Goal: Task Accomplishment & Management: Manage account settings

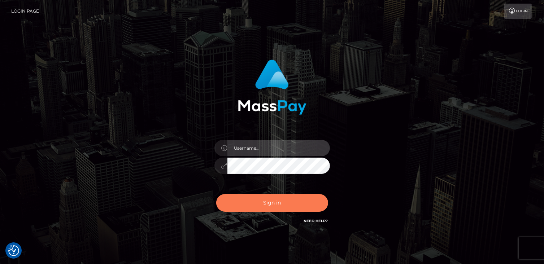
type input "catalinad"
click at [271, 204] on button "Sign in" at bounding box center [272, 203] width 112 height 18
type input "catalinad"
click at [276, 205] on button "Sign in" at bounding box center [272, 203] width 112 height 18
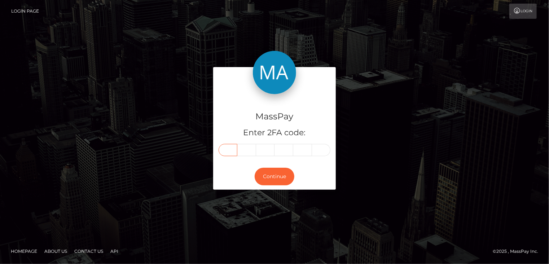
click at [226, 152] on input "text" at bounding box center [228, 150] width 19 height 12
type input "4"
type input "9"
type input "6"
type input "2"
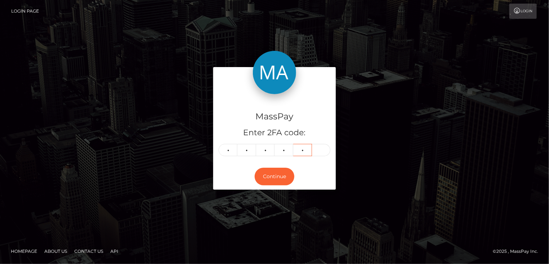
type input "6"
type input "2"
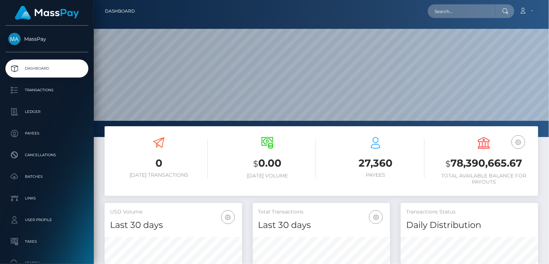
scroll to position [128, 137]
click at [462, 16] on input "text" at bounding box center [462, 11] width 68 height 14
paste input "poact_7spbWWprQqhc"
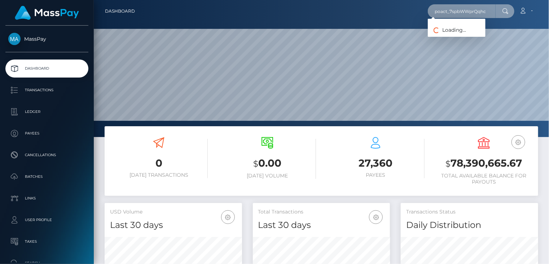
type input "poact_7spbWWprQqhc"
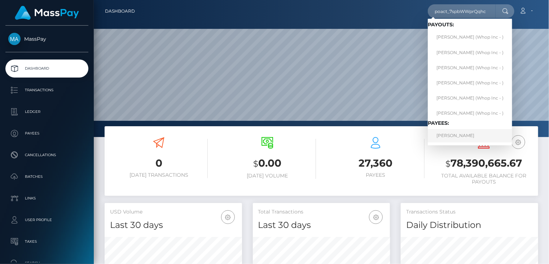
click at [466, 137] on link "AMAN NASIR" at bounding box center [470, 135] width 84 height 13
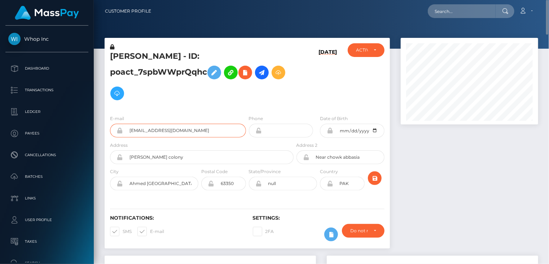
click at [156, 124] on input "sleembabar07+621473dc0f@gmail.com" at bounding box center [184, 131] width 123 height 14
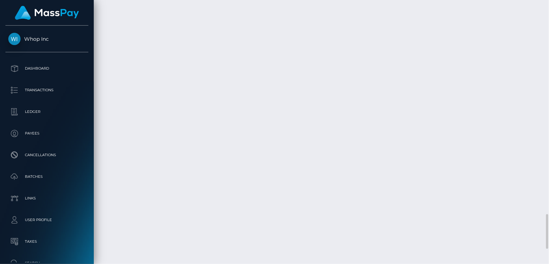
scroll to position [1623, 0]
drag, startPoint x: 201, startPoint y: 119, endPoint x: 260, endPoint y: 116, distance: 58.5
copy td "pout_tFDDjSV0HoEWH"
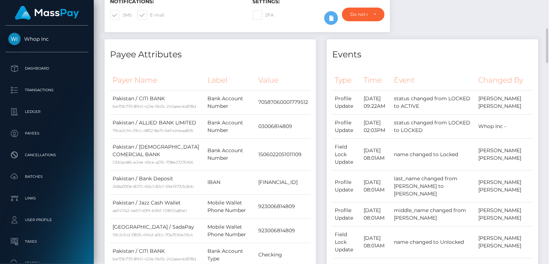
scroll to position [0, 0]
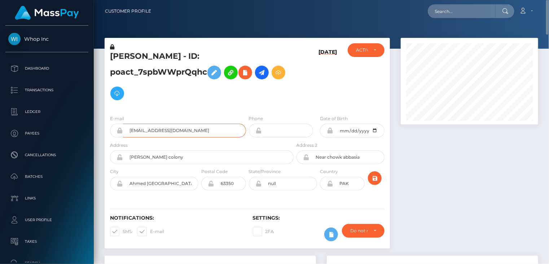
click at [167, 124] on input "[EMAIL_ADDRESS][DOMAIN_NAME]" at bounding box center [184, 131] width 123 height 14
click at [167, 124] on input "sleembabar07+621473dc0f@gmail.com" at bounding box center [184, 131] width 123 height 14
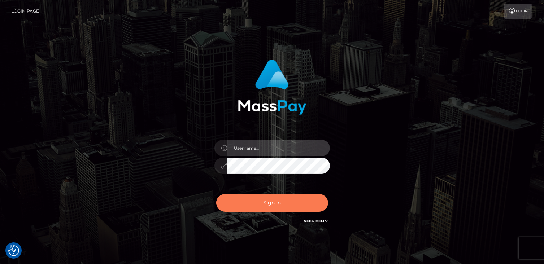
type input "catalinad"
click at [276, 200] on button "Sign in" at bounding box center [272, 203] width 112 height 18
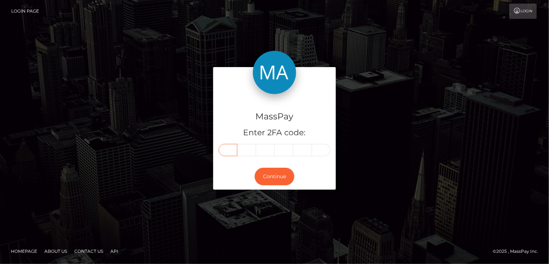
click at [229, 153] on input "text" at bounding box center [228, 150] width 19 height 12
type input "5"
type input "3"
type input "4"
type input "0"
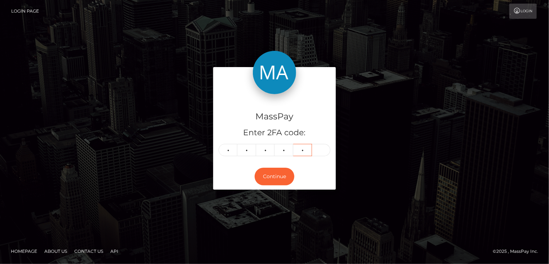
type input "4"
type input "1"
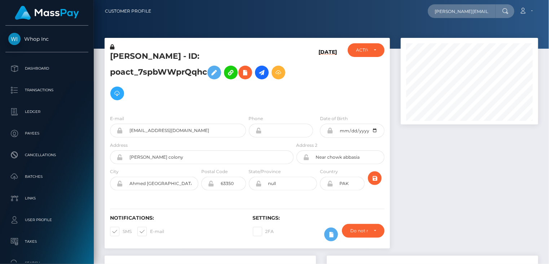
scroll to position [0, 10]
type input "[PERSON_NAME][EMAIL_ADDRESS][DOMAIN_NAME]"
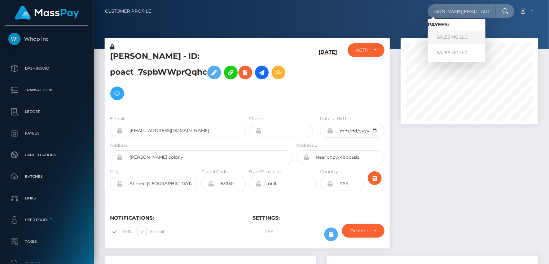
scroll to position [0, 0]
click at [453, 38] on link "SALES MG LLC" at bounding box center [457, 37] width 58 height 13
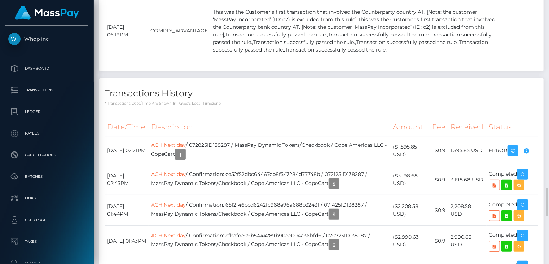
scroll to position [1948, 0]
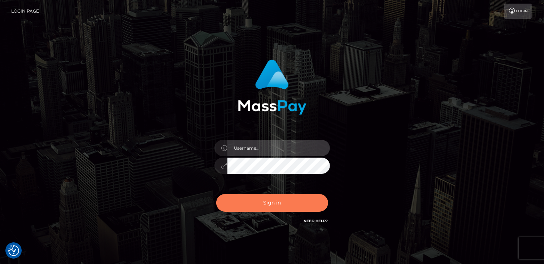
type input "catalinad"
click at [297, 203] on button "Sign in" at bounding box center [272, 203] width 112 height 18
type input "catalinad"
click at [290, 202] on button "Sign in" at bounding box center [272, 203] width 112 height 18
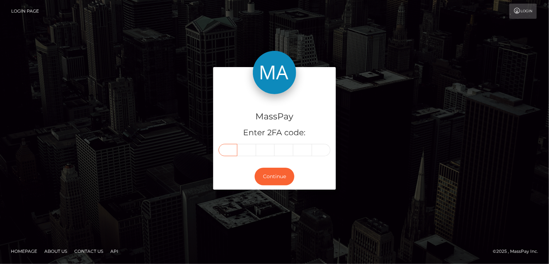
click at [235, 150] on input "text" at bounding box center [228, 150] width 19 height 12
type input "2"
type input "5"
type input "3"
type input "8"
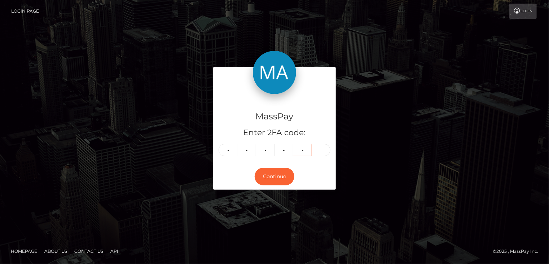
type input "3"
type input "4"
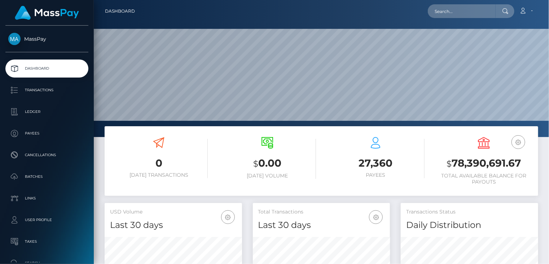
scroll to position [128, 137]
click at [470, 9] on input "text" at bounding box center [462, 11] width 68 height 14
paste input "umairabro007@gmail.com"
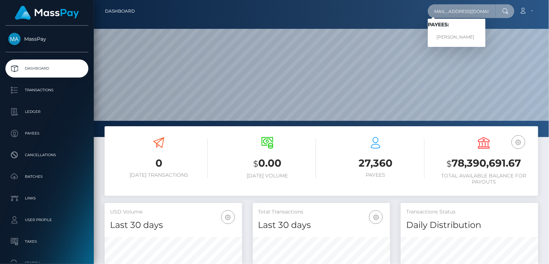
type input "umairabro007@gmail.com"
click at [454, 33] on link "Umair Ahmed" at bounding box center [457, 37] width 58 height 13
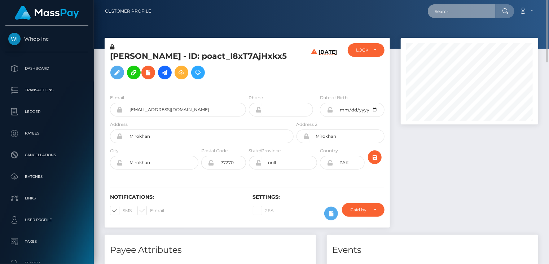
click at [443, 12] on input "text" at bounding box center [462, 11] width 68 height 14
paste input "[EMAIL_ADDRESS][DOMAIN_NAME]"
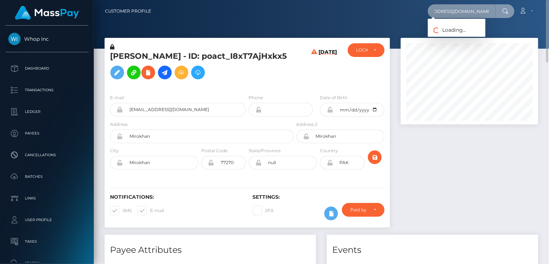
type input "[EMAIL_ADDRESS][DOMAIN_NAME]"
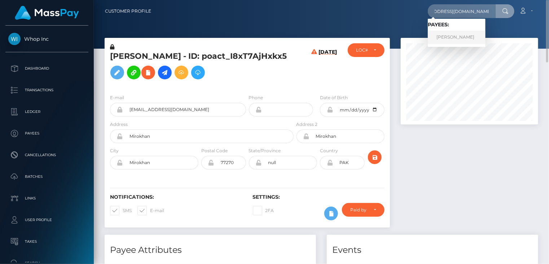
click at [464, 41] on link "KUSHTRIM THACI" at bounding box center [457, 37] width 58 height 13
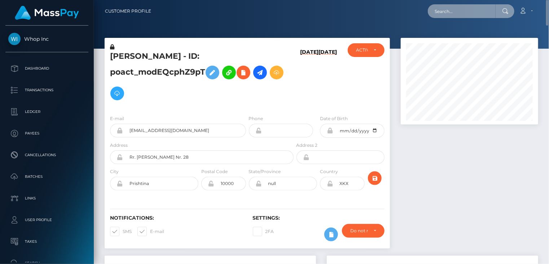
paste input "[EMAIL_ADDRESS][DOMAIN_NAME]"
type input "[EMAIL_ADDRESS][DOMAIN_NAME]"
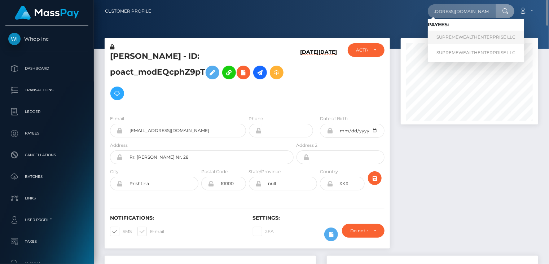
scroll to position [0, 0]
click at [451, 44] on link "SUPREMEWEALTHENTERPRISE LLC" at bounding box center [476, 37] width 96 height 13
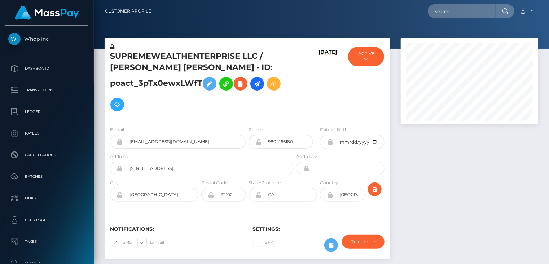
scroll to position [87, 137]
click at [450, 10] on input "text" at bounding box center [462, 11] width 68 height 14
paste input "[EMAIL_ADDRESS][DOMAIN_NAME]"
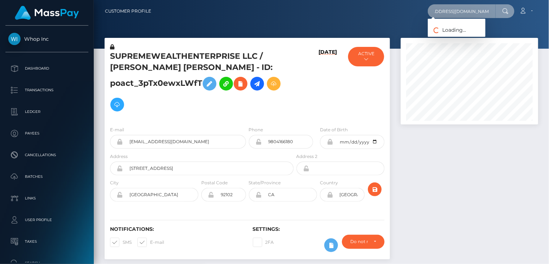
type input "[EMAIL_ADDRESS][DOMAIN_NAME]"
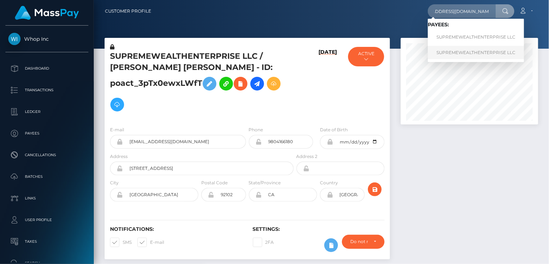
scroll to position [0, 0]
click at [454, 55] on link "SUPREMEWEALTHENTERPRISE LLC" at bounding box center [476, 52] width 96 height 13
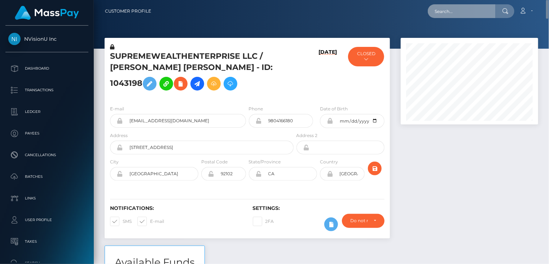
click at [452, 11] on input "text" at bounding box center [462, 11] width 68 height 14
paste input "1085968"
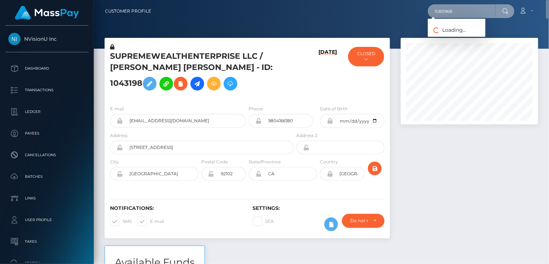
type input "1085968"
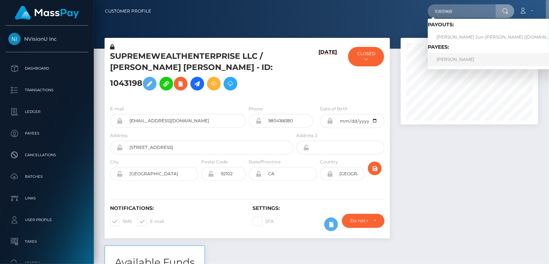
click at [446, 61] on link "Caden McGhee" at bounding box center [503, 59] width 150 height 13
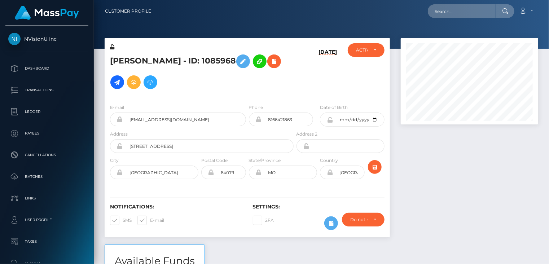
scroll to position [87, 137]
click at [445, 10] on input "text" at bounding box center [462, 11] width 68 height 14
paste input "1043198"
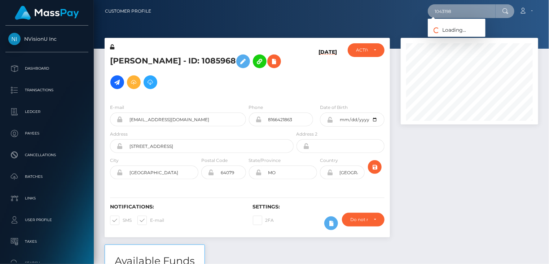
type input "1043198"
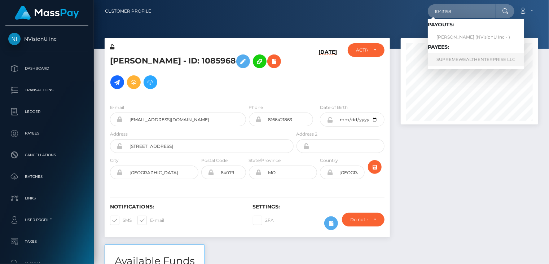
click at [453, 59] on link "SUPREMEWEALTHENTERPRISE LLC" at bounding box center [476, 59] width 96 height 13
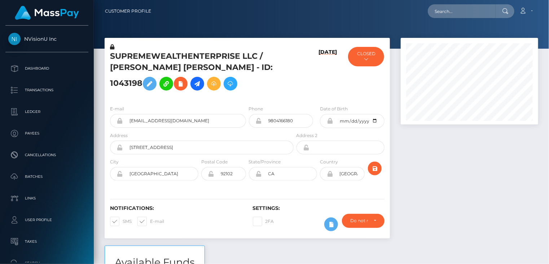
scroll to position [87, 137]
click at [192, 57] on h5 "SUPREMEWEALTHENTERPRISE LLC / LEQUAN STERLIN STERLIN MULLEN - ID: 1043198" at bounding box center [200, 72] width 180 height 43
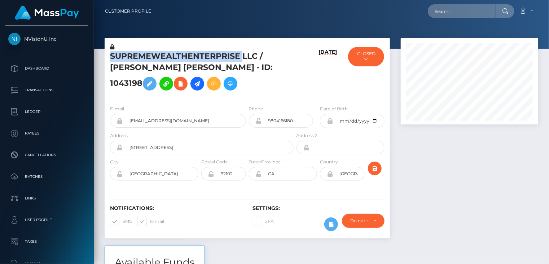
click at [192, 57] on h5 "SUPREMEWEALTHENTERPRISE LLC / LEQUAN STERLIN STERLIN MULLEN - ID: 1043198" at bounding box center [200, 72] width 180 height 43
copy h5 "SUPREMEWEALTHENTERPRISE LLC / LEQUAN STERLIN STERLIN MULLEN - ID: 1043198"
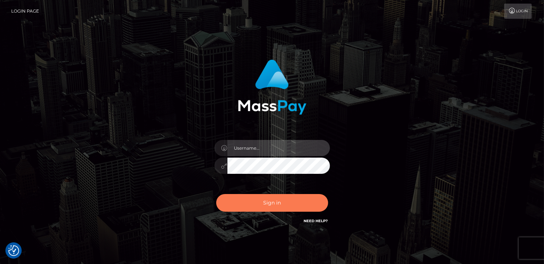
type input "catalinad"
click at [278, 207] on button "Sign in" at bounding box center [272, 203] width 112 height 18
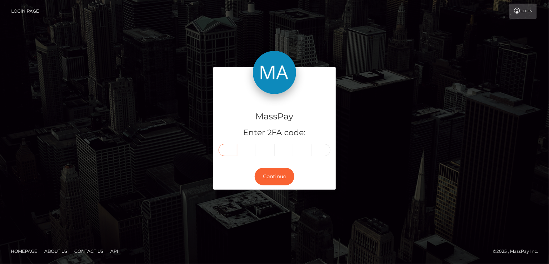
click at [232, 151] on input "text" at bounding box center [228, 150] width 19 height 12
type input "3"
type input "6"
type input "1"
type input "9"
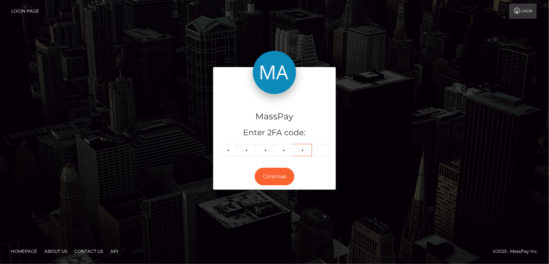
type input "3"
type input "2"
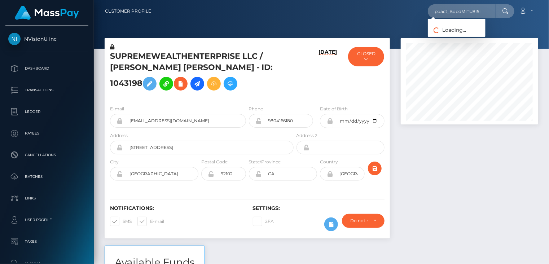
scroll to position [87, 137]
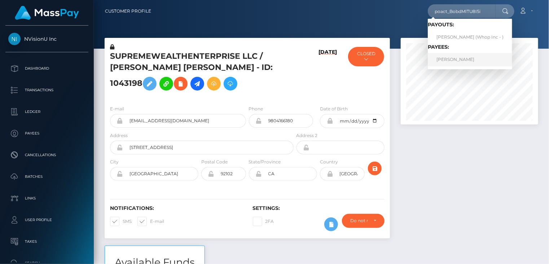
click at [464, 64] on link "[PERSON_NAME]" at bounding box center [470, 59] width 84 height 13
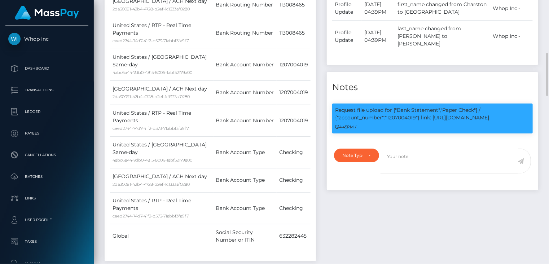
scroll to position [87, 137]
click at [404, 122] on p "Request file upload for ["Bank Statement","Paper Check"] / {"account_number":"1…" at bounding box center [432, 113] width 195 height 15
copy p "1207004019"
drag, startPoint x: 422, startPoint y: 132, endPoint x: 498, endPoint y: 135, distance: 76.2
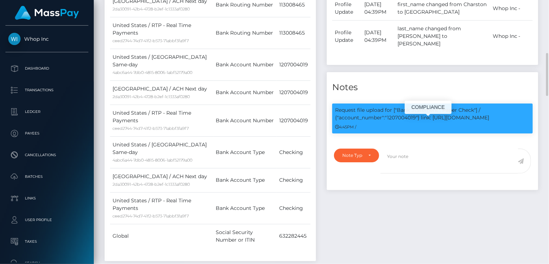
click at [498, 122] on p "Request file upload for ["Bank Statement","Paper Check"] / {"account_number":"1…" at bounding box center [432, 113] width 195 height 15
drag, startPoint x: 475, startPoint y: 126, endPoint x: 517, endPoint y: 225, distance: 107.7
click at [518, 225] on div "Events Type Time Event Changed By" at bounding box center [432, 89] width 222 height 358
drag, startPoint x: 422, startPoint y: 132, endPoint x: 485, endPoint y: 132, distance: 62.8
click at [498, 122] on p "Request file upload for ["Bank Statement","Paper Check"] / {"account_number":"1…" at bounding box center [432, 113] width 195 height 15
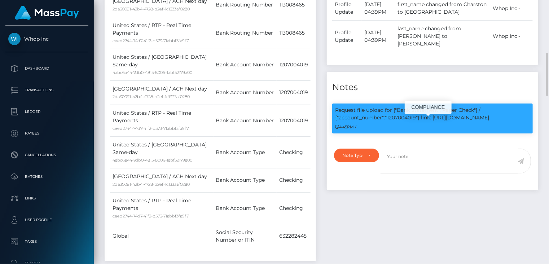
copy p "link: https://l.maspay.io/AgMjJ"
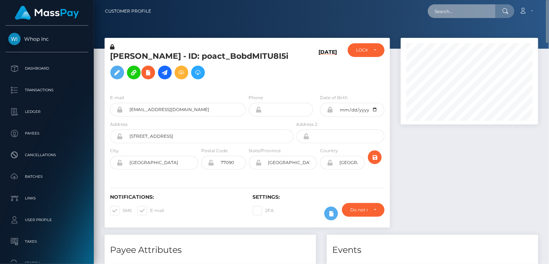
click at [455, 12] on input "text" at bounding box center [462, 11] width 68 height 14
paste input "poact_UdHf8kJ3ymt5"
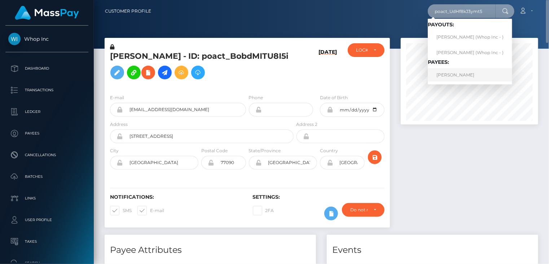
type input "poact_UdHf8kJ3ymt5"
click at [457, 77] on link "ARSHDEEP SINGH" at bounding box center [470, 74] width 84 height 13
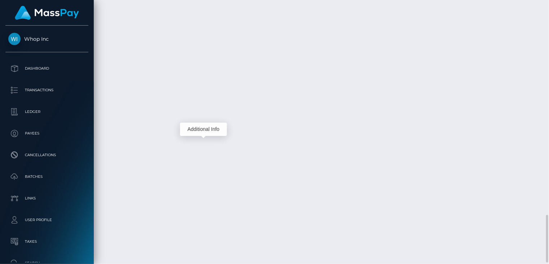
scroll to position [87, 137]
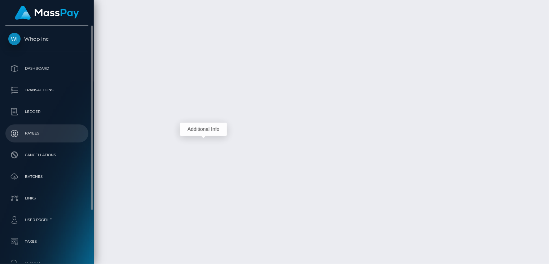
drag, startPoint x: 207, startPoint y: 143, endPoint x: 17, endPoint y: 141, distance: 189.4
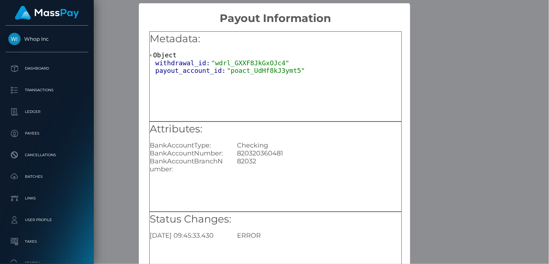
drag, startPoint x: 452, startPoint y: 232, endPoint x: 453, endPoint y: 227, distance: 5.1
click at [452, 231] on div "× Payout Information Metadata: Object withdrawal_id: "wdrl_GXXF8JkGxOJc4" payou…" at bounding box center [274, 132] width 549 height 264
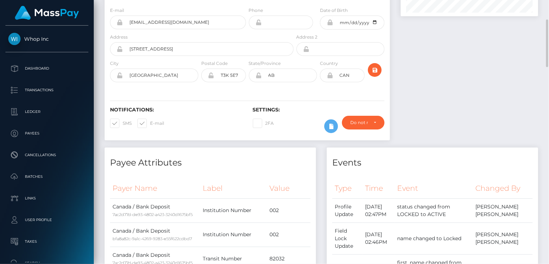
scroll to position [0, 0]
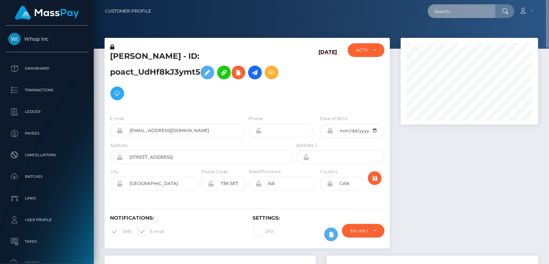
click at [459, 10] on input "text" at bounding box center [462, 11] width 68 height 14
paste input "ajan94493@gmail.com"
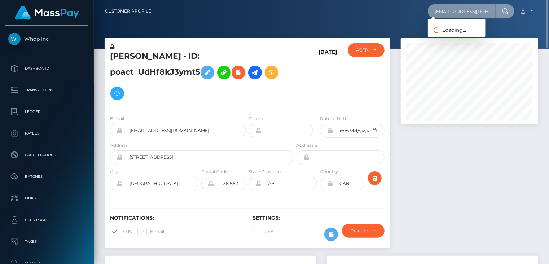
type input "ajan94493@gmail.com"
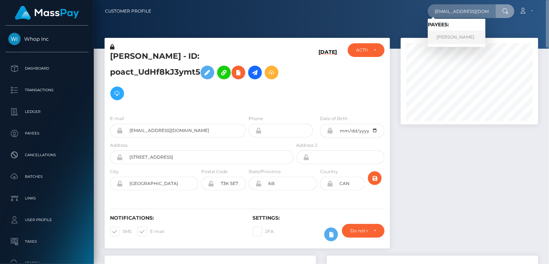
click at [460, 38] on link "AHMAD MAD" at bounding box center [457, 37] width 58 height 13
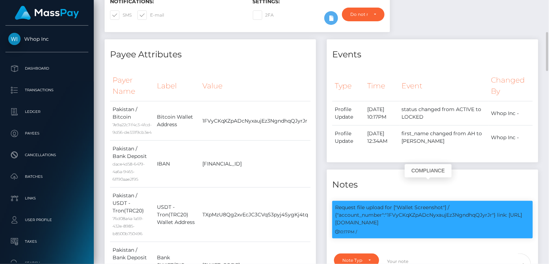
scroll to position [87, 137]
click at [434, 204] on p "Request file upload for ["Wallet Screenshot"] / {"account_number":"1FVyCKqXZpAD…" at bounding box center [432, 215] width 195 height 23
copy p "1FVyCKqXZpADcNyxaujEz3NgndhqQJyrJr"
drag, startPoint x: 498, startPoint y: 193, endPoint x: 501, endPoint y: 198, distance: 5.8
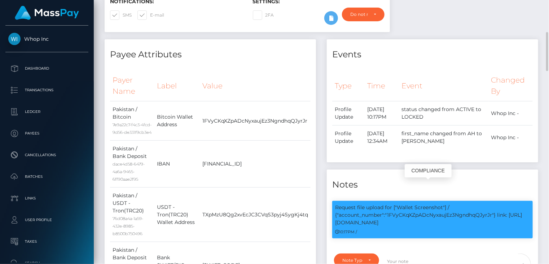
click at [501, 204] on p "Request file upload for ["Wallet Screenshot"] / {"account_number":"1FVyCKqXZpAD…" at bounding box center [432, 215] width 195 height 23
copy p "link: https://l.maspay.io/6gVOO"
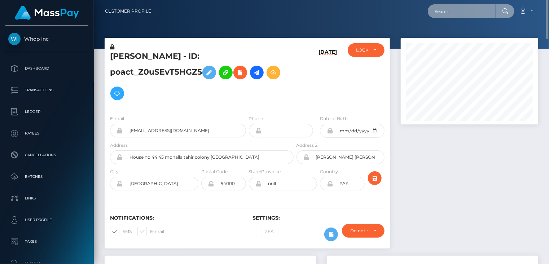
click at [465, 12] on input "text" at bounding box center [462, 11] width 68 height 14
paste input "PY62113212"
type input "PY62113212"
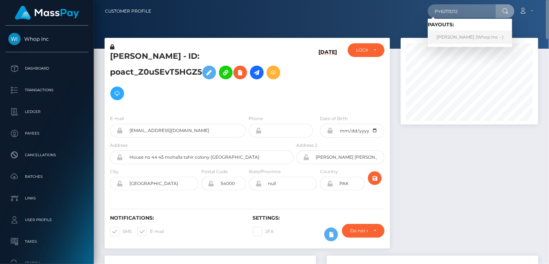
click at [453, 37] on link "Fakhar Abbas (Whop Inc - )" at bounding box center [470, 37] width 84 height 13
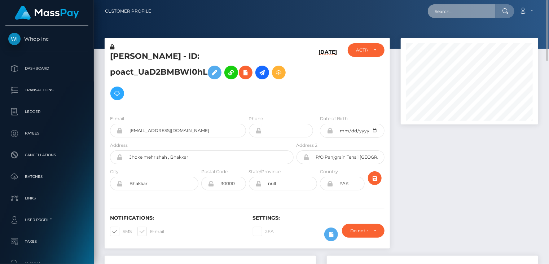
click at [472, 14] on input "text" at bounding box center [462, 11] width 68 height 14
paste input "[EMAIL_ADDRESS][DOMAIN_NAME]"
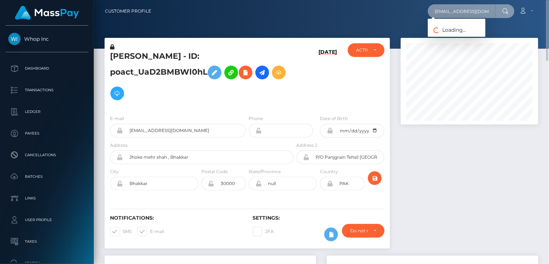
type input "[EMAIL_ADDRESS][DOMAIN_NAME]"
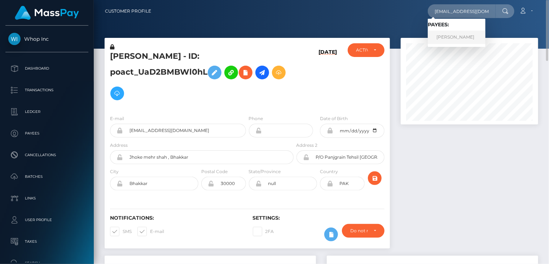
click at [451, 39] on link "TJHIN MARTIN" at bounding box center [457, 37] width 58 height 13
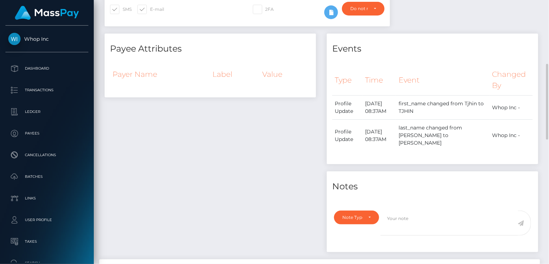
scroll to position [6, 0]
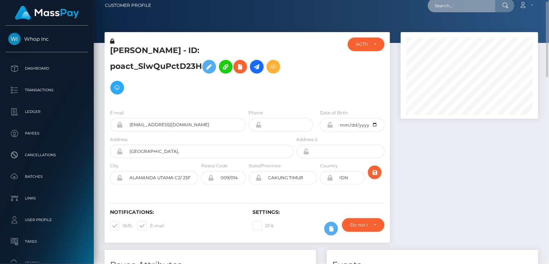
click at [457, 3] on input "text" at bounding box center [462, 6] width 68 height 14
paste input "poact_iu5iGowQgziU"
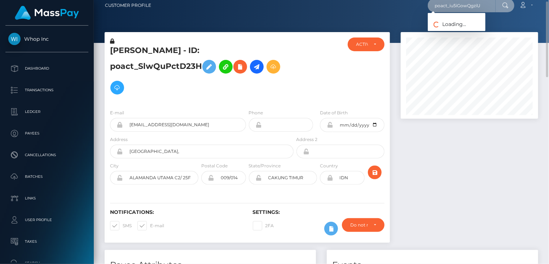
type input "poact_iu5iGowQgziU"
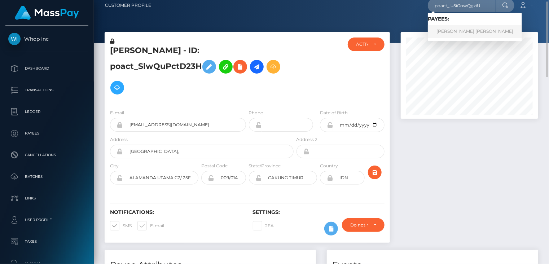
click at [449, 28] on link "ROOSEVELT HAFIZ MOMODU" at bounding box center [475, 31] width 94 height 13
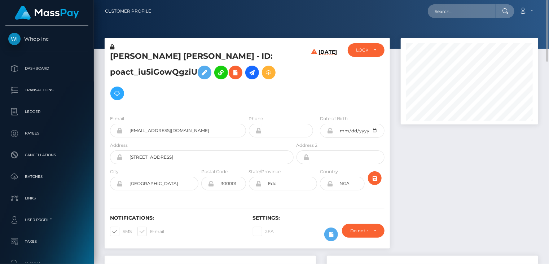
click at [165, 57] on h5 "[PERSON_NAME] [PERSON_NAME] - ID: poact_iu5iGowQgziU" at bounding box center [200, 77] width 180 height 53
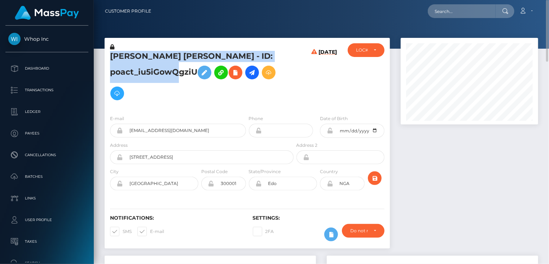
click at [165, 57] on h5 "[PERSON_NAME] [PERSON_NAME] - ID: poact_iu5iGowQgziU" at bounding box center [200, 77] width 180 height 53
copy h5 "[PERSON_NAME] [PERSON_NAME] - ID: poact_iu5iGowQgziU"
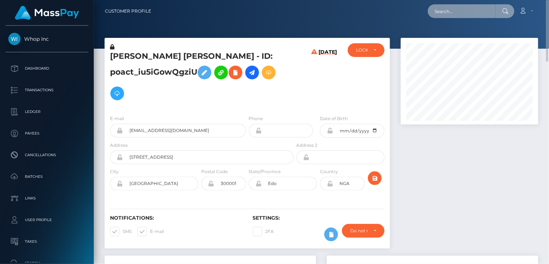
click at [452, 15] on input "text" at bounding box center [462, 11] width 68 height 14
paste input "PY62130807"
type input "PY62130807"
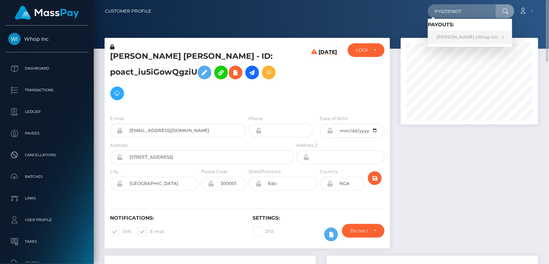
click at [452, 34] on link "[PERSON_NAME] (Whop Inc - )" at bounding box center [470, 37] width 84 height 13
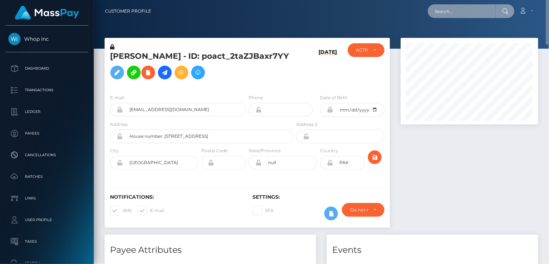
paste input "poact_1ivQ0A72eO8o"
type input "poact_1ivQ0A72eO8o"
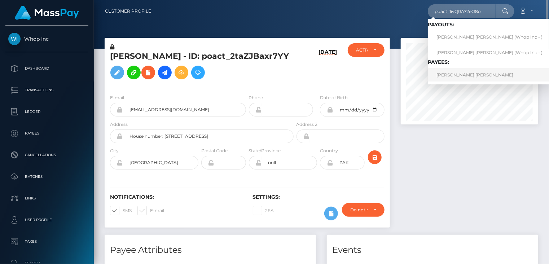
click at [462, 75] on link "PHIL JUSTINE GABAYAN TORRALBA" at bounding box center [489, 74] width 123 height 13
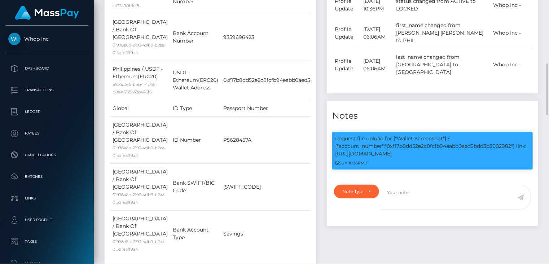
scroll to position [87, 137]
click at [435, 135] on p "Request file upload for ["Wallet Screenshot"] / {"account_number":"0xf17b8dd52e…" at bounding box center [432, 146] width 195 height 23
copy p "0xf17b8dd52e2c8fcfb94eabb0aed5bdd3b3082982"
drag, startPoint x: 518, startPoint y: 130, endPoint x: 523, endPoint y: 135, distance: 7.2
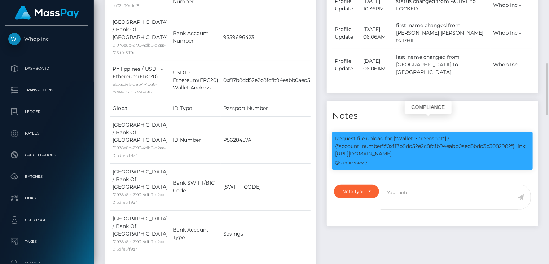
click at [523, 135] on p "Request file upload for ["Wallet Screenshot"] / {"account_number":"0xf17b8dd52e…" at bounding box center [432, 146] width 195 height 23
click at [419, 139] on p "Request file upload for ["Wallet Screenshot"] / {"account_number":"0xf17b8dd52e…" at bounding box center [432, 146] width 195 height 23
drag, startPoint x: 400, startPoint y: 137, endPoint x: 335, endPoint y: 141, distance: 65.4
click at [335, 141] on div "Request file upload for ["Wallet Screenshot"] / {"account_number":"0xf17b8dd52e…" at bounding box center [432, 151] width 201 height 38
copy p "https://l.maspay.io/XgVXq"
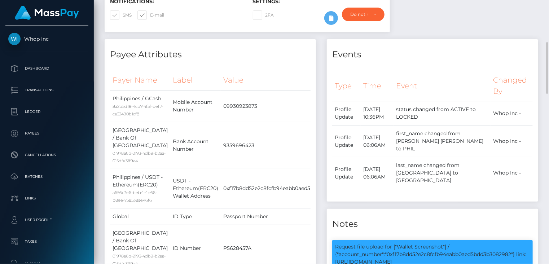
scroll to position [0, 0]
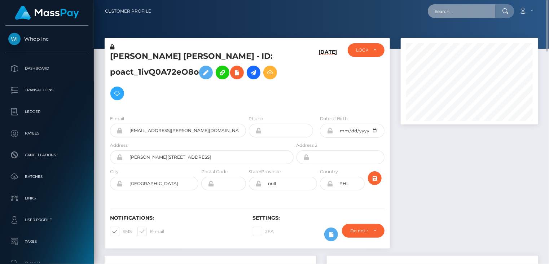
click at [456, 13] on input "text" at bounding box center [462, 11] width 68 height 14
paste input "poact_Mr5jY8B2U27Y"
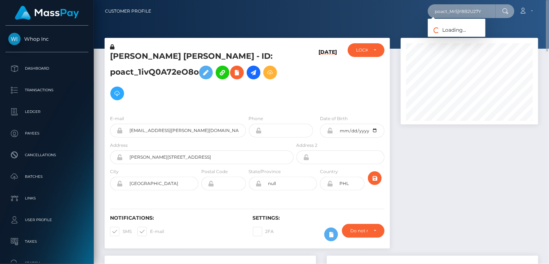
type input "poact_Mr5jY8B2U27Y"
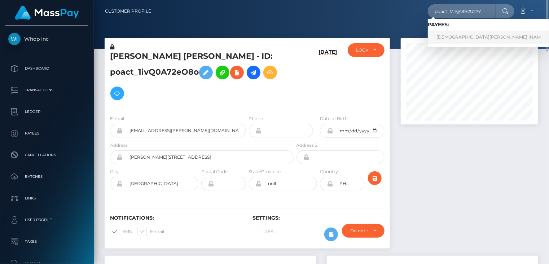
drag, startPoint x: 468, startPoint y: 41, endPoint x: 463, endPoint y: 41, distance: 5.4
click at [469, 41] on link "MUHAMMAD YOUSUF INAM" at bounding box center [489, 37] width 122 height 13
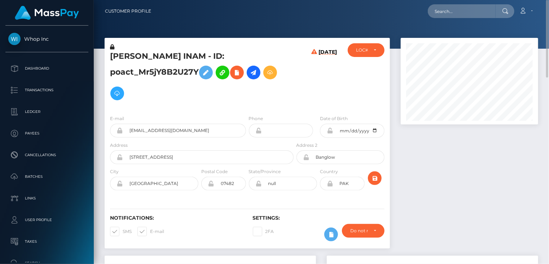
click at [180, 52] on h5 "MUHAMMAD YOUSUF INAM - ID: poact_Mr5jY8B2U27Y" at bounding box center [200, 77] width 180 height 53
click at [180, 52] on h5 "[PERSON_NAME] INAM - ID: poact_Mr5jY8B2U27Y" at bounding box center [200, 77] width 180 height 53
click at [180, 52] on h5 "MUHAMMAD YOUSUF INAM - ID: poact_Mr5jY8B2U27Y" at bounding box center [200, 77] width 180 height 53
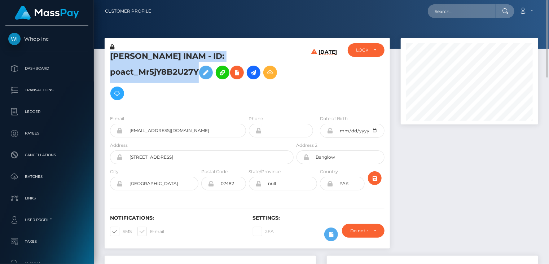
copy h5 "MUHAMMAD YOUSUF INAM - ID: poact_Mr5jY8B2U27Y"
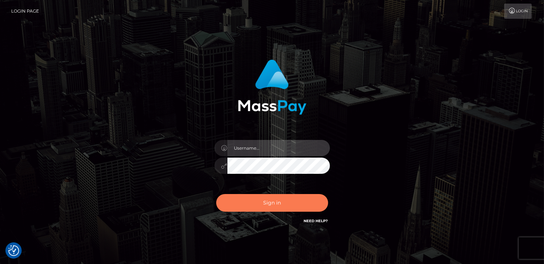
type input "catalinad"
click at [262, 196] on button "Sign in" at bounding box center [272, 203] width 112 height 18
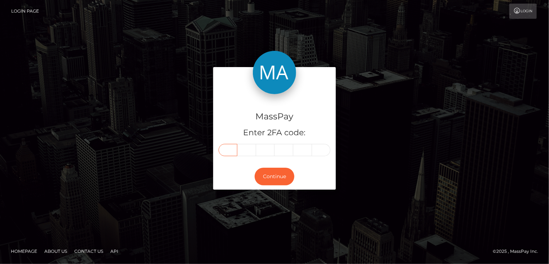
click at [229, 154] on input "text" at bounding box center [228, 150] width 19 height 12
click at [229, 153] on input "text" at bounding box center [228, 150] width 19 height 12
type input "6"
type input "7"
type input "4"
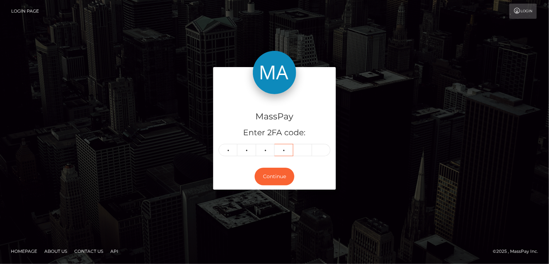
type input "7"
type input "3"
type input "5"
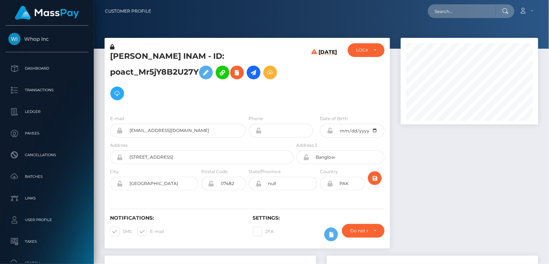
scroll to position [87, 137]
click at [462, 14] on input "text" at bounding box center [462, 11] width 68 height 14
paste input "PY62130807"
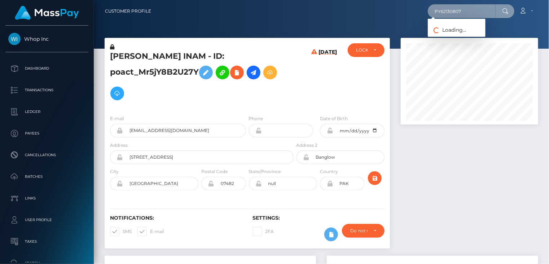
type input "PY62130807"
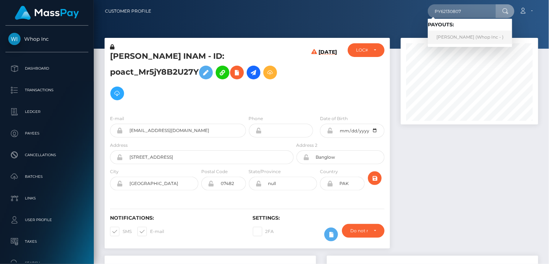
click at [466, 37] on link "MUHAMMAD AMIR KHAN Khan (Whop Inc - )" at bounding box center [470, 37] width 84 height 13
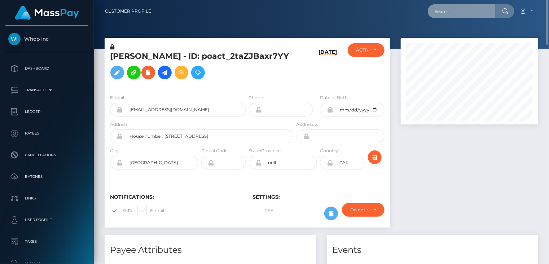
click at [454, 12] on input "text" at bounding box center [462, 11] width 68 height 14
click at [453, 10] on input "text" at bounding box center [462, 11] width 68 height 14
paste input "[EMAIL_ADDRESS][DOMAIN_NAME]"
type input "[EMAIL_ADDRESS][DOMAIN_NAME]"
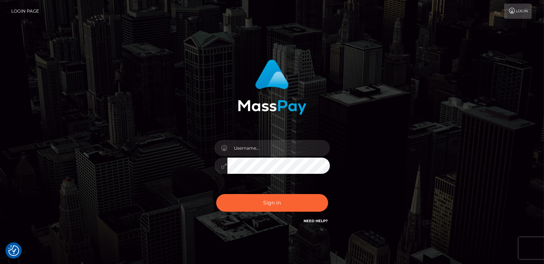
checkbox input "true"
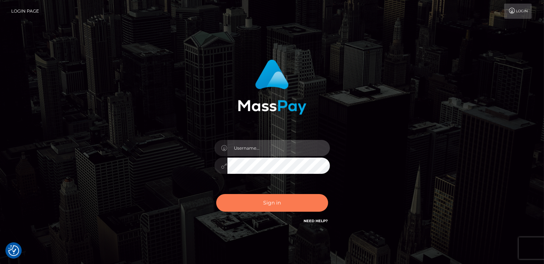
type input "catalinad"
click at [277, 202] on button "Sign in" at bounding box center [272, 203] width 112 height 18
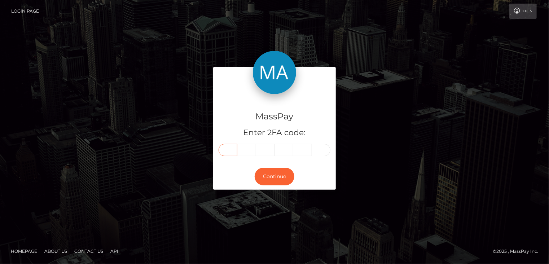
click at [232, 153] on input "text" at bounding box center [228, 150] width 19 height 12
type input "0"
type input "9"
type input "7"
type input "1"
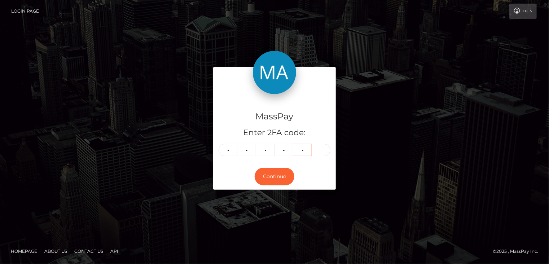
type input "1"
type input "5"
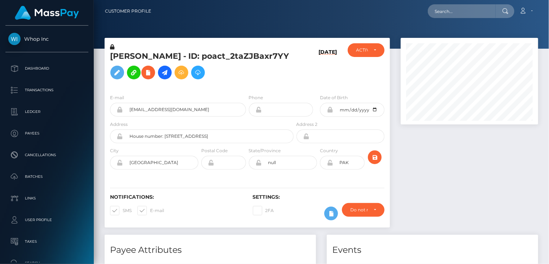
scroll to position [87, 137]
click at [462, 11] on input "text" at bounding box center [462, 11] width 68 height 14
paste input "[EMAIL_ADDRESS][DOMAIN_NAME]"
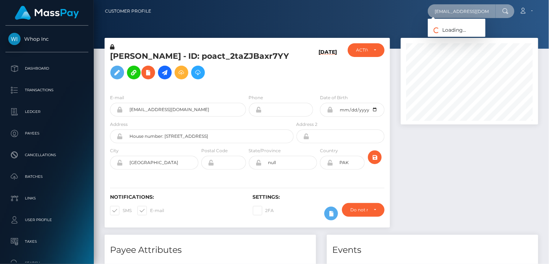
type input "[EMAIL_ADDRESS][DOMAIN_NAME]"
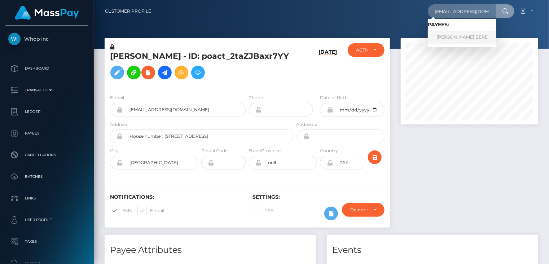
click at [475, 38] on link "[PERSON_NAME] BERE" at bounding box center [462, 37] width 69 height 13
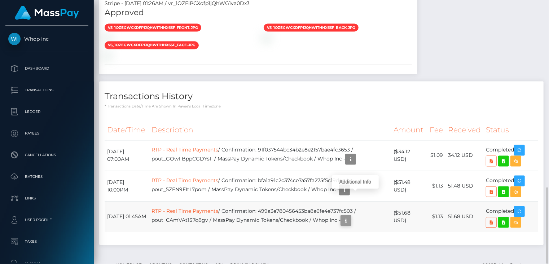
scroll to position [87, 137]
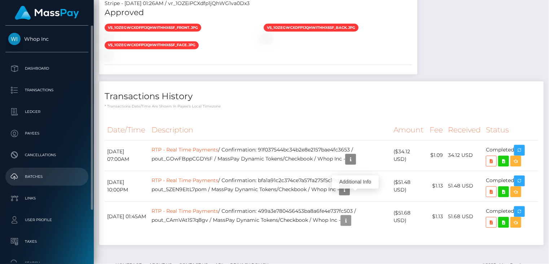
drag, startPoint x: 357, startPoint y: 200, endPoint x: 4, endPoint y: 171, distance: 354.4
click at [350, 216] on icon "button" at bounding box center [346, 220] width 9 height 9
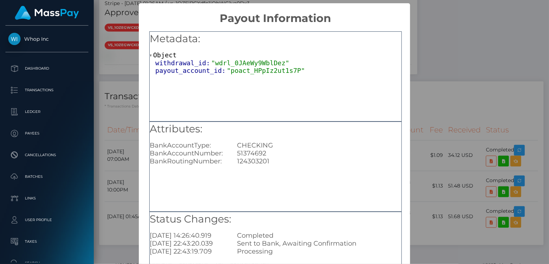
click at [126, 226] on div "× Payout Information Metadata: Object withdrawal_id: "wdrl_0JAeWy9WblDez" payou…" at bounding box center [274, 132] width 549 height 264
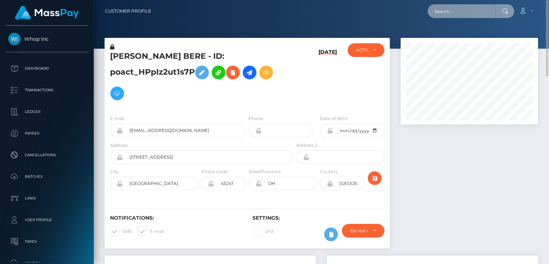
scroll to position [360617, 360566]
paste input "poact_4sWuQD2rP2JQ"
type input "poact_4sWuQD2rP2JQ"
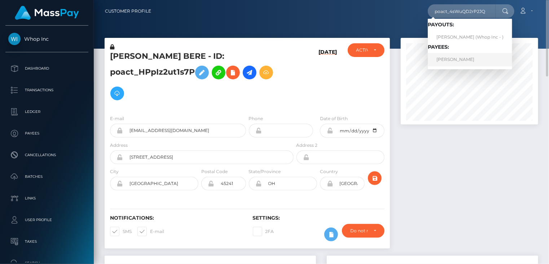
click at [452, 58] on link "GJORGI ILJASHEV" at bounding box center [470, 59] width 84 height 13
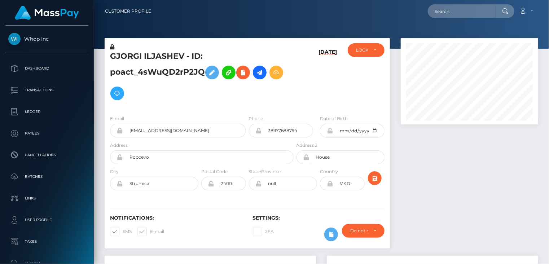
scroll to position [87, 137]
click at [460, 14] on input "text" at bounding box center [462, 11] width 68 height 14
paste input "poact_4sWuQD2rP2JQ"
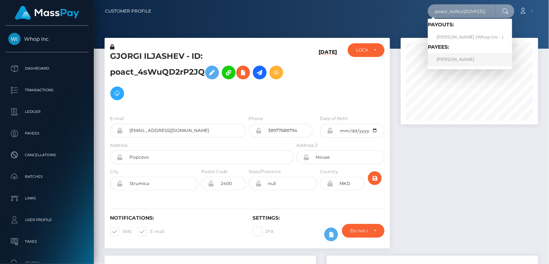
type input "poact_4sWuQD2rP2JQ"
click at [449, 60] on link "GJORGI ILJASHEV" at bounding box center [470, 59] width 84 height 13
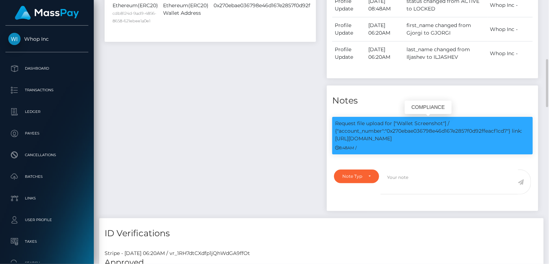
scroll to position [87, 137]
click at [422, 129] on p "Request file upload for ["Wallet Screenshot"] / {"account_number":"0x270ebae036…" at bounding box center [432, 131] width 195 height 23
copy p "0x270ebae036798e46d167e2857f0d92ffeacf1cd7"
drag, startPoint x: 334, startPoint y: 138, endPoint x: 399, endPoint y: 140, distance: 64.6
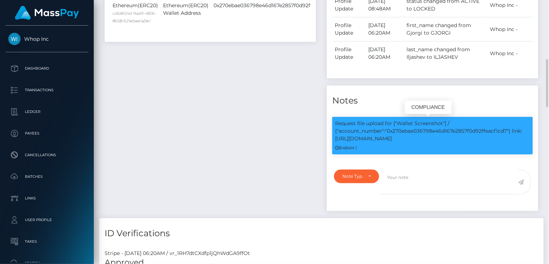
click at [399, 140] on div "Request file upload for ["Wallet Screenshot"] / {"account_number":"0x270ebae036…" at bounding box center [432, 136] width 201 height 38
copy p "https://l.maspay.io/XgB7y"
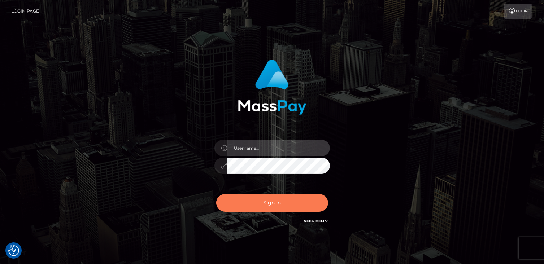
type input "catalinad"
click at [276, 203] on button "Sign in" at bounding box center [272, 203] width 112 height 18
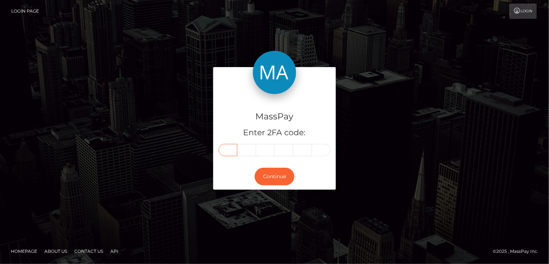
click at [233, 149] on input "text" at bounding box center [228, 150] width 19 height 12
type input "8"
type input "3"
type input "6"
type input "7"
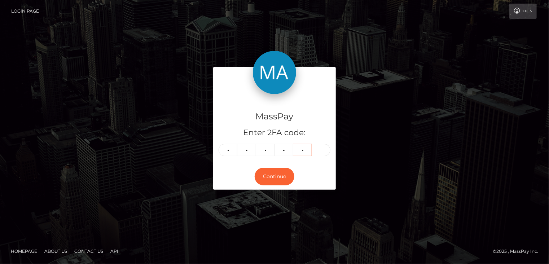
type input "8"
type input "4"
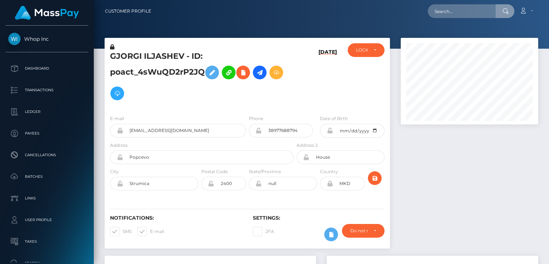
click at [471, 10] on input "text" at bounding box center [462, 11] width 68 height 14
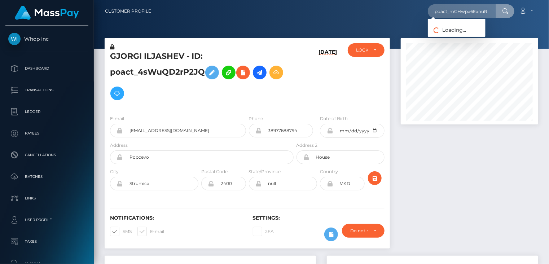
type input "poact_mGHwpa6EanuR"
click at [442, 39] on link "[PERSON_NAME]" at bounding box center [457, 37] width 58 height 13
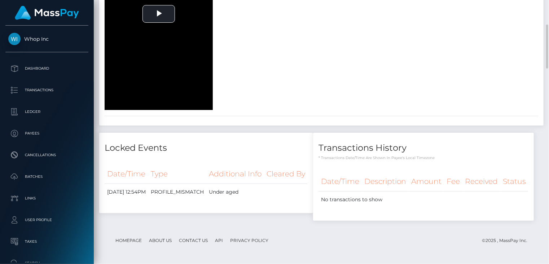
scroll to position [649, 0]
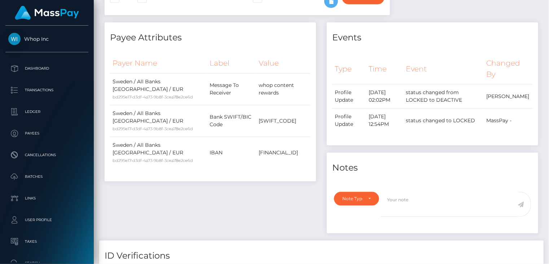
scroll to position [0, 0]
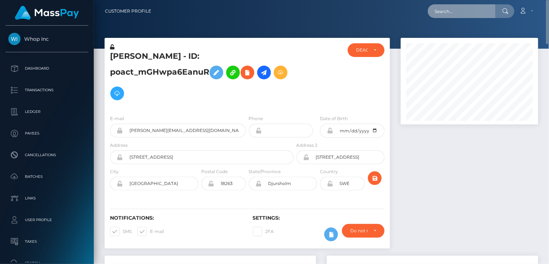
click at [466, 14] on input "text" at bounding box center [462, 11] width 68 height 14
paste input "[EMAIL_ADDRESS][DOMAIN_NAME]"
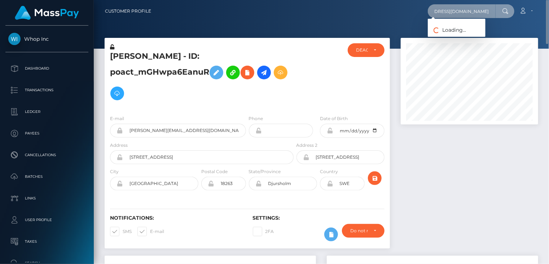
type input "shubhvishwakarma2007511@gmail.com"
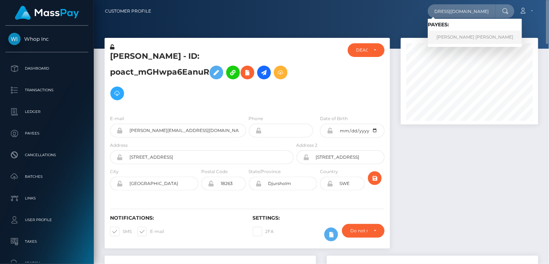
scroll to position [0, 0]
click at [452, 36] on link "ANSH RATHORE Rathore" at bounding box center [475, 37] width 94 height 13
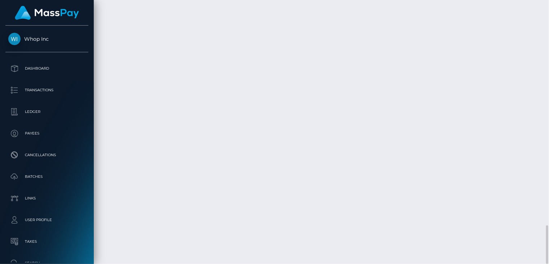
scroll to position [87, 137]
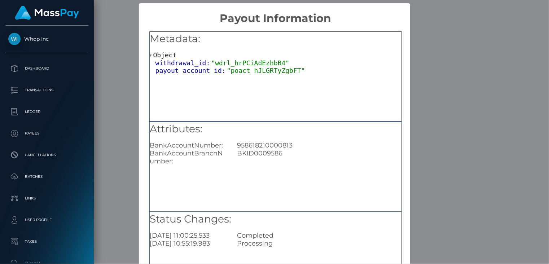
click at [101, 215] on div "× Payout Information Metadata: Object withdrawal_id: "wdrl_hrPCiAdEzhbB4" payou…" at bounding box center [274, 132] width 549 height 264
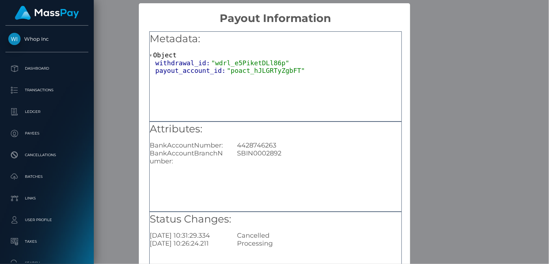
click at [135, 202] on div "× Payout Information Metadata: Object withdrawal_id: "wdrl_e5PiketDLl86p" payou…" at bounding box center [274, 132] width 549 height 264
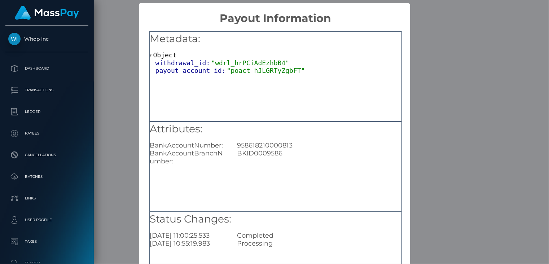
click at [448, 29] on div "× Payout Information Metadata: Object withdrawal_id: "wdrl_hrPCiAdEzhbB4" payou…" at bounding box center [274, 132] width 549 height 264
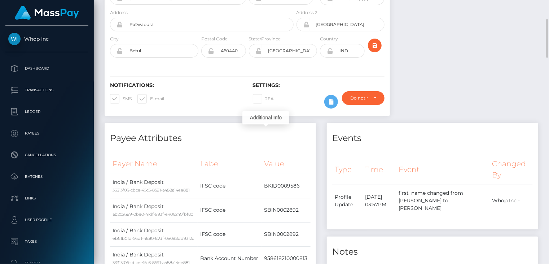
scroll to position [0, 0]
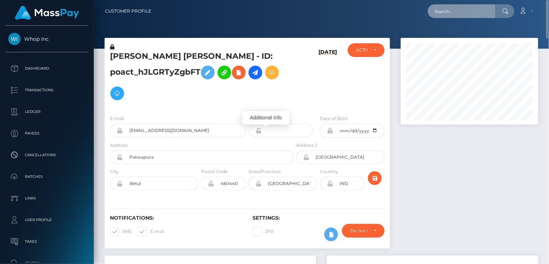
click at [445, 13] on input "text" at bounding box center [462, 11] width 68 height 14
paste input "poact_XOeGl9UB6ADl"
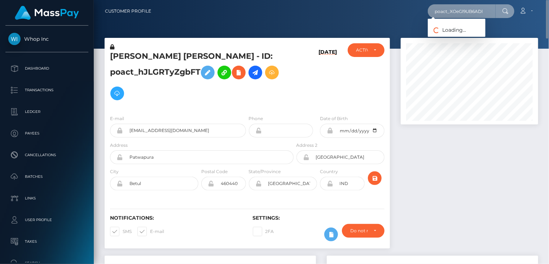
type input "poact_XOeGl9UB6ADl"
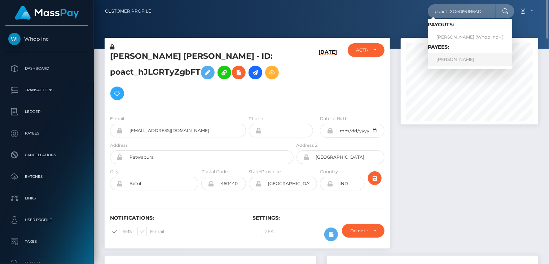
click at [448, 63] on link "MICHAEL RAY DAVIS" at bounding box center [470, 59] width 84 height 13
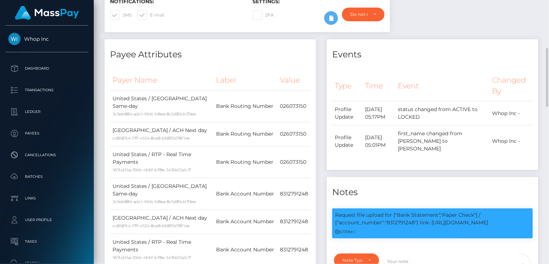
scroll to position [87, 137]
click at [403, 214] on p "Request file upload for ["Bank Statement","Paper Check"] / {"account_number":"8…" at bounding box center [432, 218] width 195 height 15
click at [403, 213] on p "Request file upload for ["Bank Statement","Paper Check"] / {"account_number":"8…" at bounding box center [432, 218] width 195 height 15
copy p "8312791248"
drag, startPoint x: 432, startPoint y: 216, endPoint x: 494, endPoint y: 212, distance: 61.4
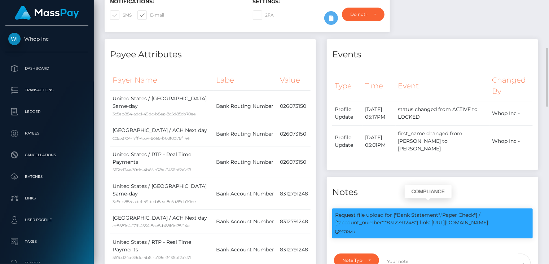
click at [494, 212] on p "Request file upload for ["Bank Statement","Paper Check"] / {"account_number":"8…" at bounding box center [432, 218] width 195 height 15
copy p "https://l.maspay.io/agMl5"
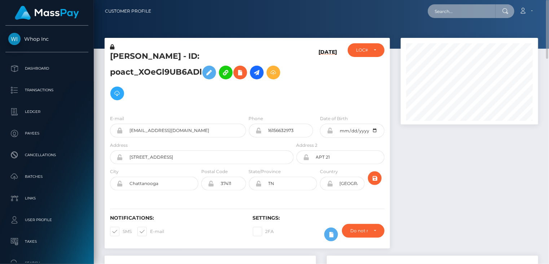
paste input "grace.candelario.21@gmail.com"
type input "grace.candelario.21@gmail.com"
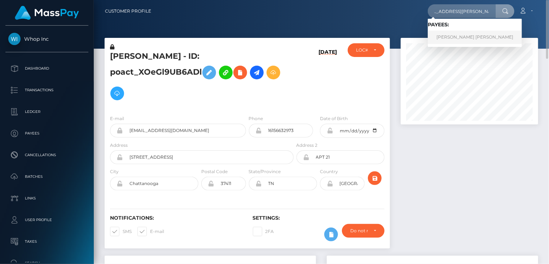
click at [458, 39] on link "Mary Grace Reyes Candelario" at bounding box center [475, 37] width 94 height 13
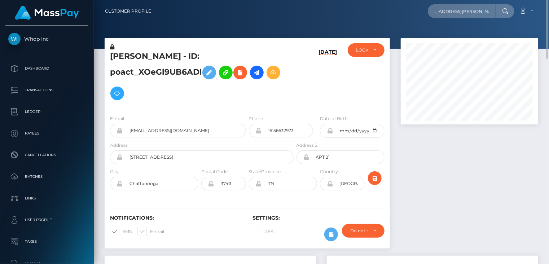
scroll to position [0, 0]
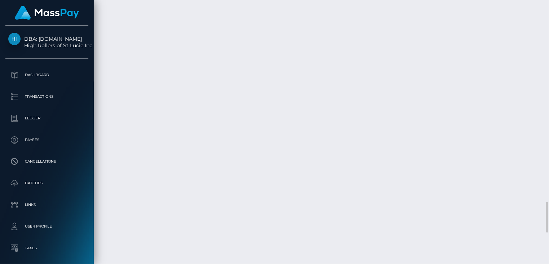
scroll to position [87, 137]
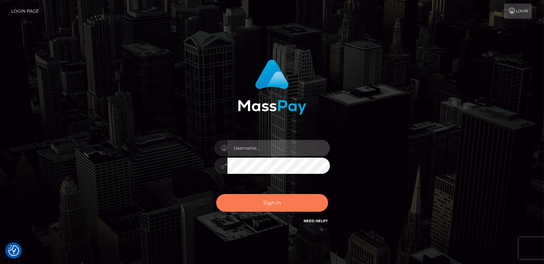
type input "catalinad"
click at [274, 203] on button "Sign in" at bounding box center [272, 203] width 112 height 18
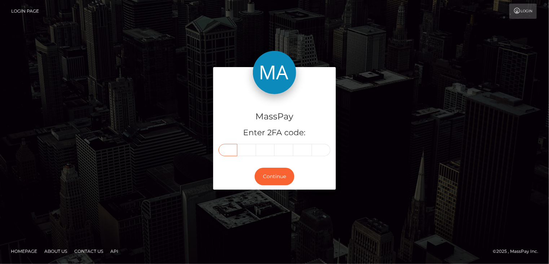
click at [229, 151] on input "text" at bounding box center [228, 150] width 19 height 12
type input "6"
type input "2"
type input "9"
type input "5"
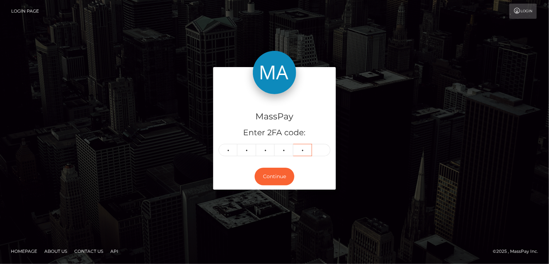
type input "4"
type input "7"
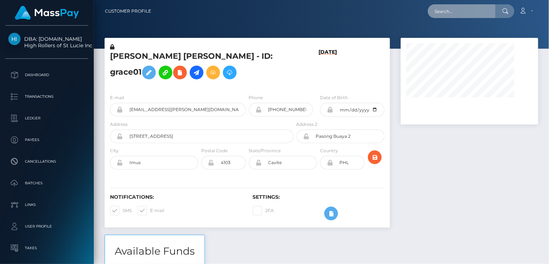
click at [471, 11] on input "text" at bounding box center [462, 11] width 68 height 14
paste input "ZboILGDMZQQEFtuY6siOYJlewOj1"
type input "ZboILGDMZQQEFtuY6siOYJlewOj1"
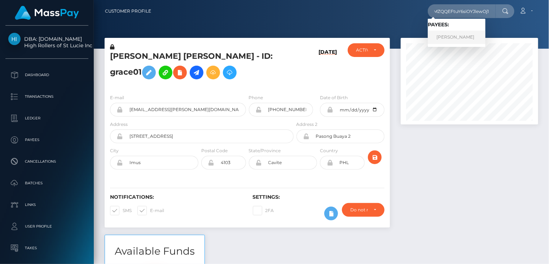
click at [460, 36] on link "parker mclendon" at bounding box center [457, 37] width 58 height 13
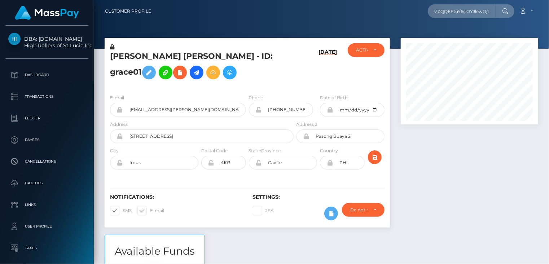
scroll to position [0, 0]
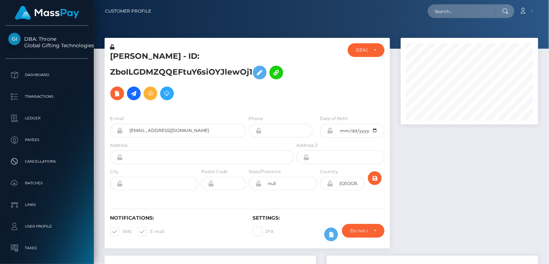
scroll to position [87, 137]
click at [141, 54] on h5 "[PERSON_NAME] - ID: ZboILGDMZQQEFtuY6siOYJlewOj1" at bounding box center [200, 77] width 180 height 53
click at [141, 55] on h5 "[PERSON_NAME] - ID: ZboILGDMZQQEFtuY6siOYJlewOj1" at bounding box center [200, 77] width 180 height 53
copy h5 "[PERSON_NAME] - ID: ZboILGDMZQQEFtuY6siOYJlewOj1"
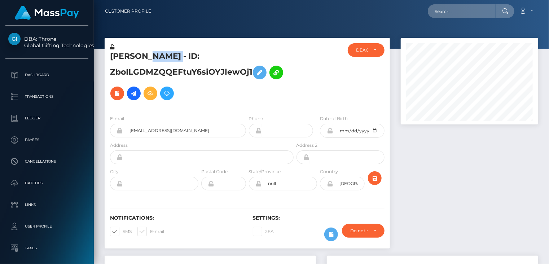
click at [171, 58] on h5 "[PERSON_NAME] - ID: ZboILGDMZQQEFtuY6siOYJlewOj1" at bounding box center [200, 77] width 180 height 53
click at [171, 58] on h5 "parker mclendon - ID: ZboILGDMZQQEFtuY6siOYJlewOj1" at bounding box center [200, 77] width 180 height 53
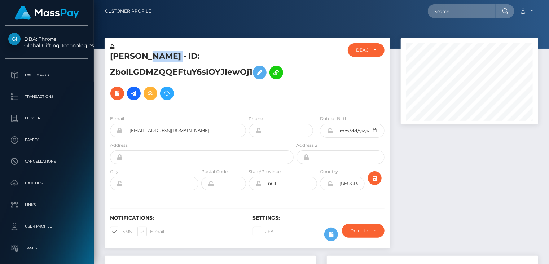
click at [163, 67] on h5 "parker mclendon - ID: ZboILGDMZQQEFtuY6siOYJlewOj1" at bounding box center [200, 77] width 180 height 53
click at [163, 68] on h5 "parker mclendon - ID: ZboILGDMZQQEFtuY6siOYJlewOj1" at bounding box center [200, 77] width 180 height 53
copy h5 "ZboILGDMZQQEFtuY6siOYJlewOj1"
paste input "PY62137676"
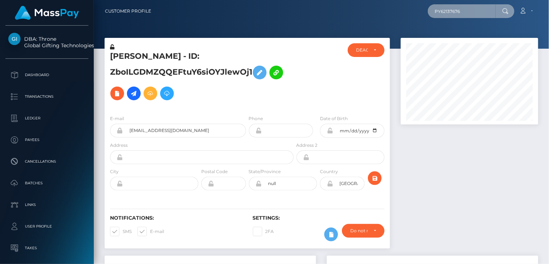
type input "PY62137676"
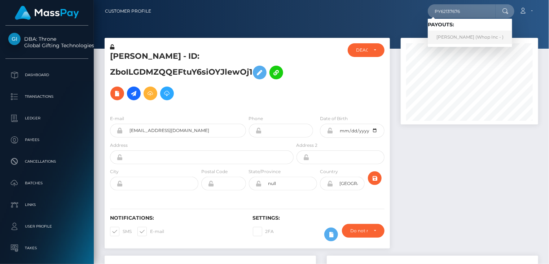
click at [443, 41] on link "Muhammad Younas (Whop Inc - )" at bounding box center [470, 37] width 84 height 13
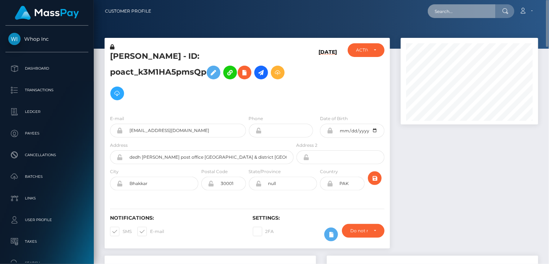
click at [474, 10] on input "text" at bounding box center [462, 11] width 68 height 14
paste input "PY62107629"
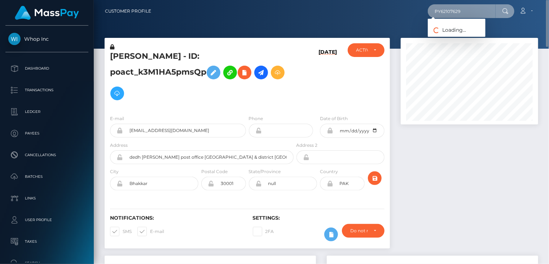
type input "PY62107629"
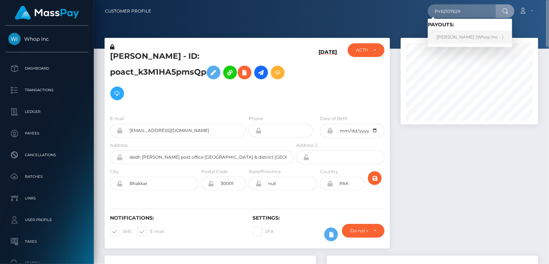
click at [452, 39] on link "Muhammad Younas (Whop Inc - )" at bounding box center [470, 37] width 84 height 13
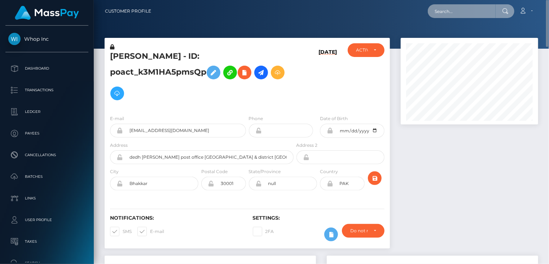
click at [457, 12] on input "text" at bounding box center [462, 11] width 68 height 14
paste input "[EMAIL_ADDRESS][DOMAIN_NAME]"
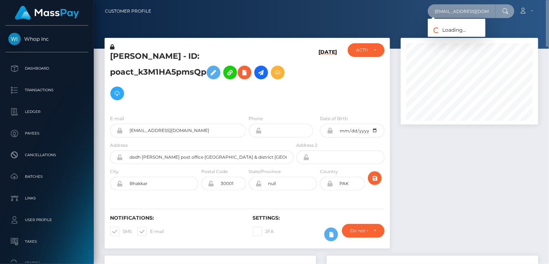
type input "[EMAIL_ADDRESS][DOMAIN_NAME]"
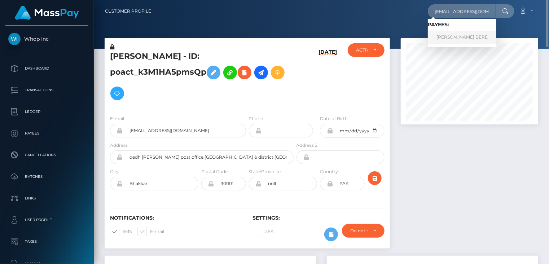
click at [458, 35] on link "[PERSON_NAME] BERE" at bounding box center [462, 37] width 69 height 13
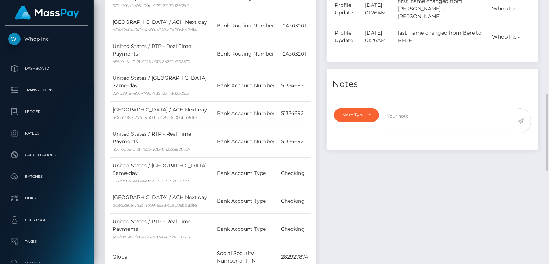
scroll to position [646, 0]
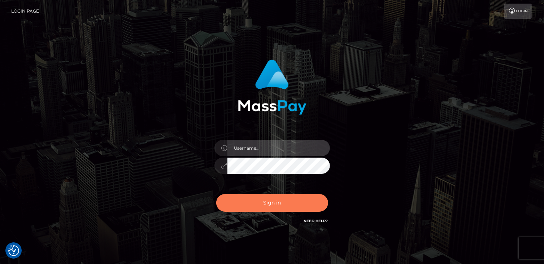
type input "catalinad"
drag, startPoint x: 295, startPoint y: 203, endPoint x: 33, endPoint y: 208, distance: 261.6
click at [294, 203] on button "Sign in" at bounding box center [272, 203] width 112 height 18
type input "catalinad"
click at [263, 202] on button "Sign in" at bounding box center [272, 203] width 112 height 18
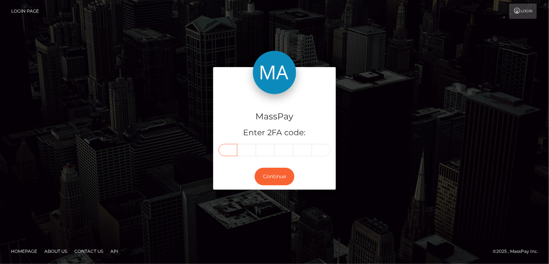
click at [226, 149] on input "text" at bounding box center [228, 150] width 19 height 12
click at [232, 153] on input "text" at bounding box center [228, 150] width 19 height 12
type input "5"
type input "3"
type input "9"
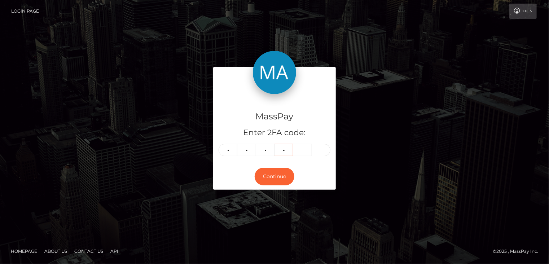
type input "7"
type input "2"
type input "3"
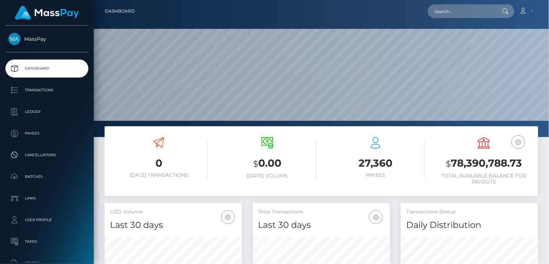
scroll to position [128, 137]
click at [467, 11] on input "text" at bounding box center [462, 11] width 68 height 14
paste input "PY62056088"
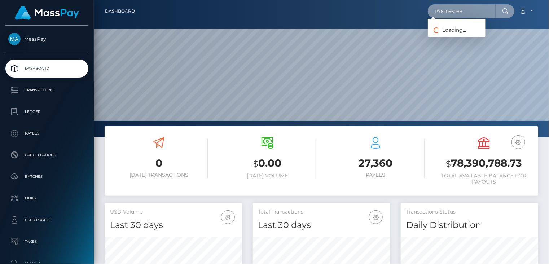
type input "PY62056088"
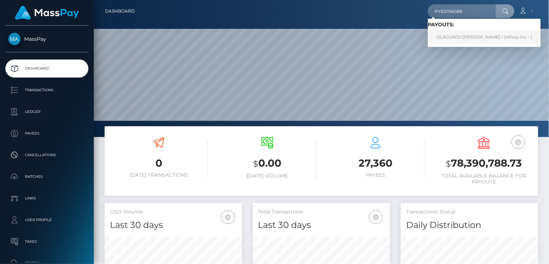
click at [456, 38] on link "OLAGUNJU FUNKE I (Whop Inc - )" at bounding box center [484, 37] width 113 height 13
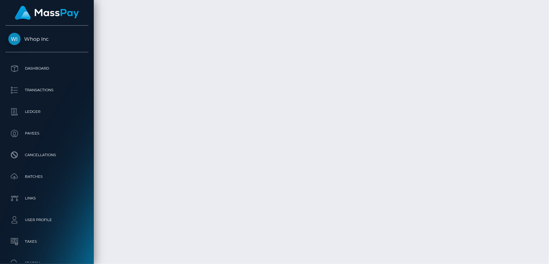
scroll to position [1583, 0]
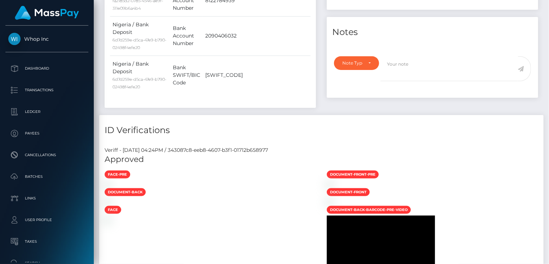
scroll to position [0, 0]
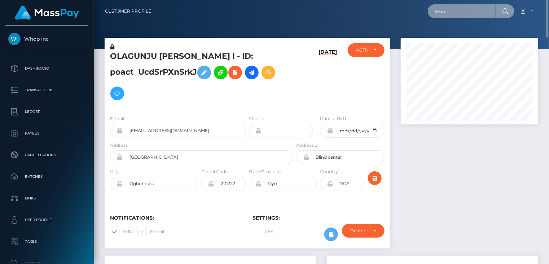
click at [462, 12] on input "text" at bounding box center [462, 11] width 68 height 14
paste input "PY62081133"
type input "PY62081133"
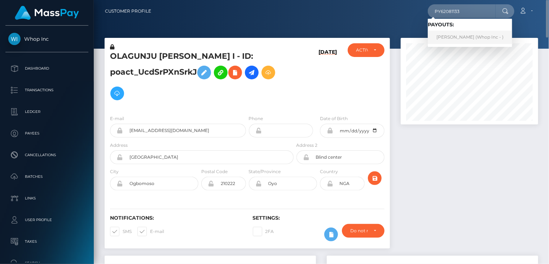
click at [459, 40] on link "[PERSON_NAME] (Whop Inc - )" at bounding box center [470, 37] width 84 height 13
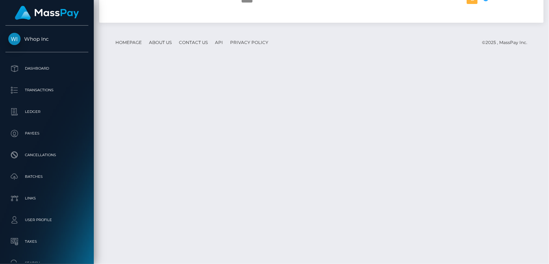
scroll to position [1190, 0]
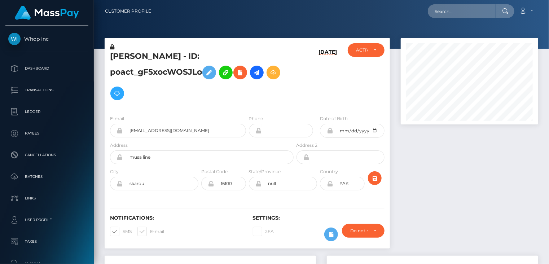
scroll to position [87, 137]
click at [465, 10] on input "text" at bounding box center [462, 11] width 68 height 14
paste input "poact_MuSZFu1DAtXz"
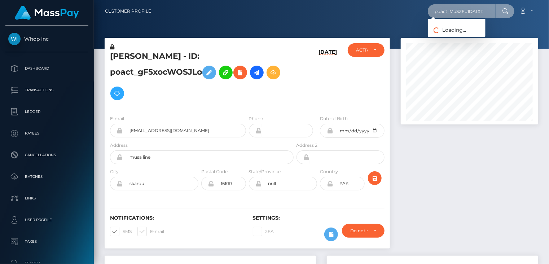
type input "poact_MuSZFu1DAtXz"
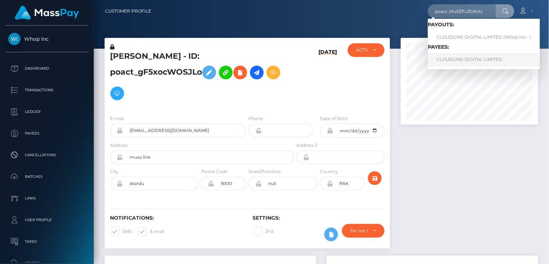
click at [458, 60] on link "CLOUDLINK DIGITAL LIMITED" at bounding box center [484, 59] width 112 height 13
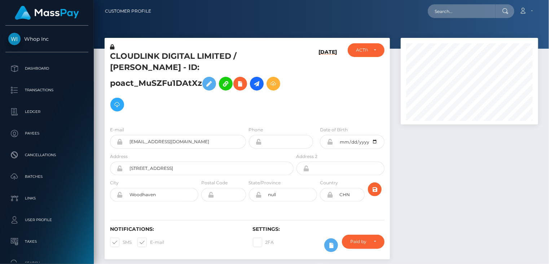
scroll to position [87, 137]
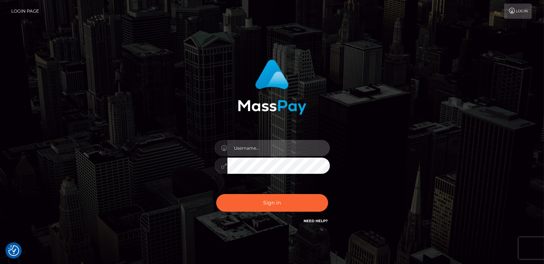
type input "catalinad"
click at [280, 213] on div "Sign in Need Help?" at bounding box center [272, 206] width 126 height 32
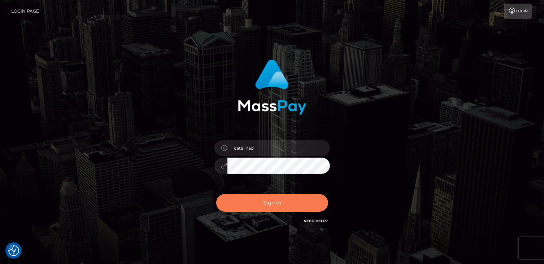
click at [250, 206] on button "Sign in" at bounding box center [272, 203] width 112 height 18
type input "catalinad"
click at [251, 205] on button "Sign in" at bounding box center [272, 203] width 112 height 18
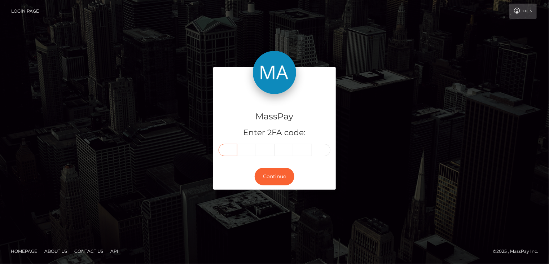
click at [231, 149] on input "text" at bounding box center [228, 150] width 19 height 12
click at [232, 150] on input "text" at bounding box center [228, 150] width 19 height 12
click at [268, 175] on button "Continue" at bounding box center [275, 177] width 40 height 18
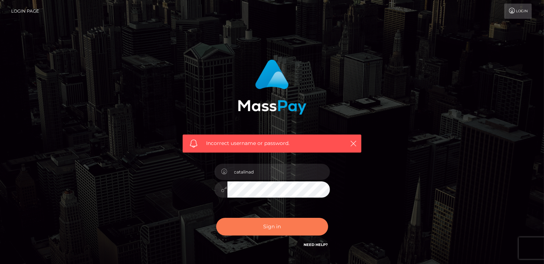
click at [275, 231] on button "Sign in" at bounding box center [272, 227] width 112 height 18
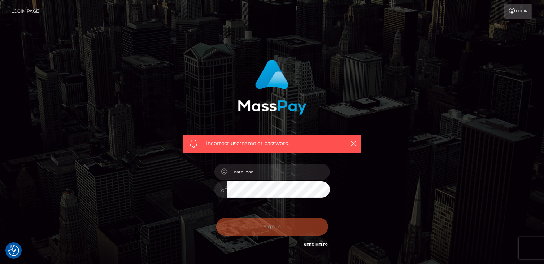
checkbox input "true"
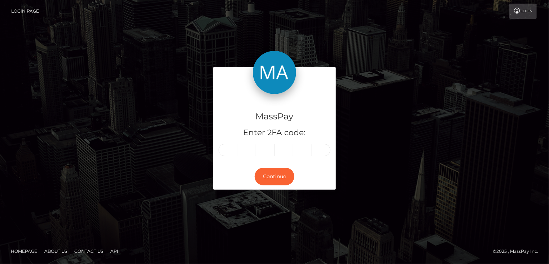
click at [232, 150] on input "text" at bounding box center [228, 150] width 19 height 12
click at [227, 151] on input "text" at bounding box center [228, 150] width 19 height 12
type input "3"
type input "5"
type input "1"
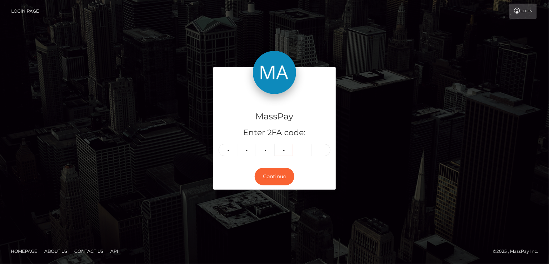
type input "9"
type input "1"
type input "2"
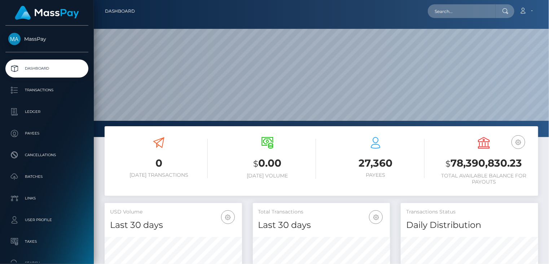
scroll to position [128, 137]
click at [465, 14] on input "text" at bounding box center [462, 11] width 68 height 14
paste input "PY62056088"
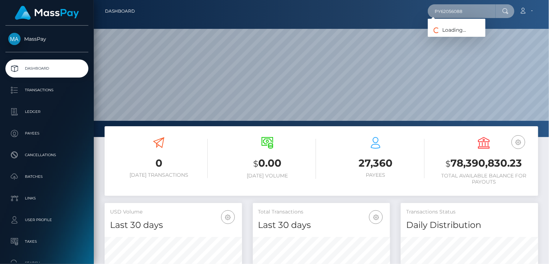
type input "PY62056088"
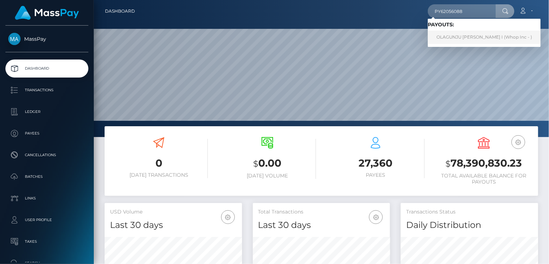
click at [439, 37] on link "OLAGUNJU FUNKE I (Whop Inc - )" at bounding box center [484, 37] width 113 height 13
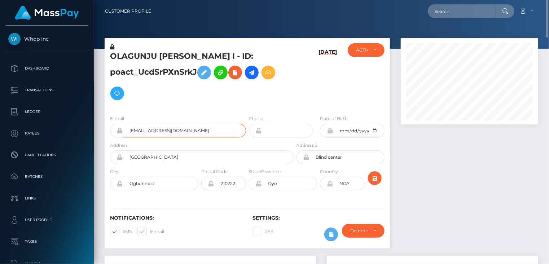
click at [155, 131] on input "olagunjufavourr@gmail.com" at bounding box center [184, 131] width 123 height 14
paste input "[EMAIL_ADDRESS][DOMAIN_NAME]"
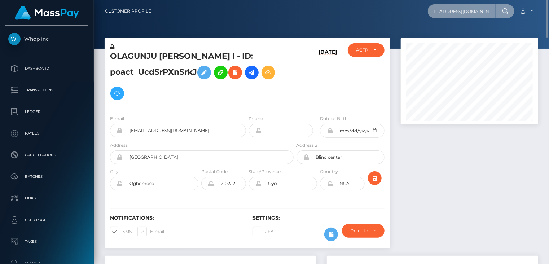
type input "[EMAIL_ADDRESS][DOMAIN_NAME]"
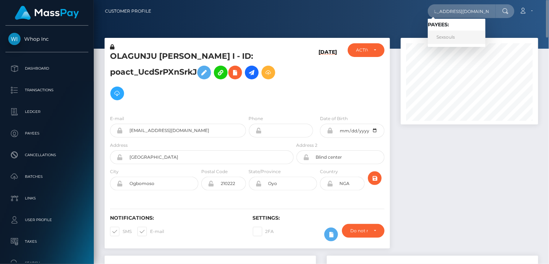
scroll to position [0, 0]
click at [459, 40] on link "Sexsouls" at bounding box center [457, 37] width 58 height 13
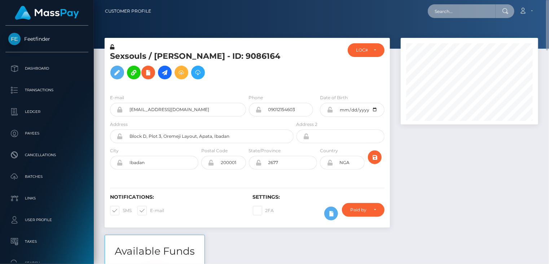
paste input "f7f1fc06-7b9b-11f0-8023-0266f44cc279"
type input "f7f1fc06-7b9b-11f0-8023-0266f44cc279"
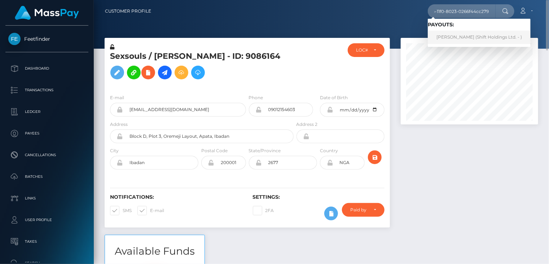
scroll to position [0, 0]
click at [457, 38] on link "[PERSON_NAME] (Shift Holdings Ltd. - )" at bounding box center [479, 37] width 103 height 13
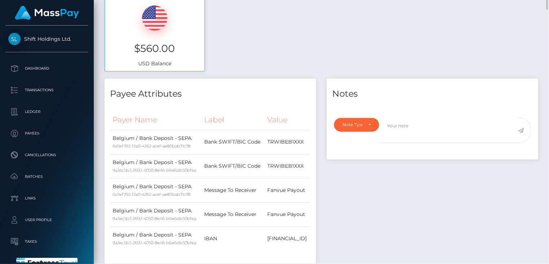
scroll to position [66, 0]
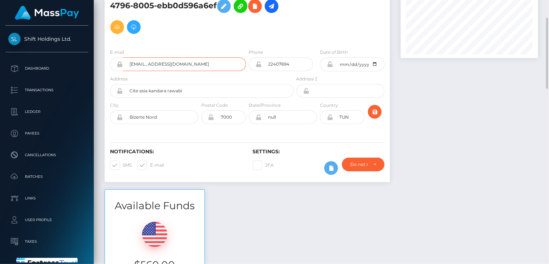
click at [155, 65] on input "ophinsks@gmail.com" at bounding box center [184, 64] width 123 height 14
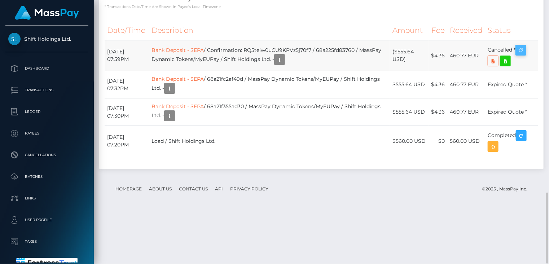
scroll to position [716, 0]
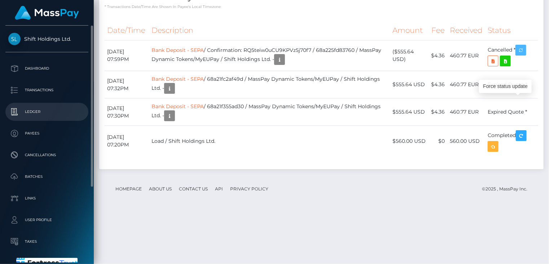
drag, startPoint x: 521, startPoint y: 104, endPoint x: 30, endPoint y: 113, distance: 491.0
click at [521, 55] on icon "button" at bounding box center [521, 50] width 9 height 9
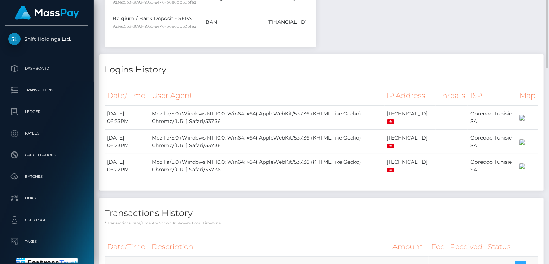
scroll to position [391, 0]
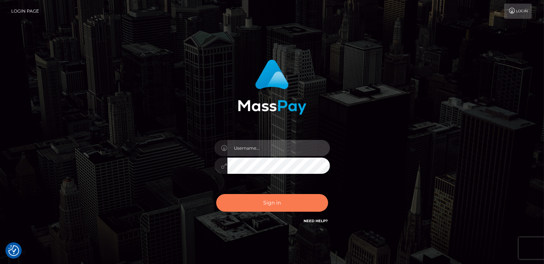
type input "catalinad"
click at [261, 204] on button "Sign in" at bounding box center [272, 203] width 112 height 18
type input "catalinad"
click at [279, 209] on button "Sign in" at bounding box center [272, 203] width 112 height 18
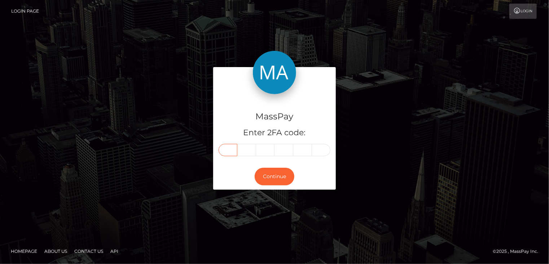
click at [225, 149] on input "text" at bounding box center [228, 150] width 19 height 12
type input "8"
type input "3"
type input "6"
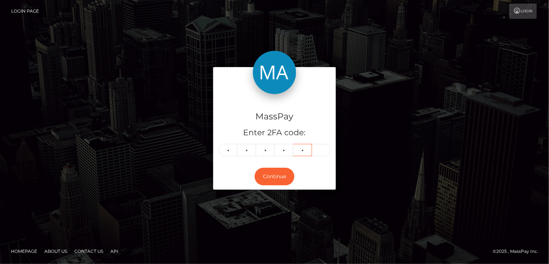
type input "0"
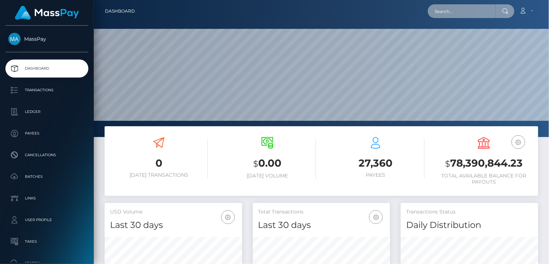
click at [454, 12] on input "text" at bounding box center [462, 11] width 68 height 14
paste input "poact_MuSZFu1DAtXz"
type input "poact_MuSZFu1DAtXz"
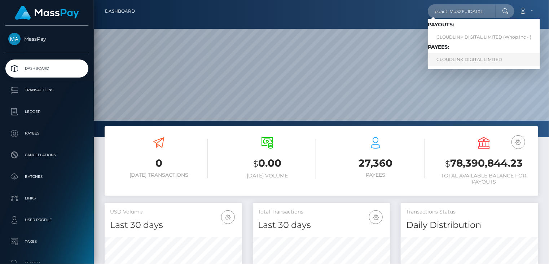
click at [467, 62] on link "CLOUDLINK DIGITAL LIMITED" at bounding box center [484, 59] width 112 height 13
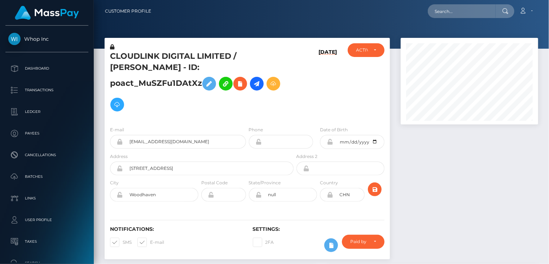
scroll to position [87, 137]
click at [158, 135] on input "[EMAIL_ADDRESS][DOMAIN_NAME]" at bounding box center [184, 142] width 123 height 14
click at [251, 55] on h5 "CLOUDLINK DIGITAL LIMITED / [PERSON_NAME] - ID: poact_MuSZFu1DAtXz" at bounding box center [200, 83] width 180 height 64
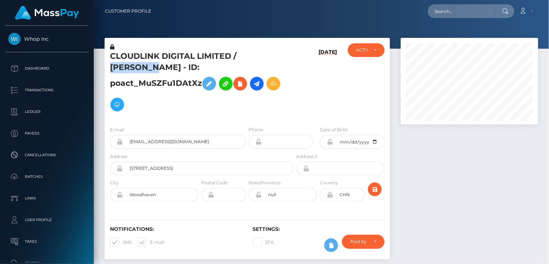
click at [251, 55] on h5 "CLOUDLINK DIGITAL LIMITED / [PERSON_NAME] - ID: poact_MuSZFu1DAtXz" at bounding box center [200, 83] width 180 height 64
copy h5 "PENGHONG"
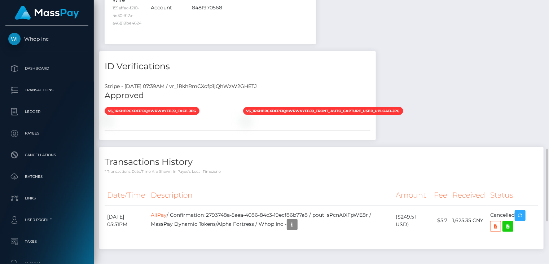
scroll to position [694, 0]
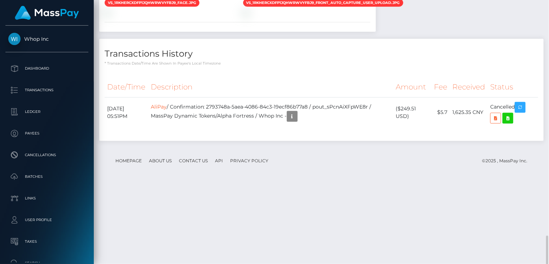
scroll to position [694, 0]
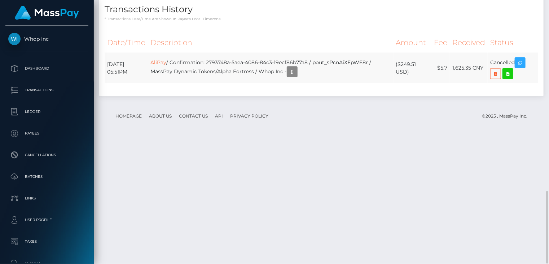
drag, startPoint x: 401, startPoint y: 188, endPoint x: 419, endPoint y: 189, distance: 18.8
click at [419, 83] on td "($249.51 USD)" at bounding box center [413, 68] width 38 height 31
click at [418, 83] on td "($249.51 USD)" at bounding box center [413, 68] width 38 height 31
click at [411, 83] on td "($249.51 USD)" at bounding box center [413, 68] width 38 height 31
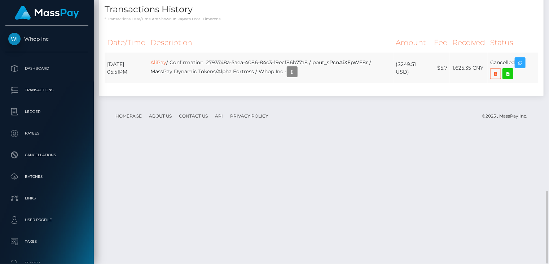
click at [411, 83] on td "($249.51 USD)" at bounding box center [413, 68] width 38 height 31
click at [417, 83] on td "($249.51 USD)" at bounding box center [413, 68] width 38 height 31
click at [419, 83] on td "($249.51 USD)" at bounding box center [413, 68] width 38 height 31
drag, startPoint x: 418, startPoint y: 187, endPoint x: 400, endPoint y: 186, distance: 17.7
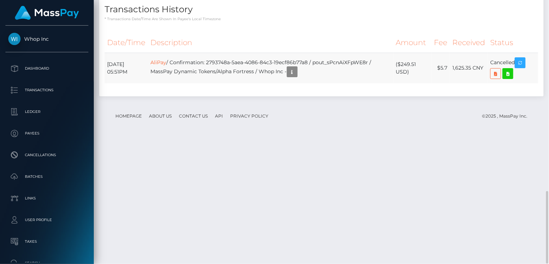
click at [400, 83] on td "($249.51 USD)" at bounding box center [413, 68] width 38 height 31
copy td "$249.51"
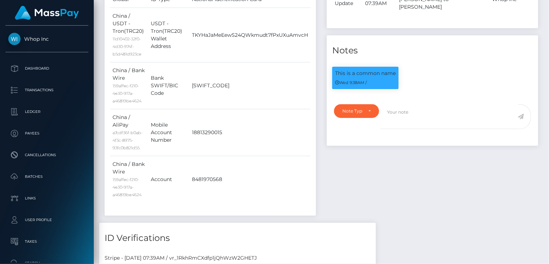
scroll to position [0, 0]
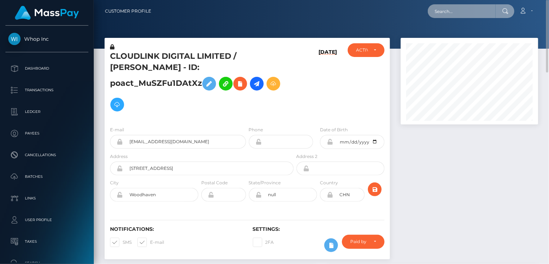
click at [450, 8] on input "text" at bounding box center [462, 11] width 68 height 14
paste input "poact_D1QbYSioBGkG"
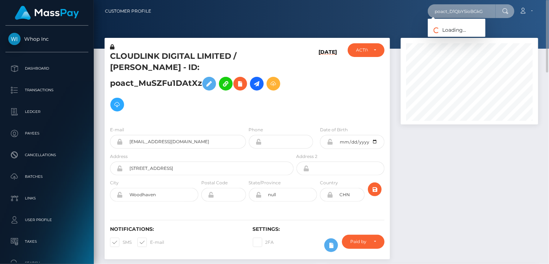
type input "poact_D1QbYSioBGkG"
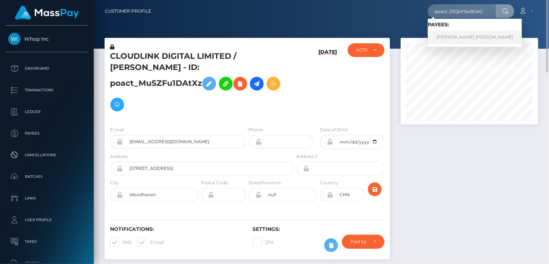
click at [458, 36] on link "MOHAMMAD MUAZZAM SADIQ" at bounding box center [475, 37] width 94 height 13
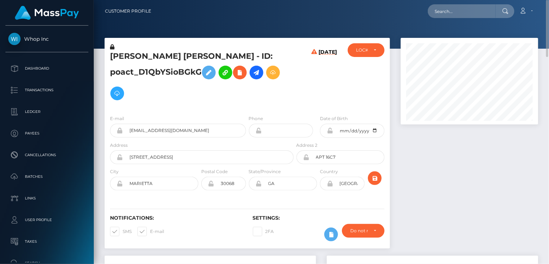
click at [184, 59] on h5 "[PERSON_NAME] [PERSON_NAME] - ID: poact_D1QbYSioBGkG" at bounding box center [200, 77] width 180 height 53
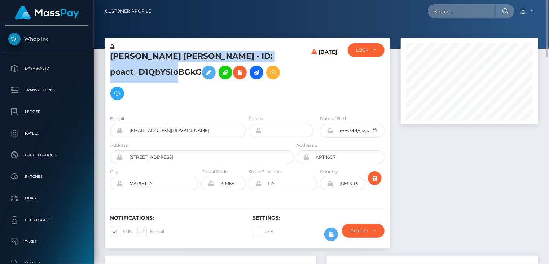
copy h5 "[PERSON_NAME] [PERSON_NAME] - ID: poact_D1QbYSioBGkG"
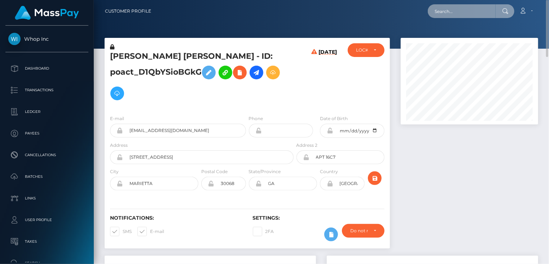
click at [449, 15] on input "text" at bounding box center [462, 11] width 68 height 14
paste input "poact_fXotg6wddZK0"
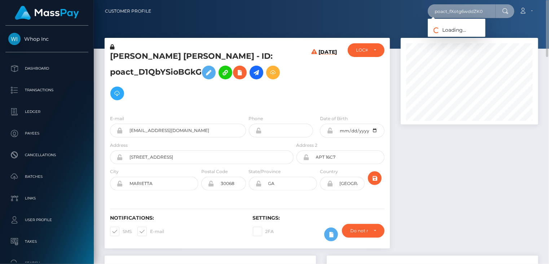
type input "poact_fXotg6wddZK0"
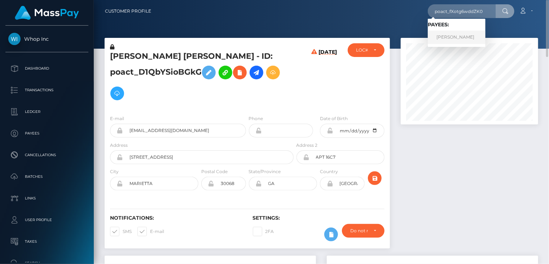
click at [448, 37] on link "[PERSON_NAME]" at bounding box center [457, 37] width 58 height 13
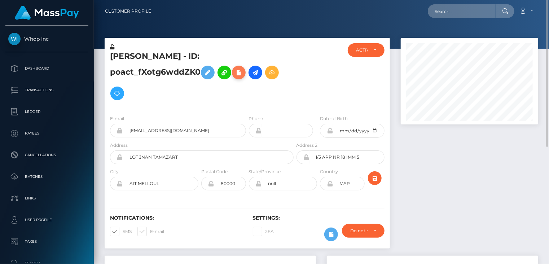
click at [241, 78] on button at bounding box center [239, 73] width 14 height 14
select select
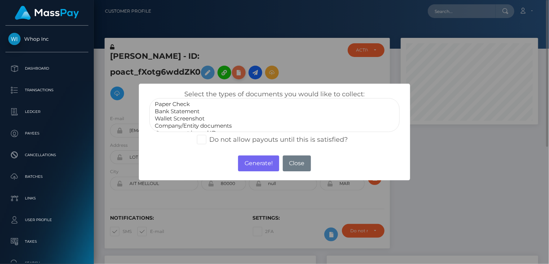
click at [241, 78] on div "× Select the types of documents you would like to collect: Paper Check Bank Sta…" at bounding box center [274, 132] width 549 height 264
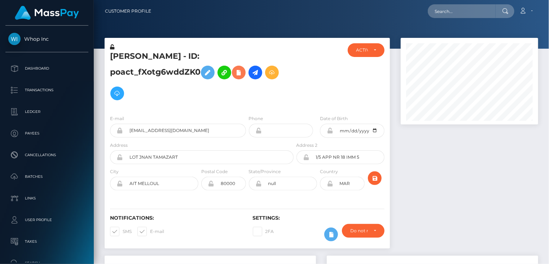
click at [241, 78] on button at bounding box center [239, 73] width 14 height 14
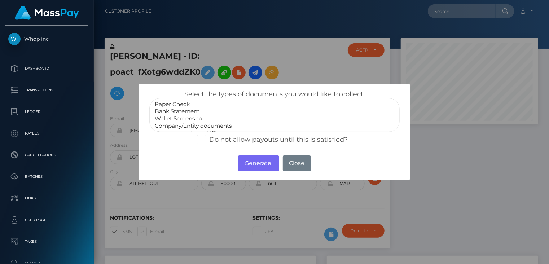
scroll to position [14, 0]
select select "Government issued ID"
click at [195, 119] on option "Government issued ID" at bounding box center [274, 118] width 241 height 7
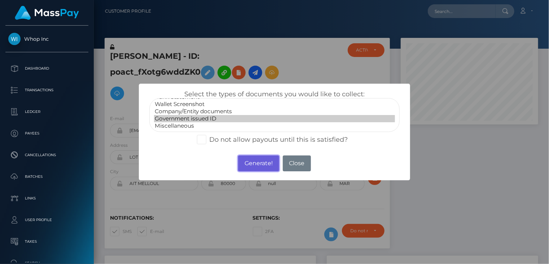
click at [250, 162] on button "Generate!" at bounding box center [258, 163] width 41 height 16
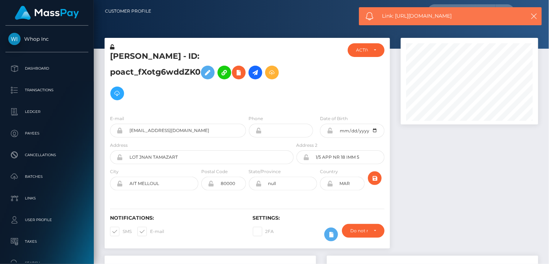
click at [436, 17] on span "Link: https://l.maspay.io/IgMYT" at bounding box center [450, 16] width 136 height 8
copy span "Link: https://l.maspay.io/IgMYT"
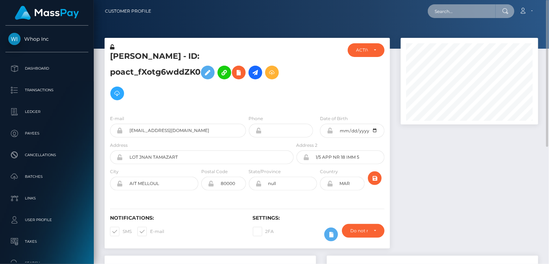
paste input "playfame-2025983874"
type input "playfame-2025983874"
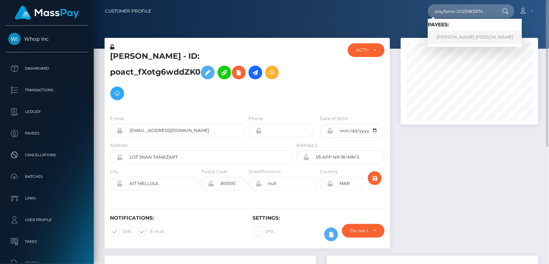
click at [470, 40] on link "ANTHONY ALLEN WARNER" at bounding box center [475, 37] width 94 height 13
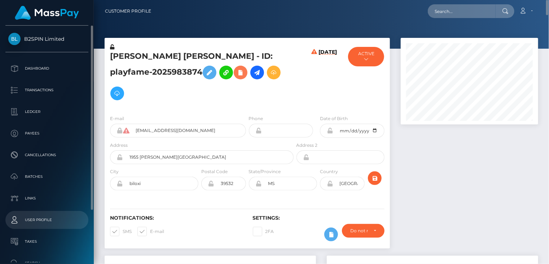
drag, startPoint x: 199, startPoint y: 75, endPoint x: 8, endPoint y: 229, distance: 245.3
click at [236, 75] on icon at bounding box center [240, 72] width 9 height 9
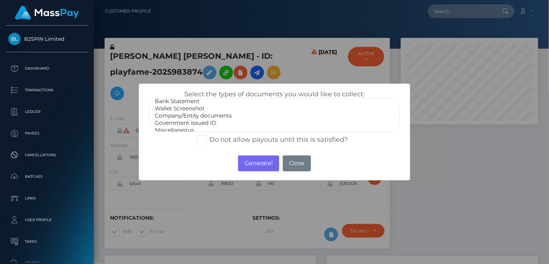
scroll to position [14, 0]
select select "Government issued ID"
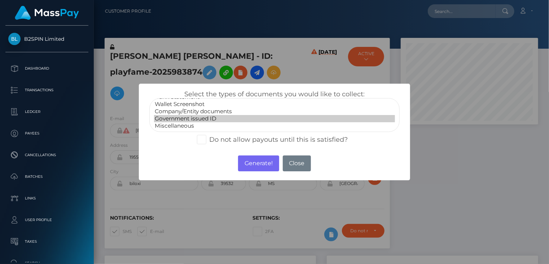
click at [213, 119] on option "Government issued ID" at bounding box center [274, 118] width 241 height 7
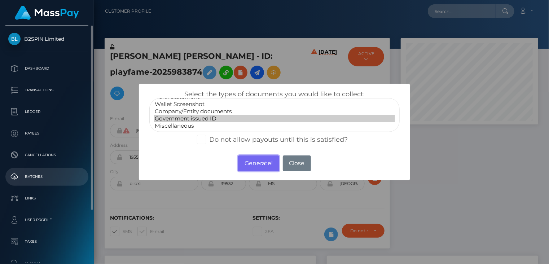
drag, startPoint x: 266, startPoint y: 160, endPoint x: 2, endPoint y: 171, distance: 264.3
click at [266, 160] on button "Generate!" at bounding box center [258, 163] width 41 height 16
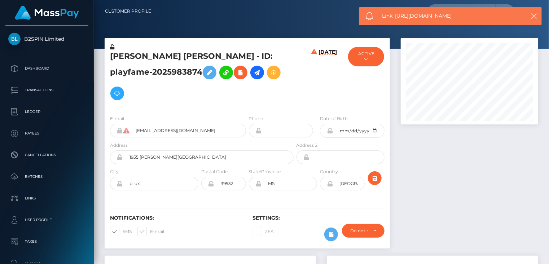
click at [431, 16] on span "Link: https://l.maspay.io/dgMUn" at bounding box center [450, 16] width 136 height 8
copy span "Link: https://l.maspay.io/dgMUn"
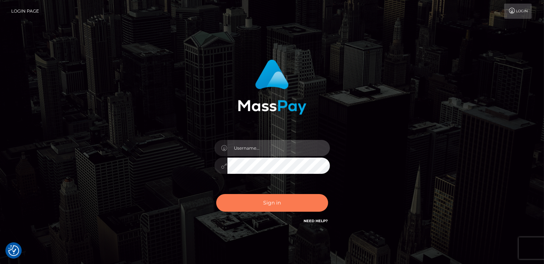
type input "catalinad"
click at [279, 207] on button "Sign in" at bounding box center [272, 203] width 112 height 18
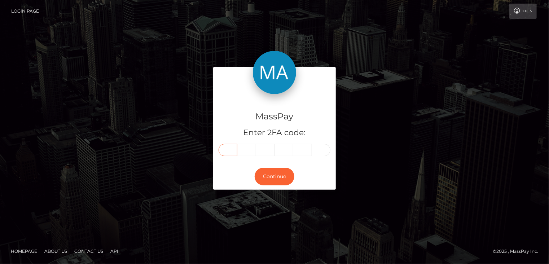
click at [231, 154] on input "text" at bounding box center [228, 150] width 19 height 12
type input "2"
type input "4"
type input "8"
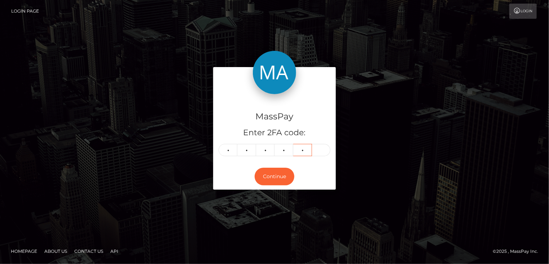
type input "2"
type input "6"
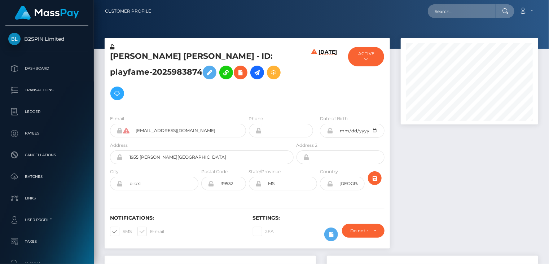
scroll to position [87, 137]
click at [441, 12] on input "text" at bounding box center [462, 11] width 68 height 14
paste input "poact_pnxj2EZrnn8z"
type input "poact_pnxj2EZrnn8z"
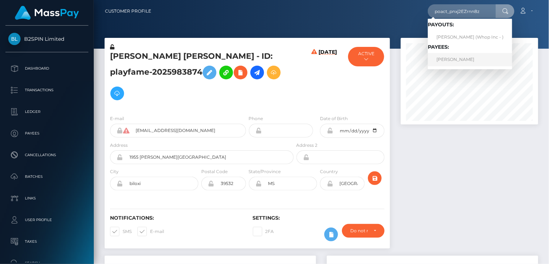
click at [453, 59] on link "[PERSON_NAME]" at bounding box center [470, 59] width 84 height 13
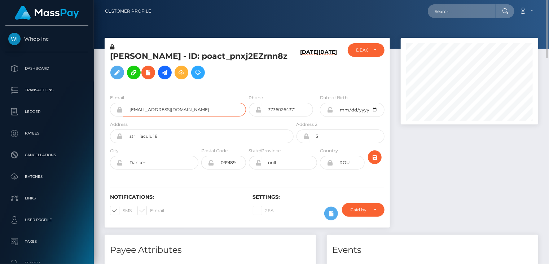
click at [166, 117] on input "[EMAIL_ADDRESS][DOMAIN_NAME]" at bounding box center [184, 110] width 123 height 14
click at [159, 73] on h5 "[PERSON_NAME] - ID: poact_pnxj2EZrnn8z" at bounding box center [200, 67] width 180 height 32
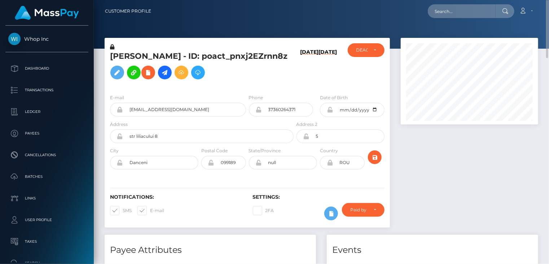
copy h5 "poact_pnxj2EZrnn8z"
click at [150, 117] on input "[EMAIL_ADDRESS][DOMAIN_NAME]" at bounding box center [184, 110] width 123 height 14
click at [459, 11] on input "text" at bounding box center [462, 11] width 68 height 14
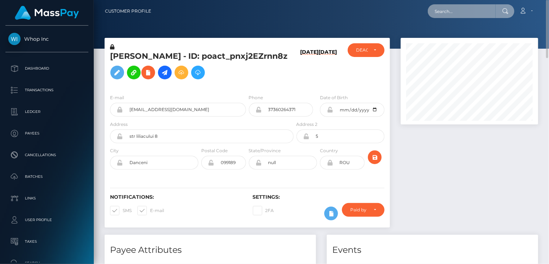
paste input "poact_6TPBCJ9kRH8C"
type input "poact_6TPBCJ9kRH8C"
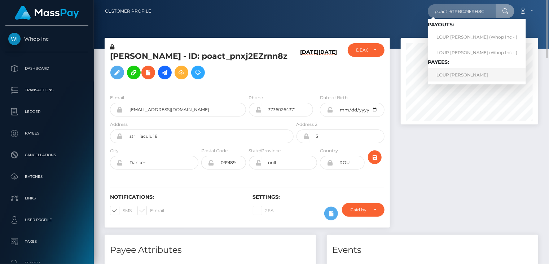
click at [451, 76] on link "LOUP [PERSON_NAME]" at bounding box center [477, 74] width 98 height 13
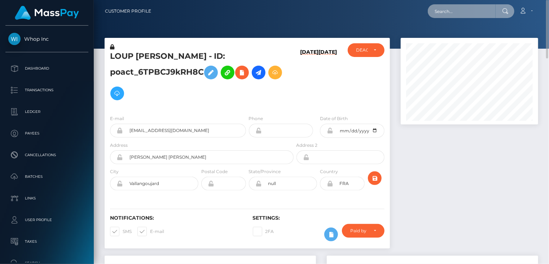
paste input "poact_nisc94uvHIAk"
type input "poact_nisc94uvHIAk"
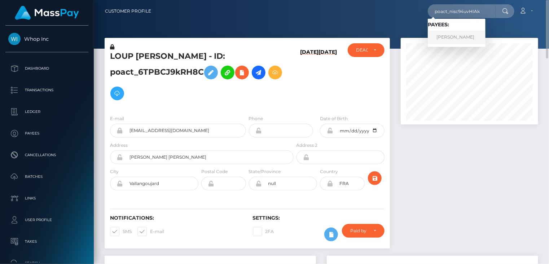
click at [447, 40] on link "ALI REHMAN" at bounding box center [457, 37] width 58 height 13
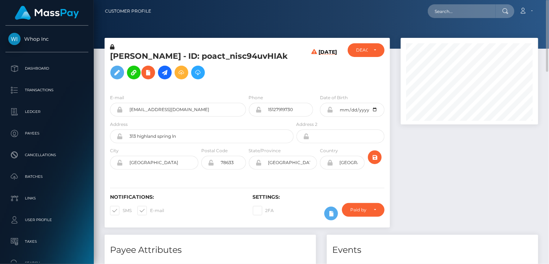
click at [165, 60] on h5 "[PERSON_NAME] - ID: poact_nisc94uvHIAk" at bounding box center [200, 67] width 180 height 32
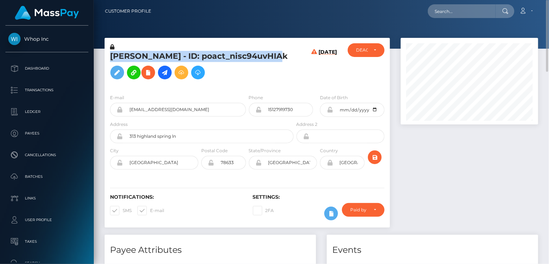
click at [165, 60] on h5 "[PERSON_NAME] - ID: poact_nisc94uvHIAk" at bounding box center [200, 67] width 180 height 32
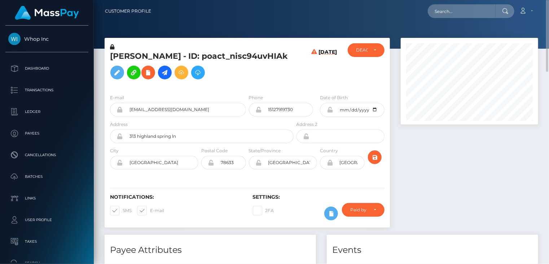
drag, startPoint x: 165, startPoint y: 60, endPoint x: 180, endPoint y: 46, distance: 19.9
click at [180, 46] on div "[PERSON_NAME] - ID: poact_nisc94uvHIAk" at bounding box center [200, 65] width 190 height 45
click at [168, 117] on input "[EMAIL_ADDRESS][DOMAIN_NAME]" at bounding box center [184, 110] width 123 height 14
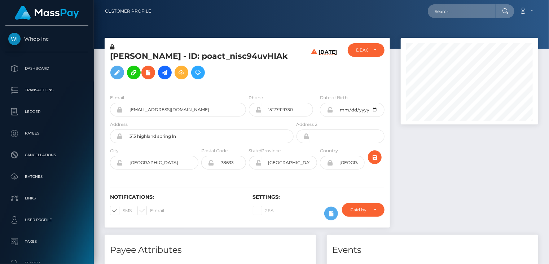
scroll to position [87, 137]
drag, startPoint x: 185, startPoint y: 61, endPoint x: 269, endPoint y: 63, distance: 84.4
click at [269, 63] on h5 "[PERSON_NAME] - ID: poact_nisc94uvHIAk" at bounding box center [200, 67] width 180 height 32
copy h5 "poact_nisc94uvHIAk"
click at [116, 57] on h5 "ALI REHMAN - ID: poact_nisc94uvHIAk" at bounding box center [200, 67] width 180 height 32
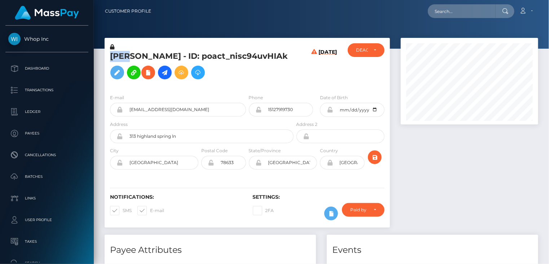
click at [116, 57] on h5 "ALI REHMAN - ID: poact_nisc94uvHIAk" at bounding box center [200, 67] width 180 height 32
copy h5 "ALI"
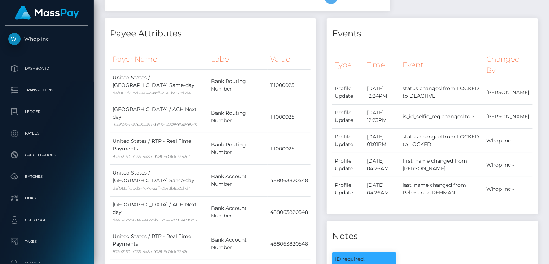
scroll to position [0, 0]
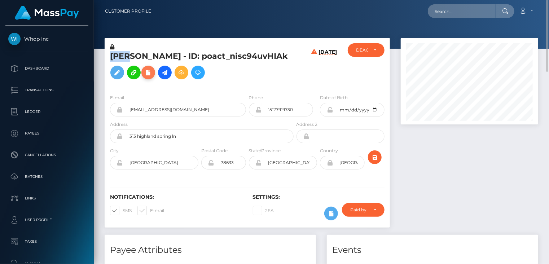
click at [144, 77] on icon at bounding box center [148, 72] width 9 height 9
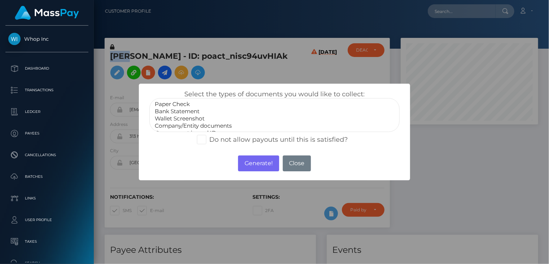
scroll to position [14, 0]
drag, startPoint x: 218, startPoint y: 118, endPoint x: 206, endPoint y: 119, distance: 11.9
select select "Government issued ID"
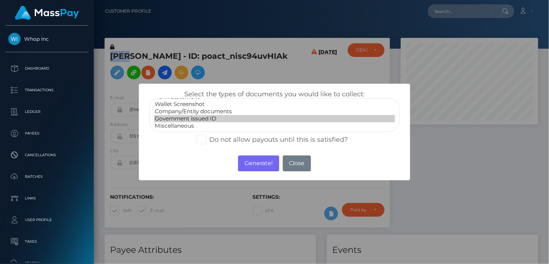
click at [218, 118] on option "Government issued ID" at bounding box center [274, 118] width 241 height 7
click at [206, 119] on option "Government issued ID" at bounding box center [274, 118] width 241 height 7
click at [255, 166] on button "Generate!" at bounding box center [258, 163] width 41 height 16
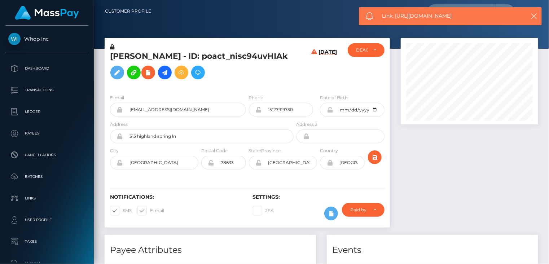
click at [425, 18] on span "Link: https://l.maspay.io/HgMIN" at bounding box center [450, 16] width 136 height 8
copy span "Link: https://l.maspay.io/HgMIN"
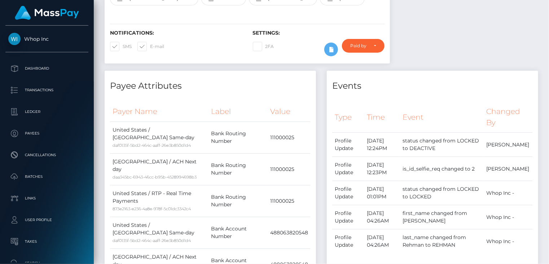
scroll to position [0, 0]
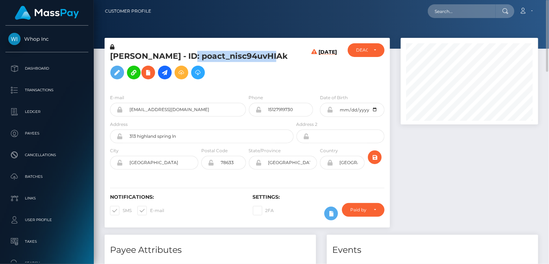
drag, startPoint x: 184, startPoint y: 61, endPoint x: 270, endPoint y: 58, distance: 85.9
click at [270, 58] on h5 "ALI REHMAN - ID: poact_nisc94uvHIAk" at bounding box center [200, 67] width 180 height 32
copy h5 "poact_nisc94uvHIAk"
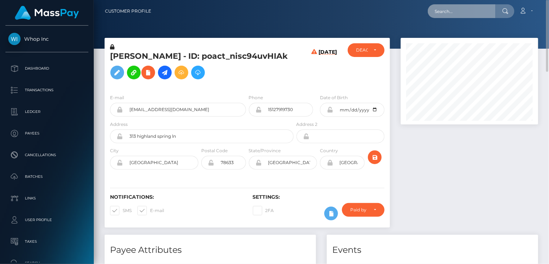
click at [461, 12] on input "text" at bounding box center [462, 11] width 68 height 14
paste input "poact_UqiPxim3xP3H"
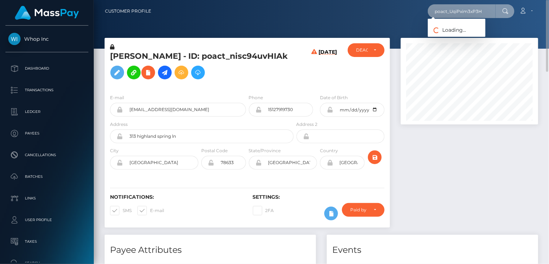
type input "poact_UqiPxim3xP3H"
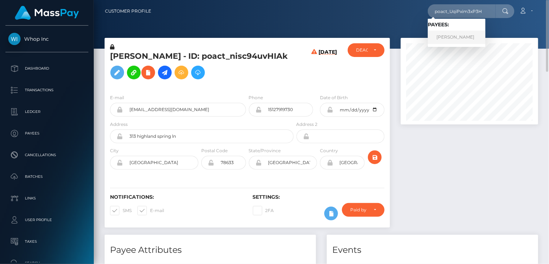
click at [453, 39] on link "UMAIR KHAN" at bounding box center [457, 37] width 58 height 13
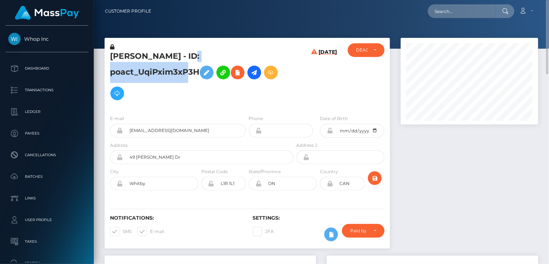
drag, startPoint x: 201, startPoint y: 58, endPoint x: 275, endPoint y: 58, distance: 74.3
click at [275, 58] on h5 "[PERSON_NAME] - ID: poact_UqiPxim3xP3H" at bounding box center [200, 77] width 180 height 53
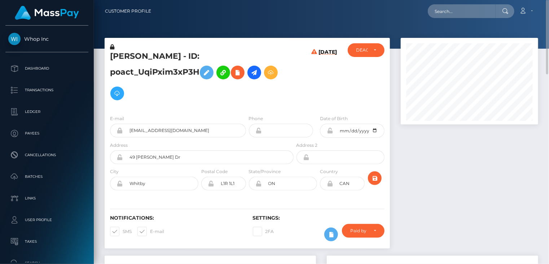
click at [158, 56] on h5 "[PERSON_NAME] - ID: poact_UqiPxim3xP3H" at bounding box center [200, 77] width 180 height 53
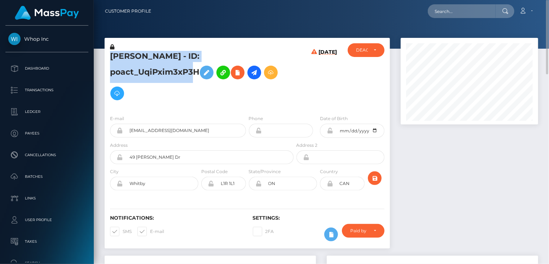
click at [158, 56] on h5 "[PERSON_NAME] - ID: poact_UqiPxim3xP3H" at bounding box center [200, 77] width 180 height 53
copy h5 "[PERSON_NAME] - ID: poact_UqiPxim3xP3H"
click at [166, 124] on input "[EMAIL_ADDRESS][DOMAIN_NAME]" at bounding box center [184, 131] width 123 height 14
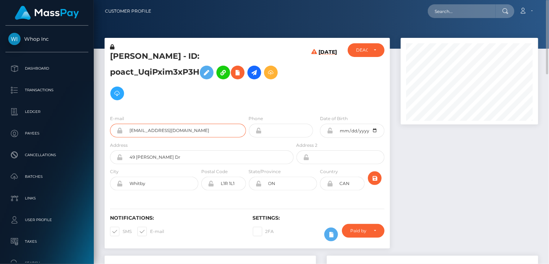
click at [166, 124] on input "umairk0630@gmail.com" at bounding box center [184, 131] width 123 height 14
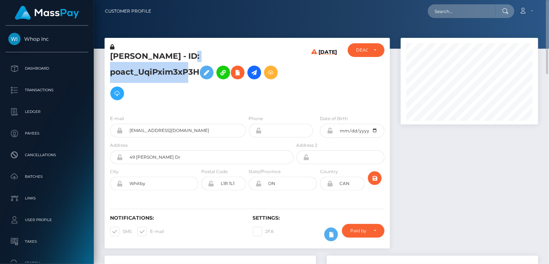
drag, startPoint x: 188, startPoint y: 55, endPoint x: 271, endPoint y: 57, distance: 83.7
click at [277, 54] on h5 "UMAIR KHAN - ID: poact_UqiPxim3xP3H" at bounding box center [200, 77] width 180 height 53
copy h5 "poact_UqiPxim3xP3H"
click at [233, 72] on icon at bounding box center [237, 72] width 9 height 9
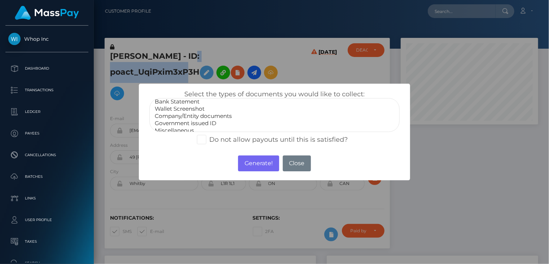
scroll to position [14, 0]
select select "Government issued ID"
click at [214, 118] on option "Government issued ID" at bounding box center [274, 118] width 241 height 7
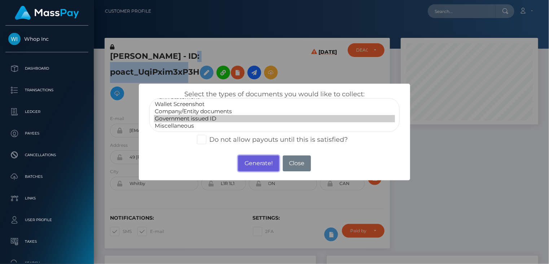
click at [250, 164] on button "Generate!" at bounding box center [258, 163] width 41 height 16
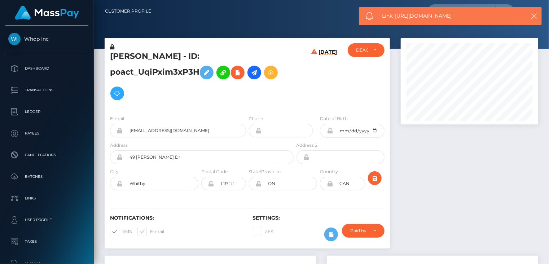
click at [419, 18] on span "Link: https://l.maspay.io/2gMO9" at bounding box center [450, 16] width 136 height 8
copy span "Link: https://l.maspay.io/2gMO9"
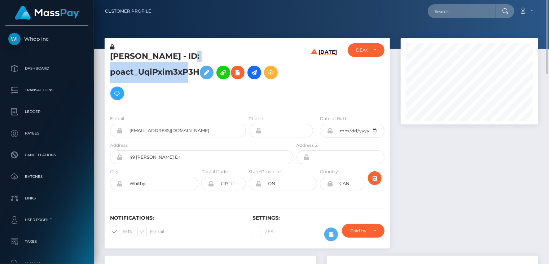
drag, startPoint x: 186, startPoint y: 56, endPoint x: 275, endPoint y: 60, distance: 88.4
click at [275, 60] on h5 "UMAIR KHAN - ID: poact_UqiPxim3xP3H" at bounding box center [200, 77] width 180 height 53
copy h5 "poact_UqiPxim3xP3H"
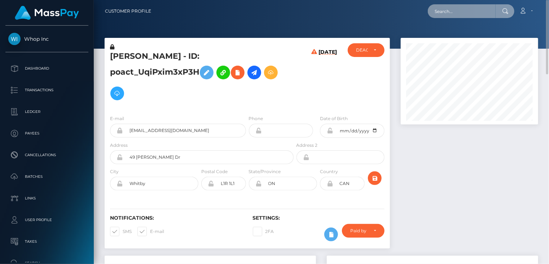
paste input "poact_A3yIiBf7fbMJ"
type input "poact_A3yIiBf7fbMJ"
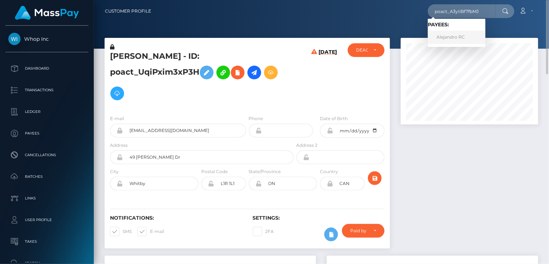
click at [461, 37] on link "Alejandro RC" at bounding box center [457, 37] width 58 height 13
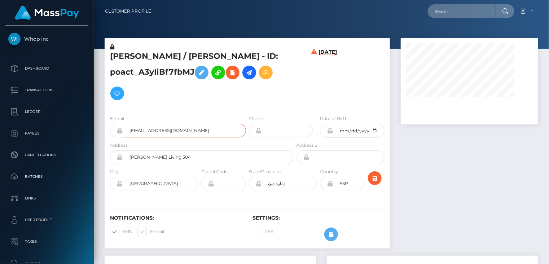
click at [169, 133] on input "arcbusylife@gmail.com" at bounding box center [184, 131] width 123 height 14
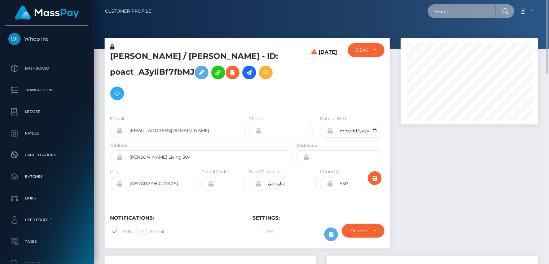
drag, startPoint x: 483, startPoint y: 10, endPoint x: 467, endPoint y: 13, distance: 16.4
click at [483, 10] on input "text" at bounding box center [462, 11] width 68 height 14
paste input "poact_JohnoDSRcXdl"
type input "poact_JohnoDSRcXdl"
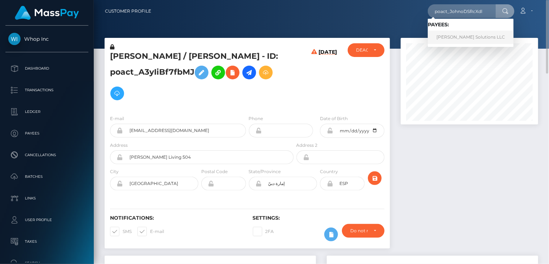
click at [453, 36] on link "Sanchez Solutions LLC" at bounding box center [471, 37] width 86 height 13
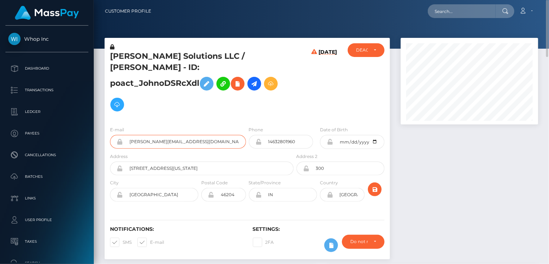
click at [162, 135] on input "[PERSON_NAME][EMAIL_ADDRESS][DOMAIN_NAME]" at bounding box center [184, 142] width 123 height 14
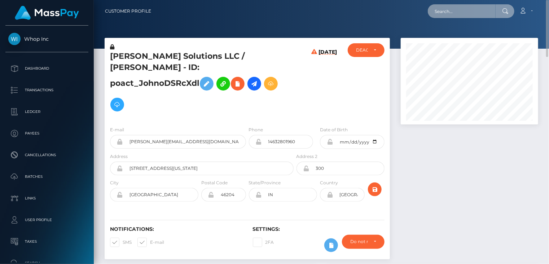
click at [452, 9] on input "text" at bounding box center [462, 11] width 68 height 14
paste input "biz_ogAEiJfEcHJBEU"
drag, startPoint x: 443, startPoint y: 11, endPoint x: 427, endPoint y: 13, distance: 15.7
click at [427, 13] on div "biz_ogAEiJfEcHJBEU Loading... Loading... Account Edit Profile Logout" at bounding box center [347, 11] width 381 height 15
paste input "poact_TVAnDDd56t8W"
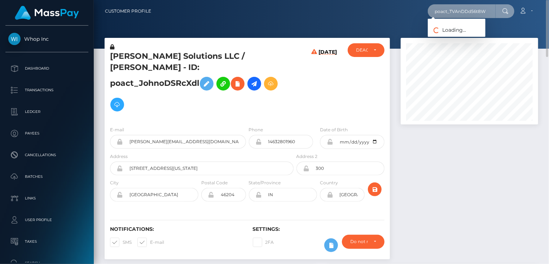
type input "poact_TVAnDDd56t8W"
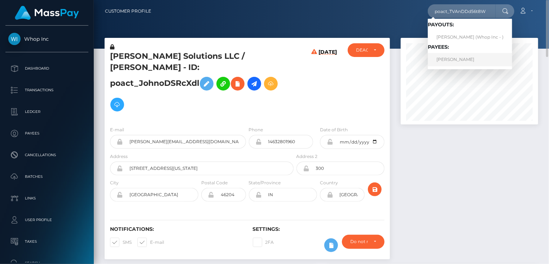
click at [457, 65] on link "[PERSON_NAME]" at bounding box center [470, 59] width 84 height 13
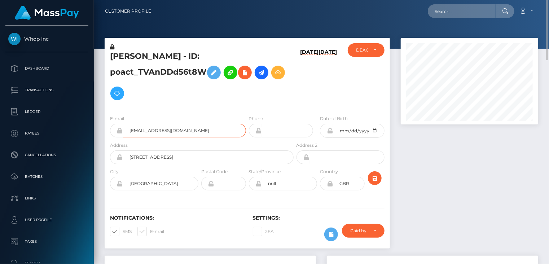
click at [150, 132] on input "[EMAIL_ADDRESS][DOMAIN_NAME]" at bounding box center [184, 131] width 123 height 14
drag, startPoint x: 109, startPoint y: 72, endPoint x: 205, endPoint y: 75, distance: 96.0
click at [205, 75] on div "TOMMY CROCKETT - ID: poact_TVAnDDd56t8W" at bounding box center [200, 76] width 190 height 66
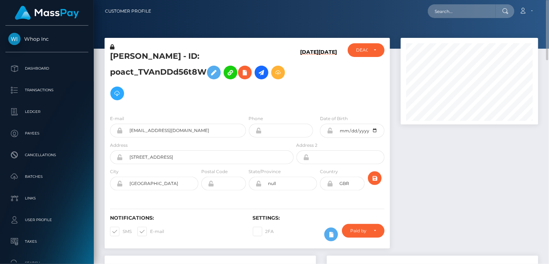
copy h5 "poact_TVAnDDd56t8W"
click at [131, 56] on h5 "TOMMY CROCKETT - ID: poact_TVAnDDd56t8W" at bounding box center [200, 77] width 180 height 53
copy h5 "TOMMY"
drag, startPoint x: 450, startPoint y: 12, endPoint x: 444, endPoint y: 14, distance: 6.1
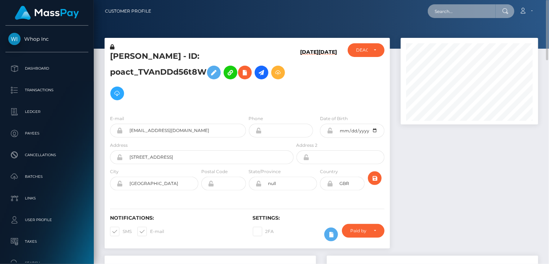
click at [444, 14] on input "text" at bounding box center [462, 11] width 68 height 14
paste input "poact_6TPBCJ9kRH8C"
type input "poact_6TPBCJ9kRH8C"
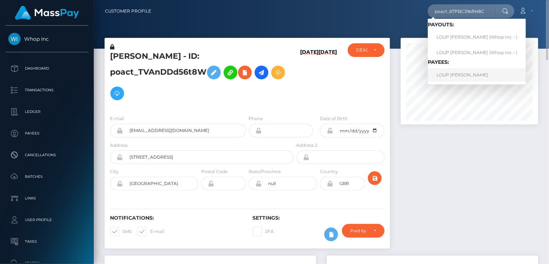
click at [453, 78] on link "LOUP MICHEL JACQUES BASROGER" at bounding box center [477, 74] width 98 height 13
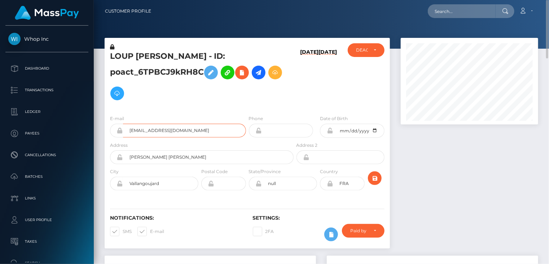
click at [167, 130] on input "[EMAIL_ADDRESS][DOMAIN_NAME]" at bounding box center [184, 131] width 123 height 14
drag, startPoint x: 109, startPoint y: 73, endPoint x: 201, endPoint y: 73, distance: 91.6
click at [201, 73] on div "LOUP [PERSON_NAME] - ID: poact_6TPBCJ9kRH8C" at bounding box center [200, 76] width 190 height 66
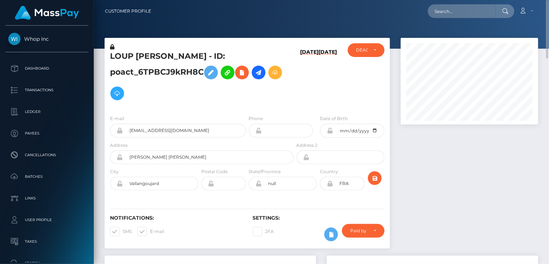
copy h5 "poact_6TPBCJ9kRH8C"
click at [173, 130] on input "[EMAIL_ADDRESS][DOMAIN_NAME]" at bounding box center [184, 131] width 123 height 14
paste input "poact_6TPBCJ9kRH8C"
type input "loup.basroger+poact_6TPBCJ9kRH8C@gmail.com"
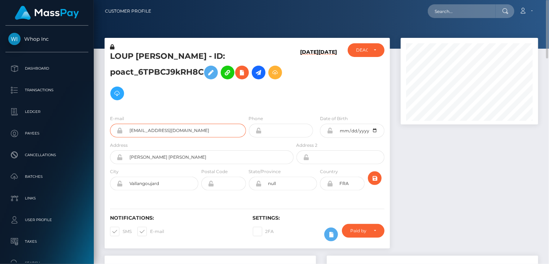
click at [173, 130] on input "loup.basroger+poact_6TPBCJ9kRH8C@gmail.com" at bounding box center [184, 131] width 123 height 14
click at [154, 130] on input "[EMAIL_ADDRESS][DOMAIN_NAME]" at bounding box center [184, 131] width 123 height 14
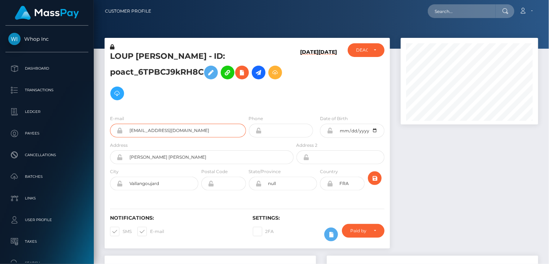
click at [154, 130] on input "[EMAIL_ADDRESS][DOMAIN_NAME]" at bounding box center [184, 131] width 123 height 14
click at [154, 129] on input "[EMAIL_ADDRESS][DOMAIN_NAME]" at bounding box center [184, 131] width 123 height 14
drag, startPoint x: 111, startPoint y: 73, endPoint x: 202, endPoint y: 72, distance: 91.6
click at [202, 72] on h5 "LOUP [PERSON_NAME] - ID: poact_6TPBCJ9kRH8C" at bounding box center [200, 77] width 180 height 53
copy h5 "poact_6TPBCJ9kRH8C"
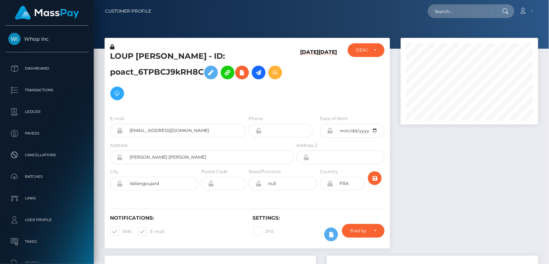
click at [127, 55] on h5 "LOUP [PERSON_NAME] - ID: poact_6TPBCJ9kRH8C" at bounding box center [200, 77] width 180 height 53
copy h5 "LOUP"
click at [443, 13] on input "text" at bounding box center [462, 11] width 68 height 14
paste input "poact_pnxj2EZrnn8z"
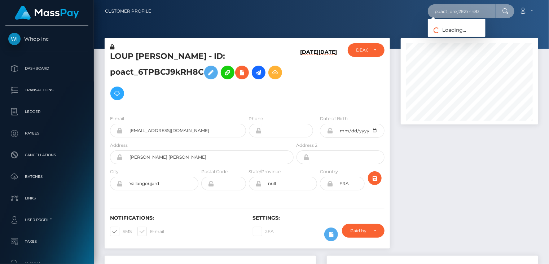
type input "poact_pnxj2EZrnn8z"
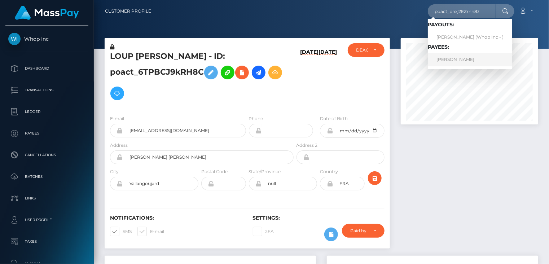
click at [453, 58] on link "[PERSON_NAME]" at bounding box center [470, 59] width 84 height 13
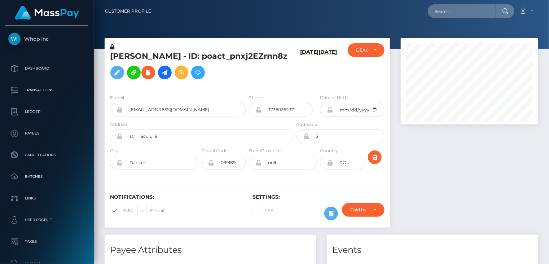
scroll to position [87, 137]
click at [147, 117] on input "[EMAIL_ADDRESS][DOMAIN_NAME]" at bounding box center [184, 110] width 123 height 14
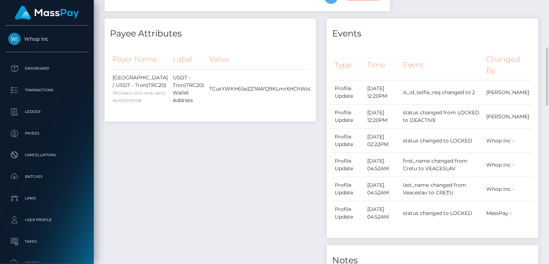
scroll to position [325, 0]
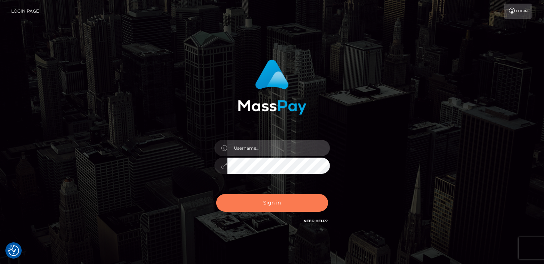
type input "catalinad"
click at [271, 202] on button "Sign in" at bounding box center [272, 203] width 112 height 18
type input "catalinad"
click at [295, 207] on button "Sign in" at bounding box center [272, 203] width 112 height 18
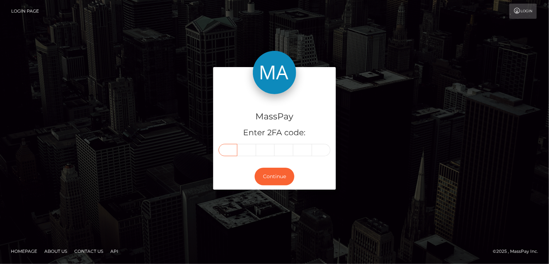
click at [234, 150] on input "text" at bounding box center [228, 150] width 19 height 12
type input "6"
type input "2"
type input "6"
type input "5"
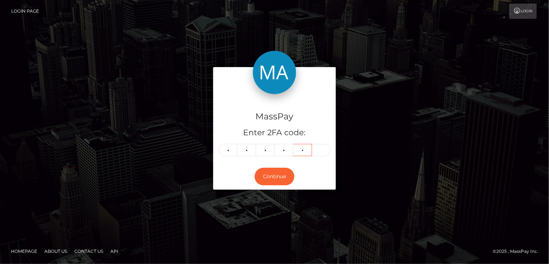
type input "9"
type input "5"
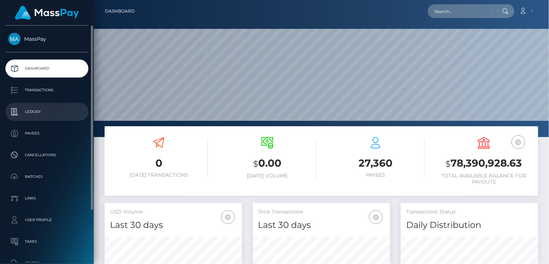
scroll to position [128, 137]
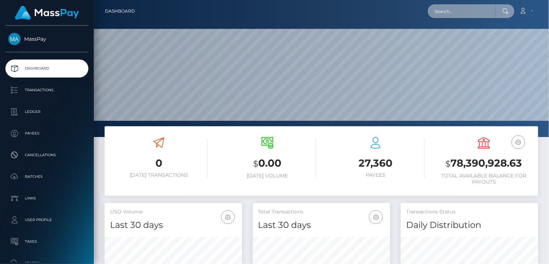
click at [442, 11] on input "text" at bounding box center [462, 11] width 68 height 14
paste input "19d0dda1-af69-40b6-9281-b335008edb3f"
type input "19d0dda1-af69-40b6-9281-b335008edb3f"
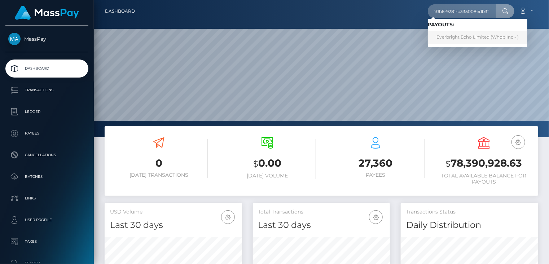
scroll to position [0, 0]
click at [458, 34] on link "Everbright Echo Limited (Whop Inc - )" at bounding box center [478, 37] width 100 height 13
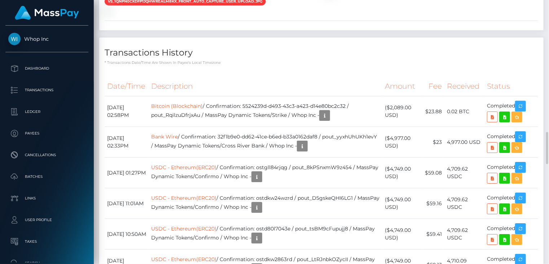
scroll to position [649, 0]
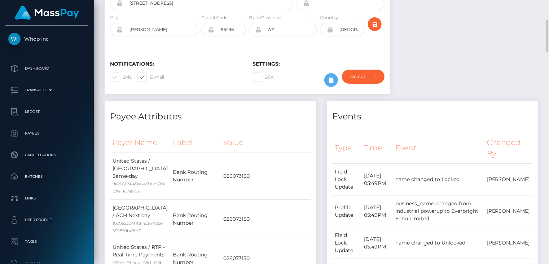
scroll to position [0, 0]
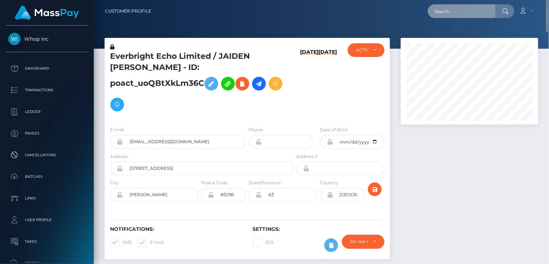
click at [461, 13] on input "text" at bounding box center [462, 11] width 68 height 14
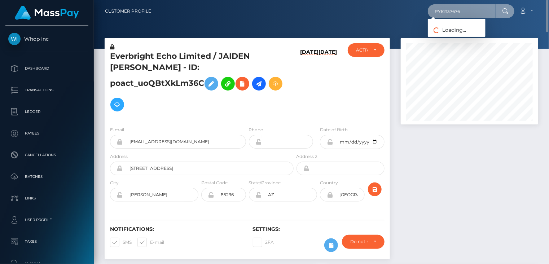
type input "PY62137676"
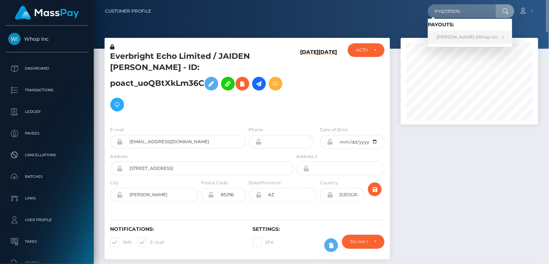
click at [439, 40] on link "[PERSON_NAME] (Whop Inc - )" at bounding box center [470, 37] width 84 height 13
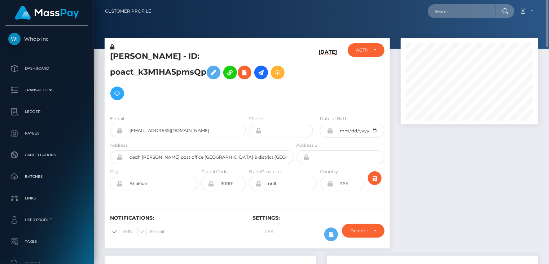
scroll to position [87, 137]
drag, startPoint x: 110, startPoint y: 71, endPoint x: 204, endPoint y: 71, distance: 93.8
click at [204, 71] on h5 "[PERSON_NAME] - ID: poact_k3M1HA5pmsQp" at bounding box center [200, 77] width 180 height 53
copy h5 "poact_k3M1HA5pmsQp"
click at [536, 173] on div at bounding box center [469, 147] width 148 height 218
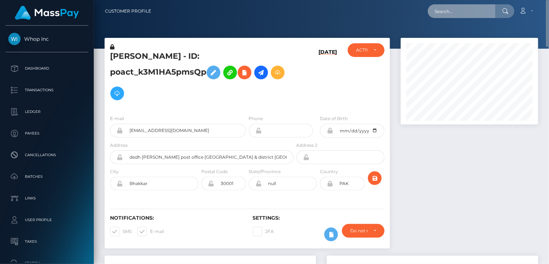
click at [444, 11] on input "text" at bounding box center [462, 11] width 68 height 14
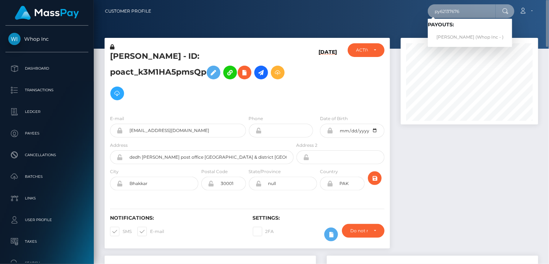
drag, startPoint x: 463, startPoint y: 13, endPoint x: 437, endPoint y: 10, distance: 26.5
click at [437, 10] on input "py62137676" at bounding box center [462, 11] width 68 height 14
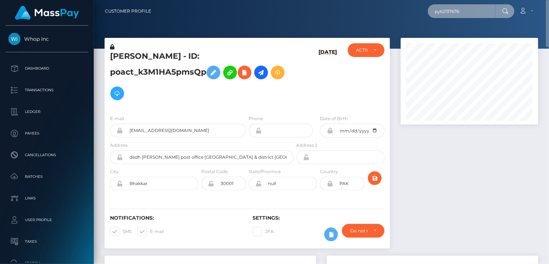
paste input "PY"
type input "PY62137676"
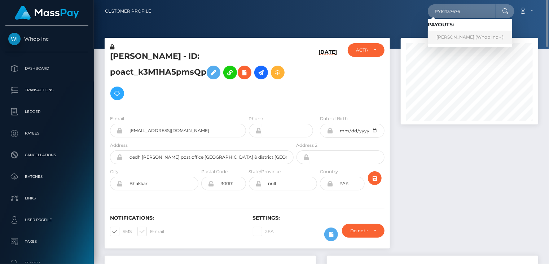
click at [445, 38] on link "[PERSON_NAME] (Whop Inc - )" at bounding box center [470, 37] width 84 height 13
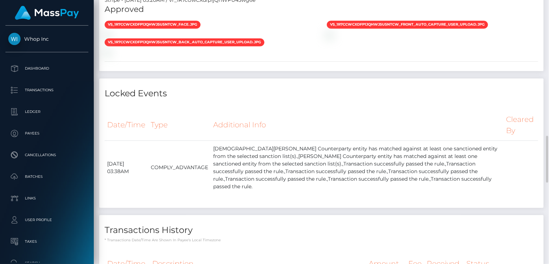
scroll to position [866, 0]
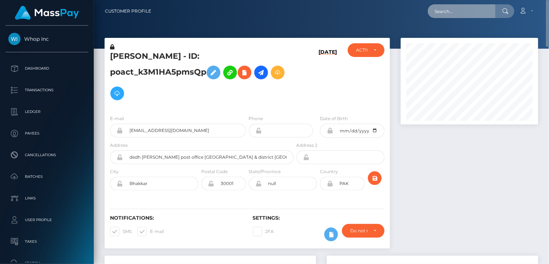
click at [461, 13] on input "text" at bounding box center [462, 11] width 68 height 14
paste input "PY62173428"
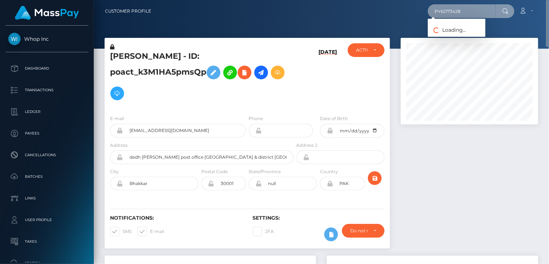
type input "PY62173428"
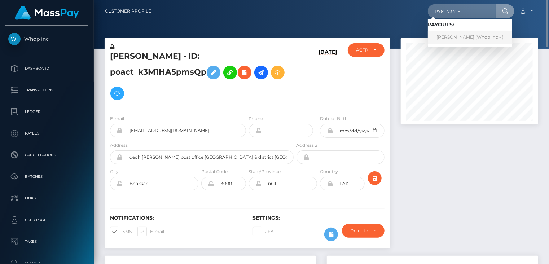
click at [452, 39] on link "[PERSON_NAME] (Whop Inc - )" at bounding box center [470, 37] width 84 height 13
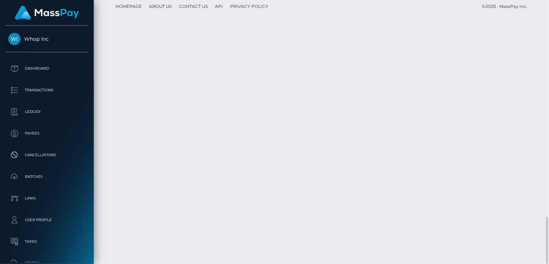
scroll to position [87, 137]
drag, startPoint x: 240, startPoint y: 91, endPoint x: 269, endPoint y: 92, distance: 29.9
copy td "PY62173428"
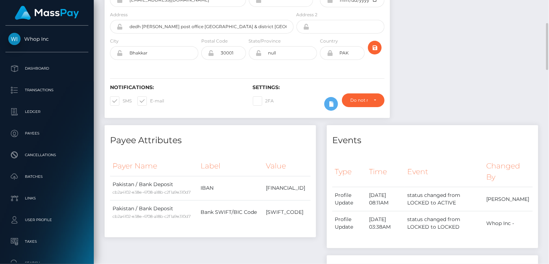
scroll to position [0, 0]
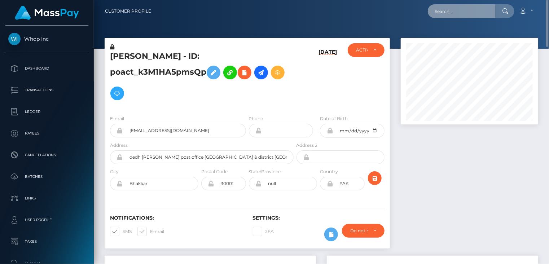
click at [475, 12] on input "text" at bounding box center [462, 11] width 68 height 14
paste input "PY62160825"
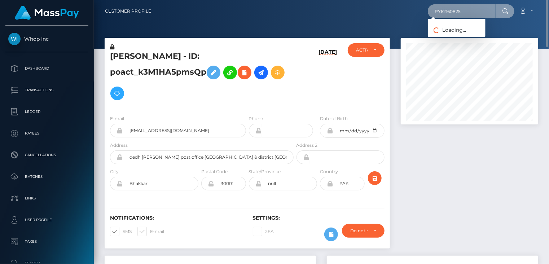
type input "PY62160825"
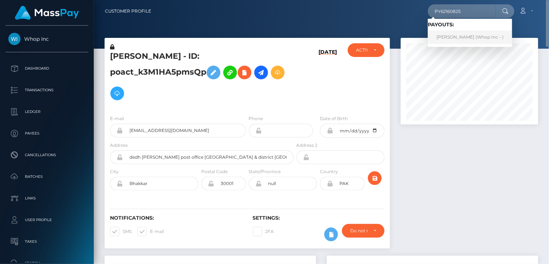
click at [458, 37] on link "Haseeb Ahmed (Whop Inc - )" at bounding box center [470, 37] width 84 height 13
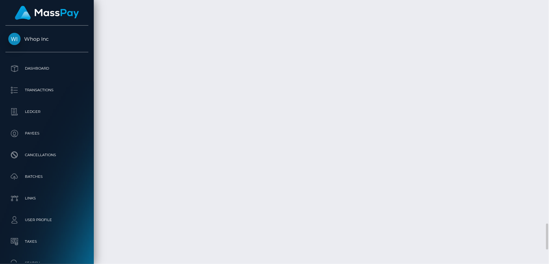
scroll to position [87, 137]
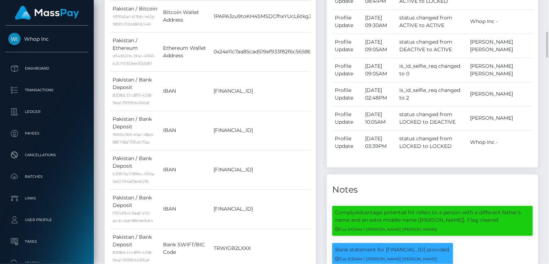
scroll to position [0, 0]
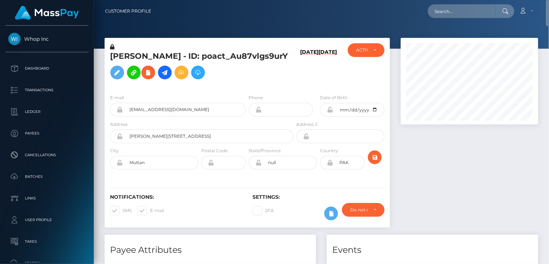
click at [128, 54] on h5 "Haseeb Ahmed - ID: poact_Au87vlgs9urY" at bounding box center [200, 67] width 180 height 32
copy h5 "Haseeb"
click at [153, 110] on input "candyterrac@gmail.com" at bounding box center [184, 110] width 123 height 14
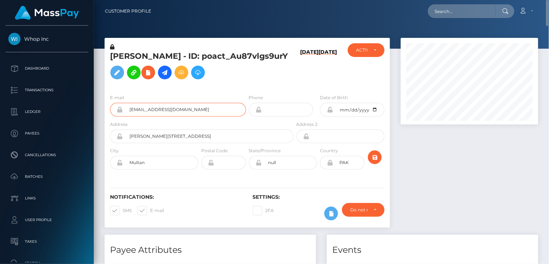
click at [153, 110] on input "candyterrac@gmail.com" at bounding box center [184, 110] width 123 height 14
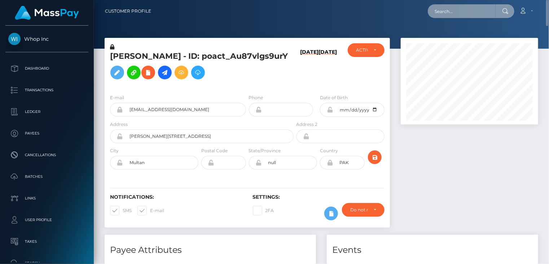
click at [455, 10] on input "text" at bounding box center [462, 11] width 68 height 14
paste input "PY62160452"
type input "PY62160452"
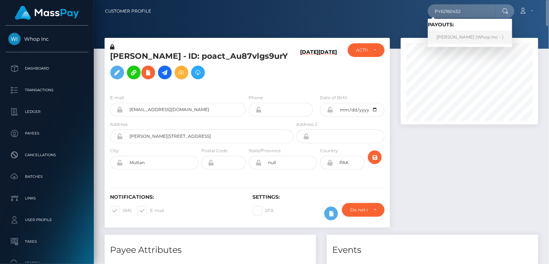
click at [454, 37] on link "Hamza Muhammad Sheikh (Whop Inc - )" at bounding box center [470, 37] width 84 height 13
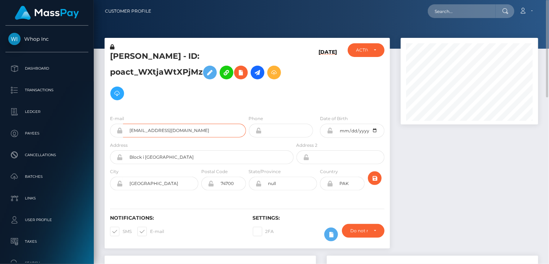
click at [168, 130] on input "hamzamsheikh12@gmail.com" at bounding box center [184, 131] width 123 height 14
click at [456, 10] on input "text" at bounding box center [462, 11] width 68 height 14
paste input "PY62118194"
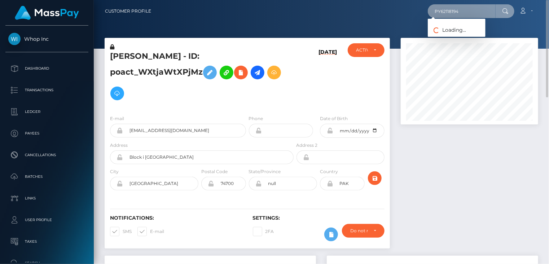
type input "PY62118194"
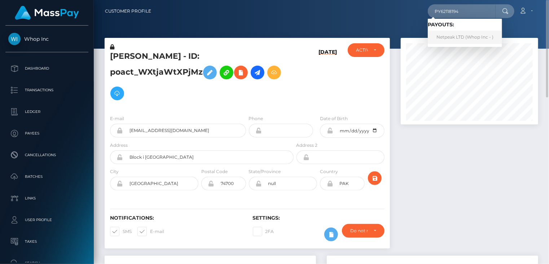
click at [452, 35] on link "Netpeak LTD (Whop Inc - )" at bounding box center [465, 37] width 74 height 13
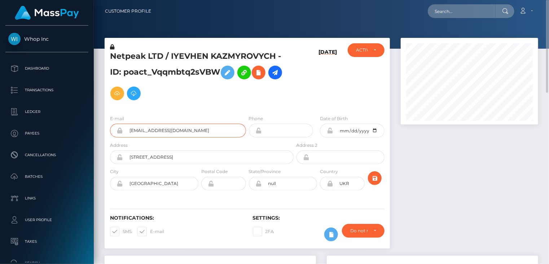
click at [157, 131] on input "[EMAIL_ADDRESS][DOMAIN_NAME]" at bounding box center [184, 131] width 123 height 14
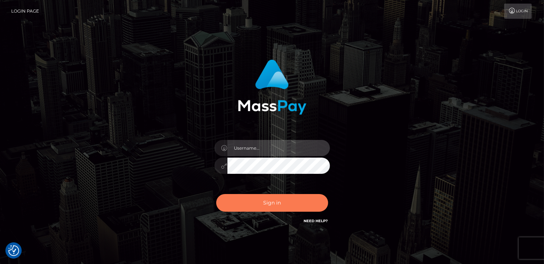
type input "catalinad"
click at [269, 207] on button "Sign in" at bounding box center [272, 203] width 112 height 18
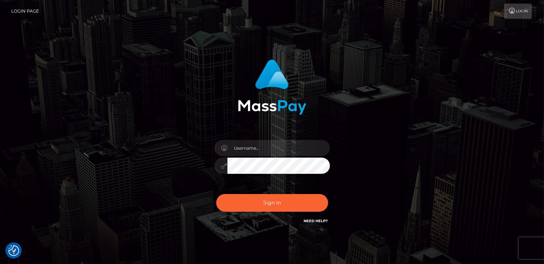
checkbox input "true"
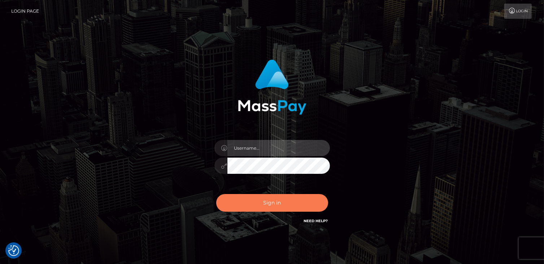
type input "catalinad"
click at [264, 201] on button "Sign in" at bounding box center [272, 203] width 112 height 18
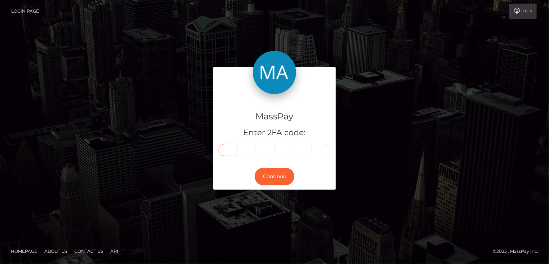
click at [227, 150] on input "text" at bounding box center [228, 150] width 19 height 12
type input "4"
type input "8"
type input "7"
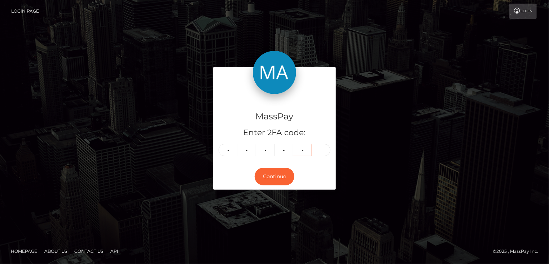
type input "8"
type input "0"
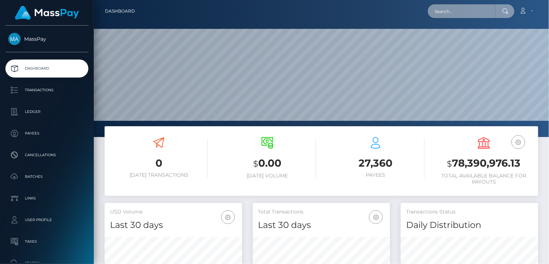
click at [476, 8] on input "text" at bounding box center [462, 11] width 68 height 14
paste input "poact_kpLyBlMSHcAY"
type input "poact_kpLyBlMSHcAY"
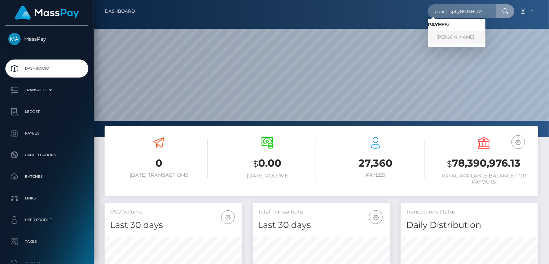
click at [451, 39] on link "Kemal Dedeman" at bounding box center [457, 37] width 58 height 13
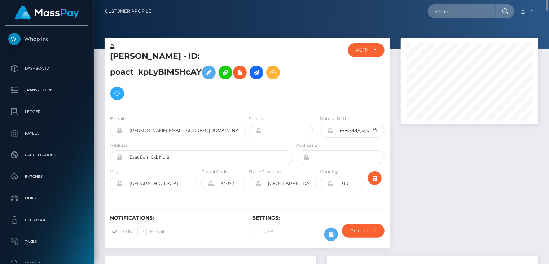
click at [157, 58] on h5 "Kemal Dedeman - ID: poact_kpLyBlMSHcAY" at bounding box center [200, 77] width 180 height 53
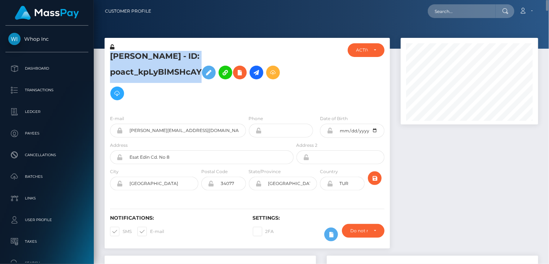
copy h5 "Kemal Dedeman - ID: poact_kpLyBlMSHcAY"
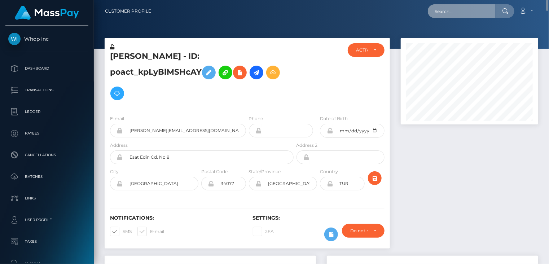
click at [463, 9] on input "text" at bounding box center [462, 11] width 68 height 14
paste input "pout_7tK1xEWxUf8B7"
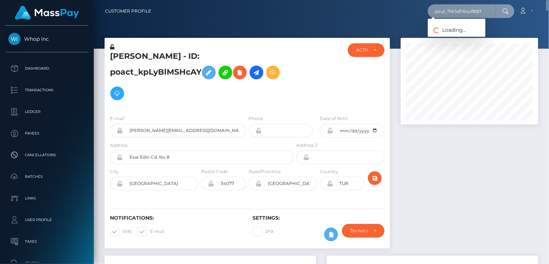
type input "pout_7tK1xEWxUf8B7"
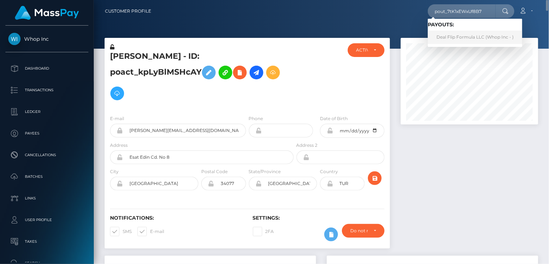
click at [459, 36] on link "Deal Flip Formula LLC (Whop Inc - )" at bounding box center [475, 37] width 95 height 13
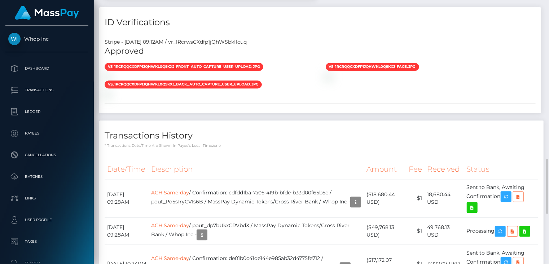
scroll to position [649, 0]
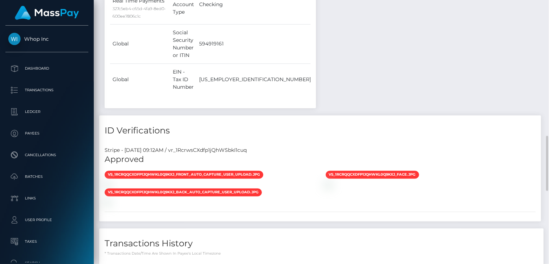
click at [368, 229] on div "Transactions History * Transactions date/time are shown in payee's local timezo…" at bounding box center [321, 243] width 444 height 28
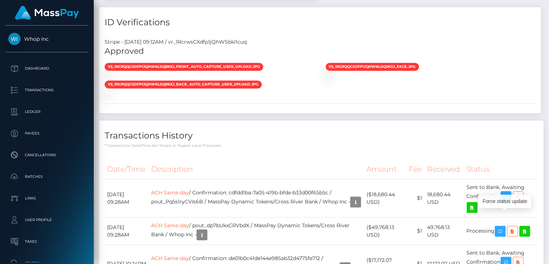
scroll to position [87, 137]
click at [508, 194] on body "Whop Inc Dashboard Transactions Ledger Payees" at bounding box center [274, 132] width 549 height 264
drag, startPoint x: 234, startPoint y: 185, endPoint x: 339, endPoint y: 180, distance: 105.4
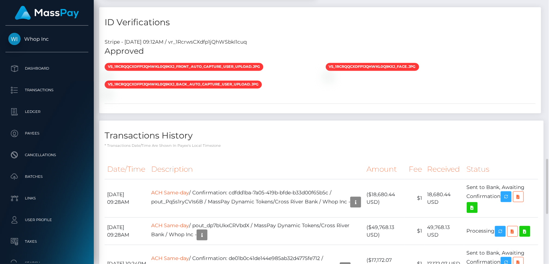
copy td "a99e8346-2d59-4a7b-8028-b33901786a82"
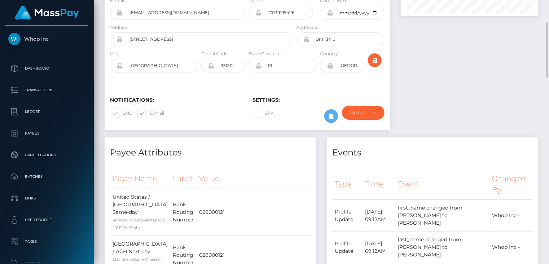
scroll to position [0, 0]
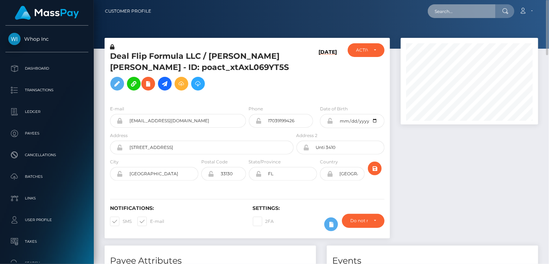
click at [464, 17] on input "text" at bounding box center [462, 11] width 68 height 14
paste input "jay.sub89@gmail.com"
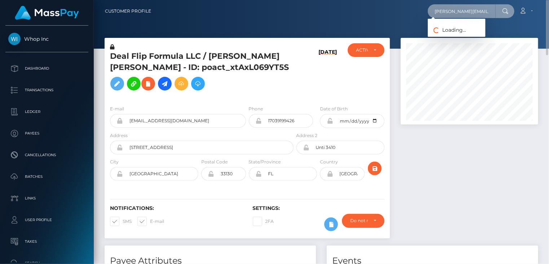
type input "jay.sub89@gmail.com"
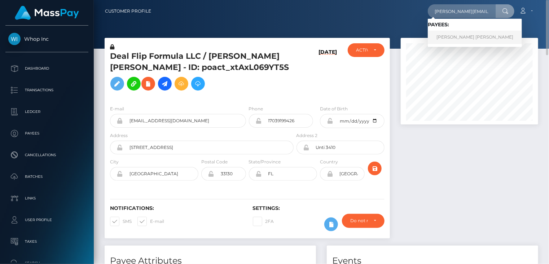
click at [467, 40] on link "JORDAN BRICE EATON" at bounding box center [475, 37] width 94 height 13
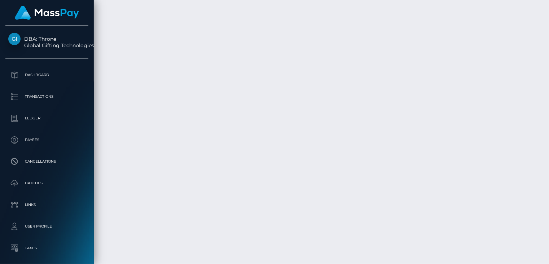
scroll to position [87, 137]
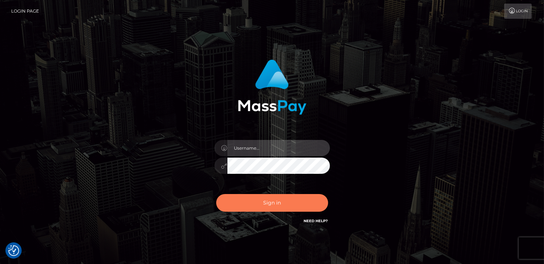
type input "catalinad"
click at [294, 210] on button "Sign in" at bounding box center [272, 203] width 112 height 18
type input "catalinad"
click at [279, 204] on button "Sign in" at bounding box center [272, 203] width 112 height 18
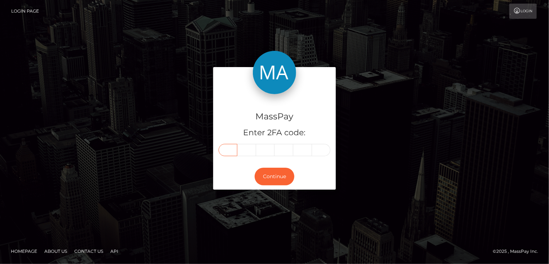
click at [225, 150] on input "text" at bounding box center [228, 150] width 19 height 12
type input "3"
type input "6"
type input "9"
type input "7"
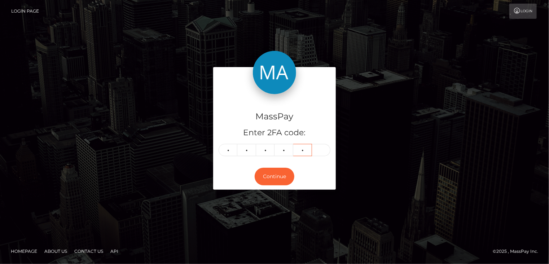
type input "2"
type input "4"
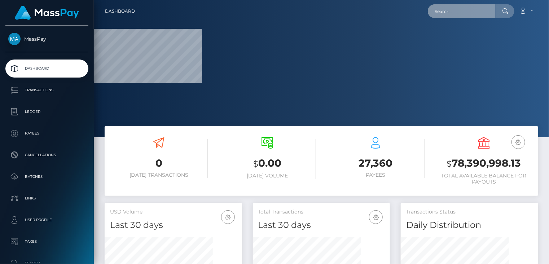
click at [479, 8] on input "text" at bounding box center [462, 11] width 68 height 14
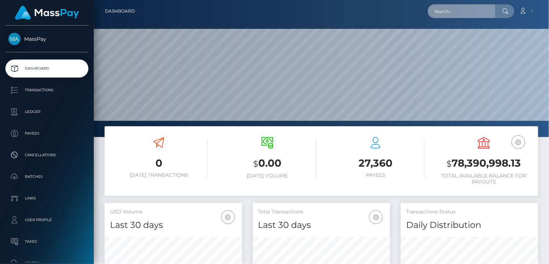
scroll to position [128, 137]
paste input "houssinaf08+308fe03b26@gmail.com"
type input "houssinaf08+308fe03b26@gmail.com"
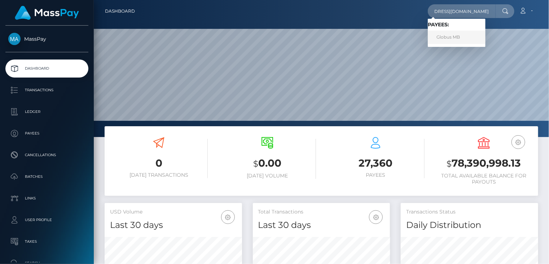
click at [443, 40] on link "Globus MB" at bounding box center [457, 37] width 58 height 13
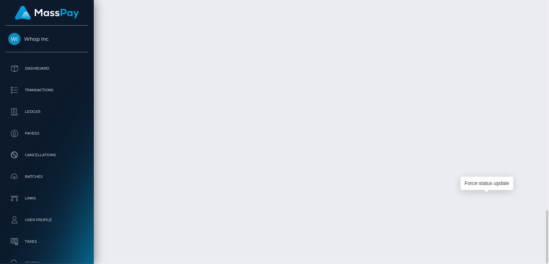
scroll to position [87, 137]
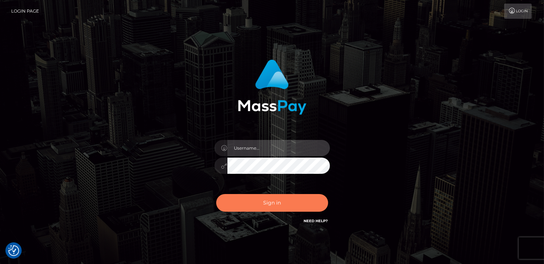
type input "catalinad"
click at [274, 203] on button "Sign in" at bounding box center [272, 203] width 112 height 18
type input "catalinad"
click at [268, 203] on button "Sign in" at bounding box center [272, 203] width 112 height 18
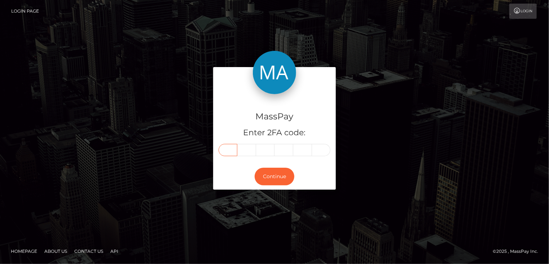
click at [232, 146] on input "text" at bounding box center [228, 150] width 19 height 12
type input "4"
type input "1"
type input "9"
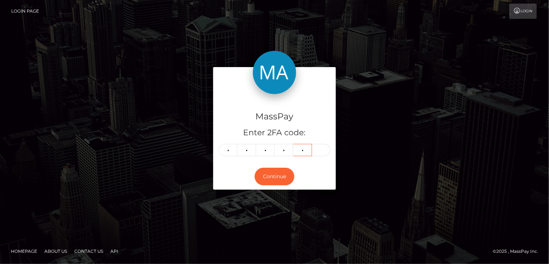
type input "9"
type input "8"
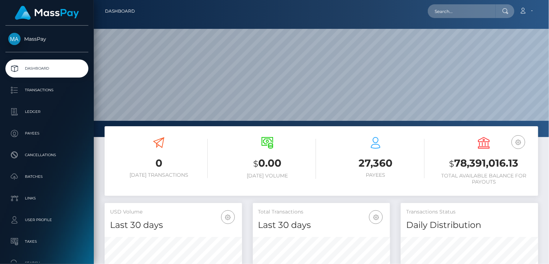
scroll to position [128, 137]
click at [463, 16] on input "text" at bounding box center [462, 11] width 68 height 14
paste input "poact_8IOuJFsKpy1i"
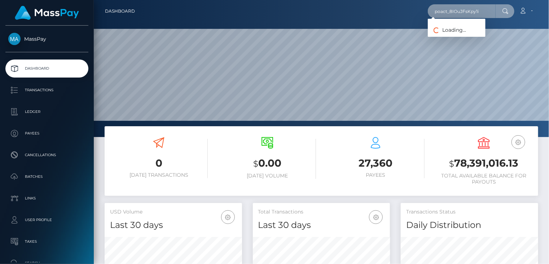
type input "poact_8IOuJFsKpy1i"
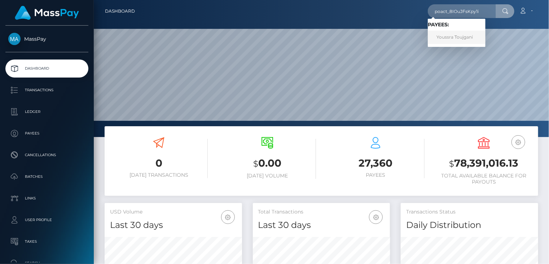
click at [439, 40] on link "Youssra Toujgani" at bounding box center [457, 37] width 58 height 13
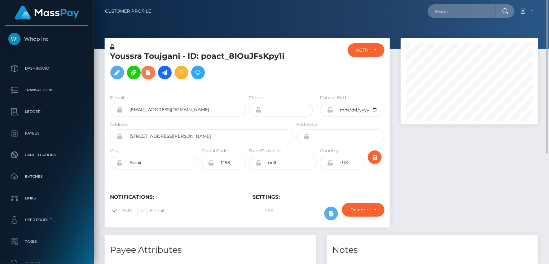
click at [149, 75] on icon at bounding box center [148, 72] width 9 height 9
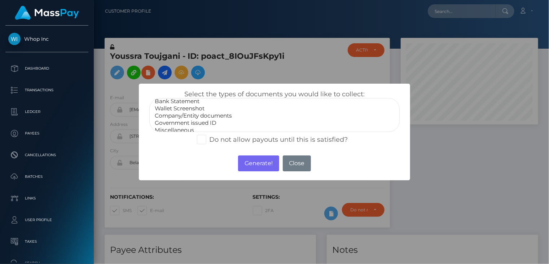
scroll to position [14, 0]
select select "Government issued ID"
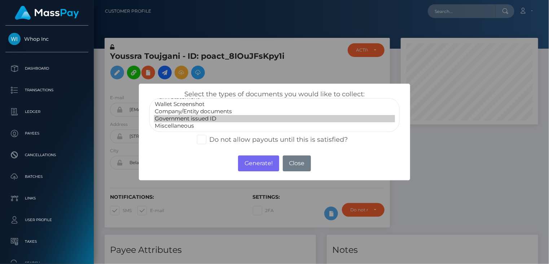
click at [204, 118] on option "Government issued ID" at bounding box center [274, 118] width 241 height 7
click at [260, 162] on button "Generate!" at bounding box center [258, 163] width 41 height 16
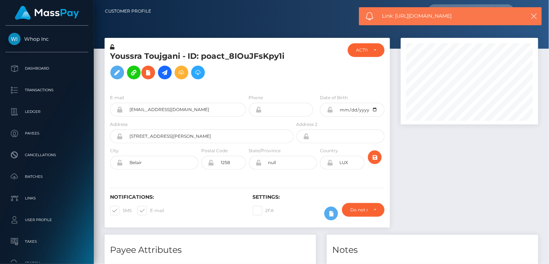
click at [417, 13] on span "Link: [URL][DOMAIN_NAME]" at bounding box center [450, 16] width 136 height 8
copy span "Link: [URL][DOMAIN_NAME]"
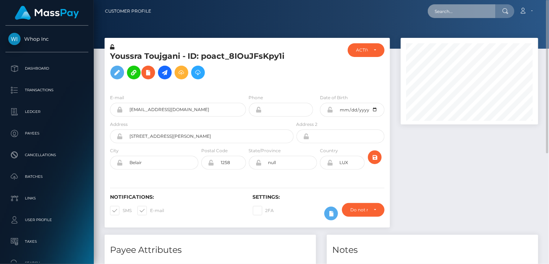
click at [463, 13] on input "text" at bounding box center [462, 11] width 68 height 14
paste input "[URL][DOMAIN_NAME][EMAIL_ADDRESS][DOMAIN_NAME]"
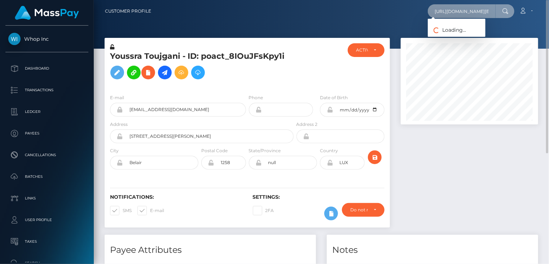
scroll to position [0, 81]
type input "[URL][DOMAIN_NAME][EMAIL_ADDRESS][DOMAIN_NAME]"
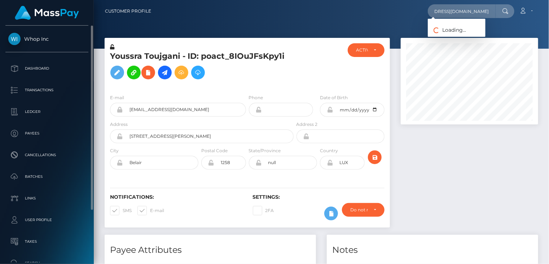
scroll to position [0, 0]
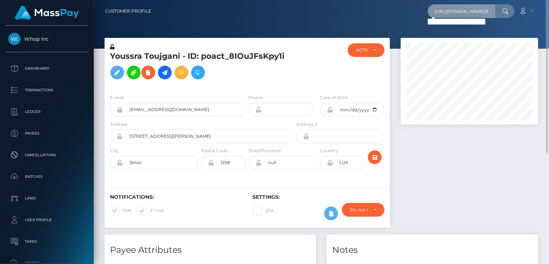
click at [464, 14] on input "https://masspay.zendesk.com/agent/beautifulxmv@gmail.com" at bounding box center [462, 11] width 68 height 14
drag, startPoint x: 435, startPoint y: 11, endPoint x: 492, endPoint y: 10, distance: 57.4
click at [492, 10] on input "https://masspay.zendesk.com/agent/beautifulxmv@gmail.com" at bounding box center [462, 11] width 68 height 14
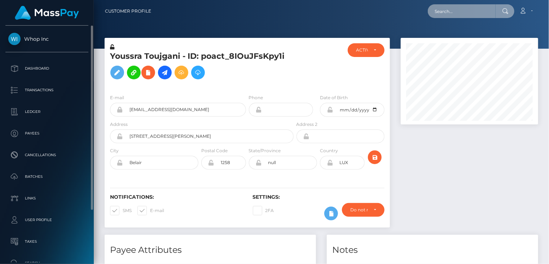
scroll to position [0, 0]
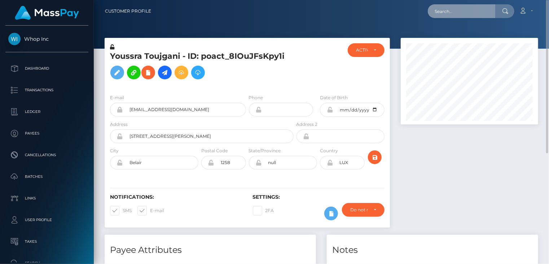
click at [445, 10] on input "text" at bounding box center [462, 11] width 68 height 14
paste input "[EMAIL_ADDRESS][DOMAIN_NAME]"
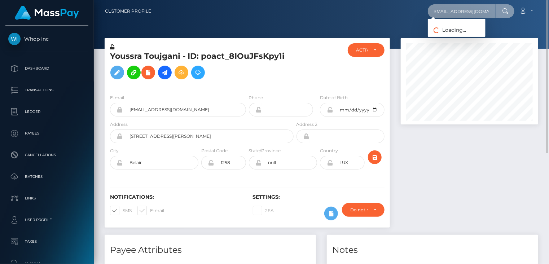
type input "[EMAIL_ADDRESS][DOMAIN_NAME]"
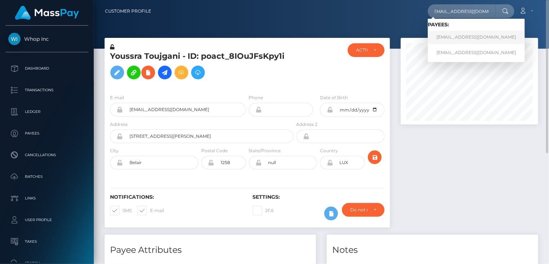
scroll to position [0, 0]
click at [449, 38] on link "[EMAIL_ADDRESS][DOMAIN_NAME]" at bounding box center [476, 37] width 97 height 13
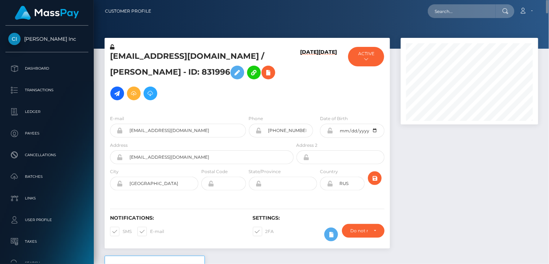
click at [184, 57] on h5 "beautifulxmv@gmail.com / Pavel Kachanov - ID: 831996" at bounding box center [200, 77] width 180 height 53
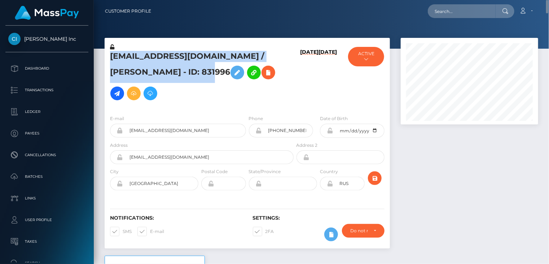
click at [183, 57] on h5 "beautifulxmv@gmail.com / Pavel Kachanov - ID: 831996" at bounding box center [200, 77] width 180 height 53
copy h5 "beautifulxmv@gmail.com / Pavel Kachanov - ID: 831996"
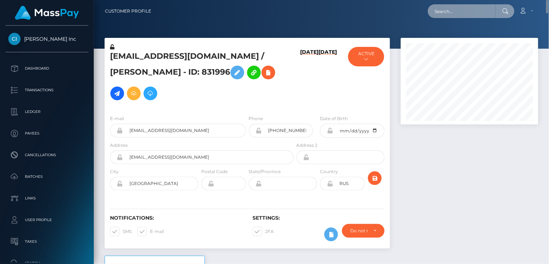
click at [461, 12] on input "text" at bounding box center [462, 11] width 68 height 14
paste input "another1mlnp@gmail.com"
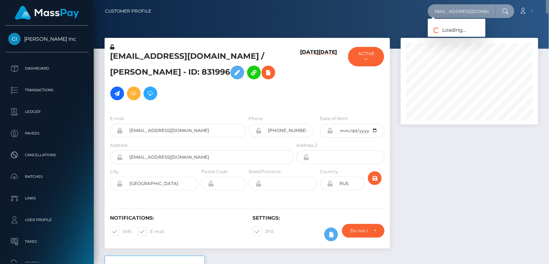
type input "another1mlnp@gmail.com"
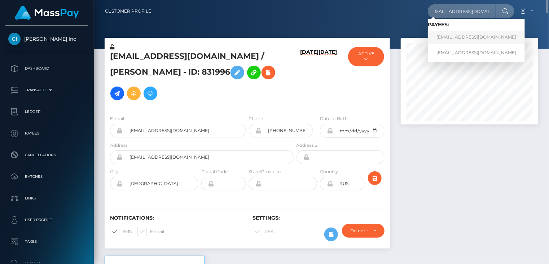
scroll to position [0, 0]
click at [449, 38] on link "another1mlnp@gmail.com" at bounding box center [476, 37] width 97 height 13
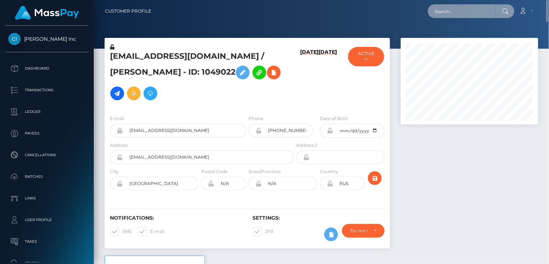
click at [463, 10] on input "text" at bounding box center [462, 11] width 68 height 14
paste input "[EMAIL_ADDRESS][DOMAIN_NAME]"
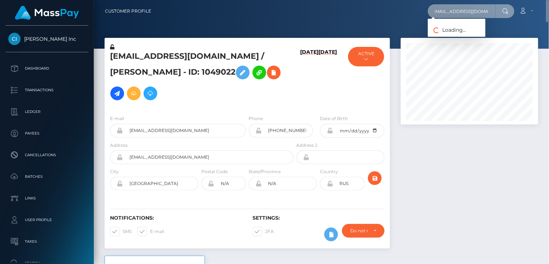
type input "[EMAIL_ADDRESS][DOMAIN_NAME]"
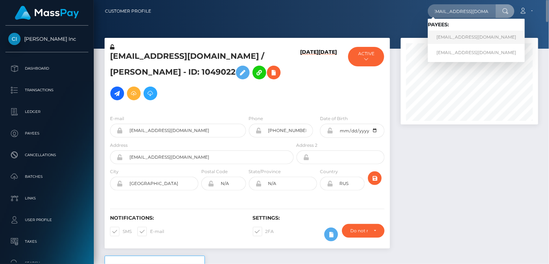
scroll to position [0, 0]
click at [459, 36] on link "[EMAIL_ADDRESS][DOMAIN_NAME]" at bounding box center [476, 37] width 97 height 13
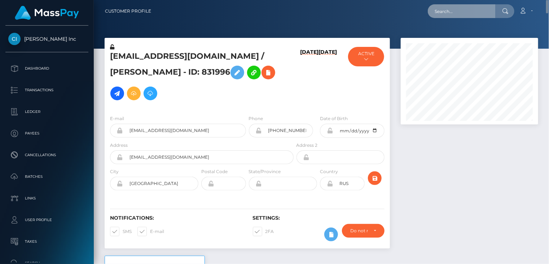
click at [464, 13] on input "text" at bounding box center [462, 11] width 68 height 14
paste input "[EMAIL_ADDRESS][DOMAIN_NAME]"
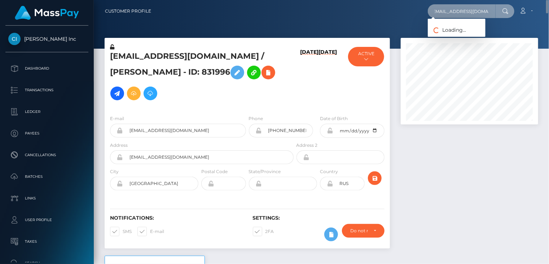
type input "[EMAIL_ADDRESS][DOMAIN_NAME]"
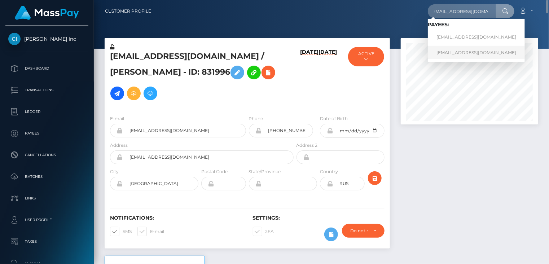
scroll to position [0, 0]
click at [469, 53] on link "beautifulxmv@gmail.com" at bounding box center [476, 52] width 97 height 13
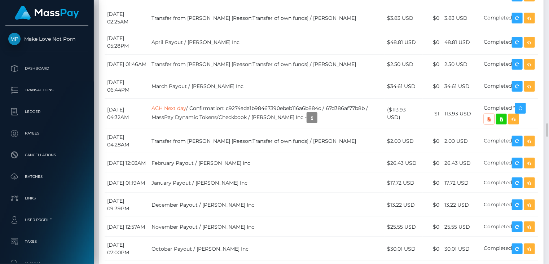
scroll to position [2272, 0]
